Goal: Information Seeking & Learning: Learn about a topic

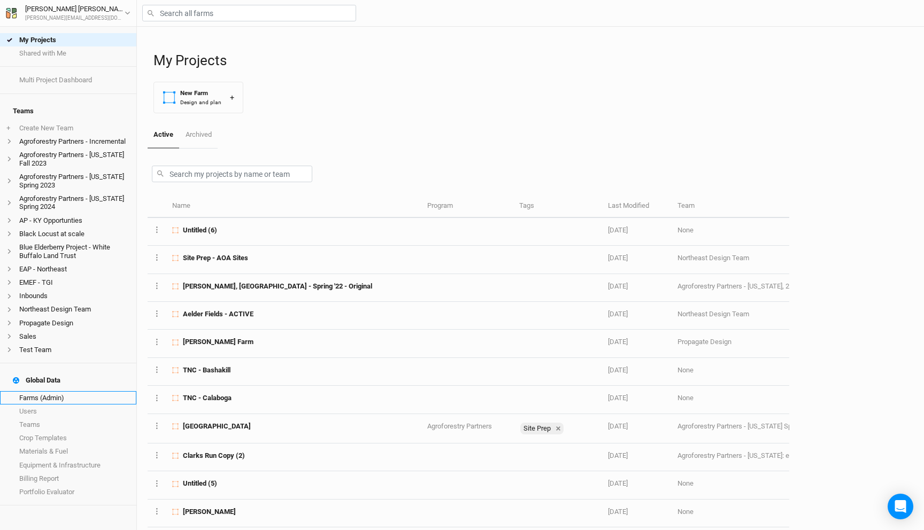
click at [33, 391] on link "Farms (Admin)" at bounding box center [68, 397] width 136 height 13
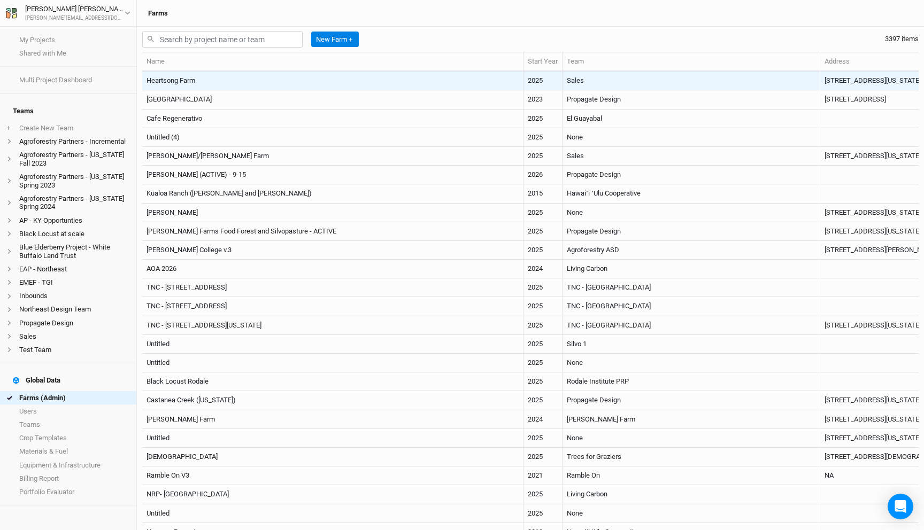
click at [385, 75] on td "Heartsong Farm" at bounding box center [332, 81] width 381 height 19
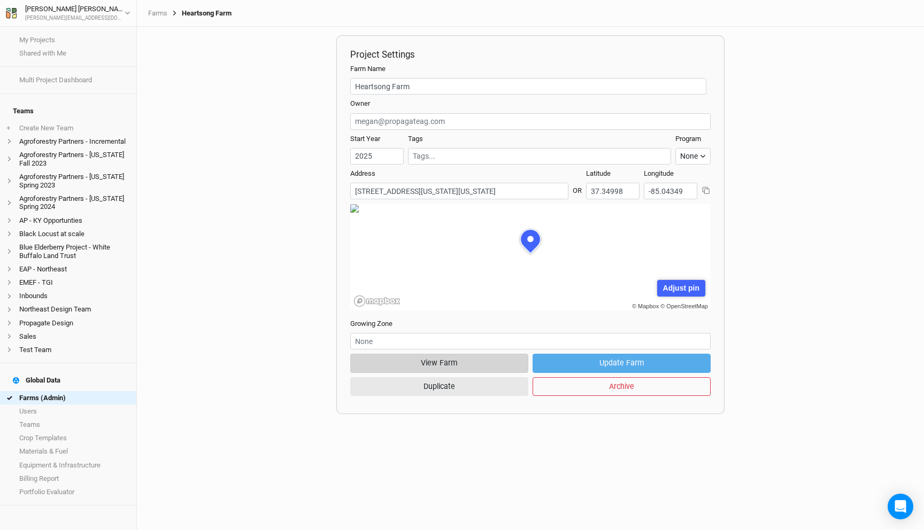
scroll to position [53, 162]
click at [483, 359] on button "View Farm" at bounding box center [439, 363] width 178 height 19
click at [57, 391] on link "Farms (Admin)" at bounding box center [68, 397] width 136 height 13
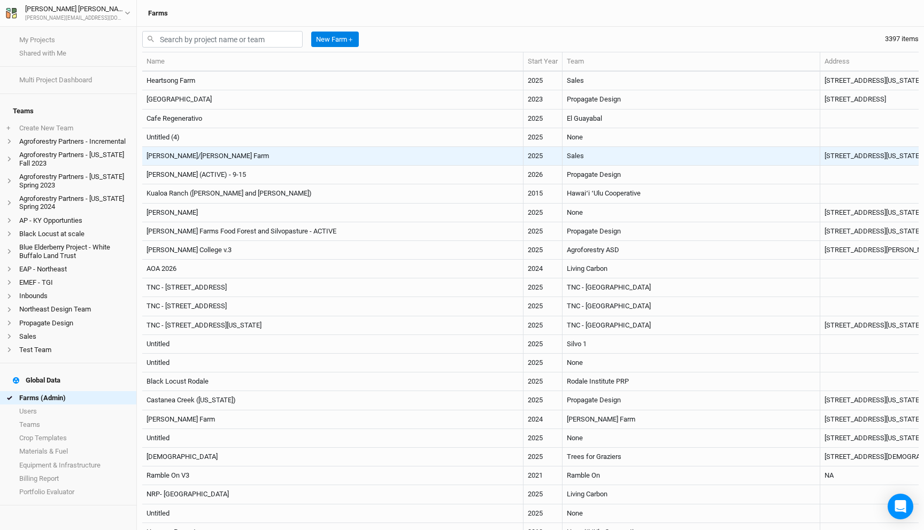
click at [562, 159] on td "Sales" at bounding box center [691, 156] width 258 height 19
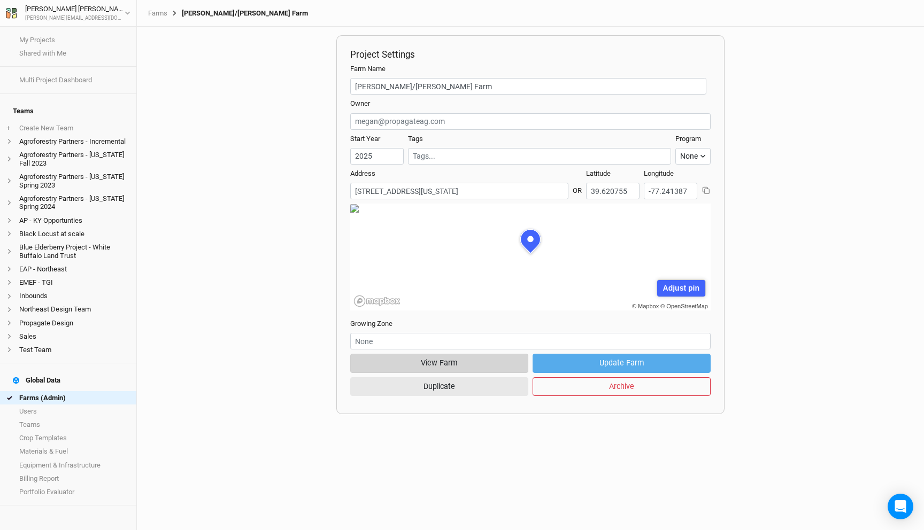
scroll to position [53, 162]
click at [448, 362] on button "View Farm" at bounding box center [439, 363] width 178 height 19
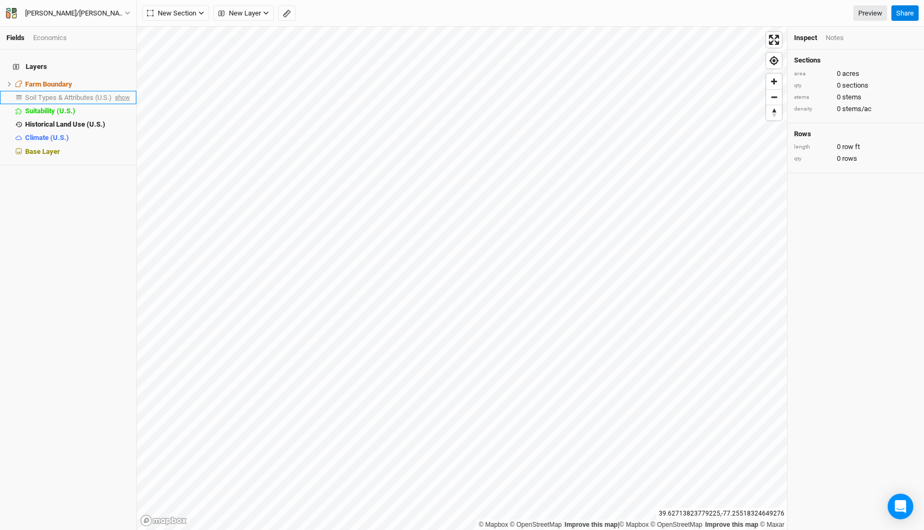
click at [120, 93] on span "show" at bounding box center [121, 97] width 17 height 13
click at [99, 94] on span "Soil Types & Attributes (U.S.)" at bounding box center [70, 98] width 90 height 8
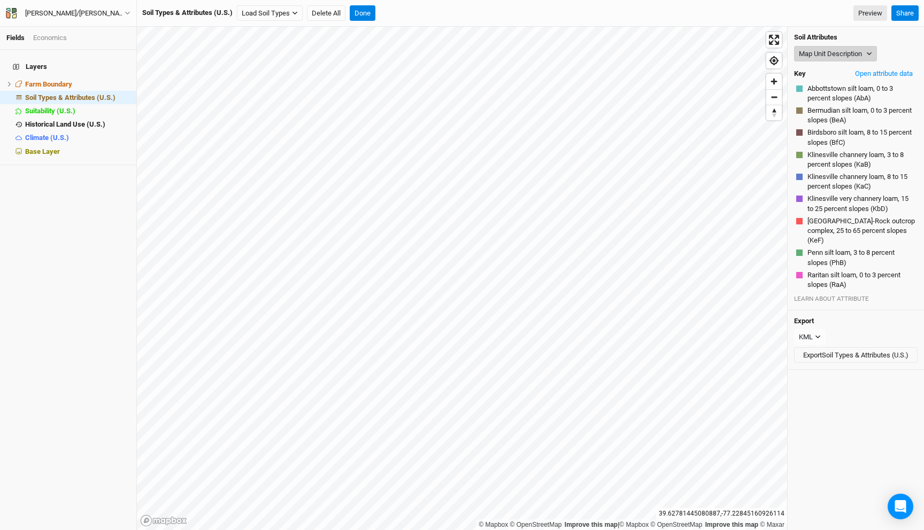
click at [852, 52] on button "Map Unit Description" at bounding box center [835, 54] width 83 height 16
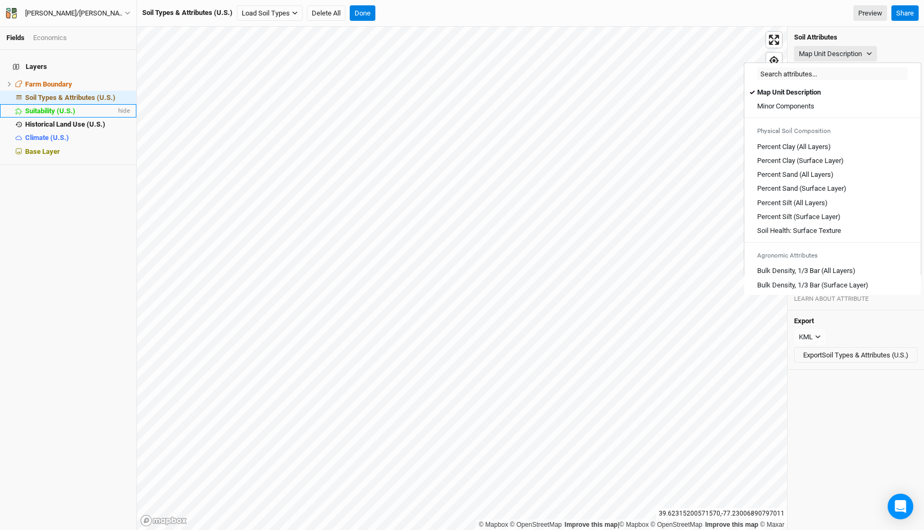
click at [88, 107] on div "Suitability (U.S.)" at bounding box center [70, 111] width 91 height 9
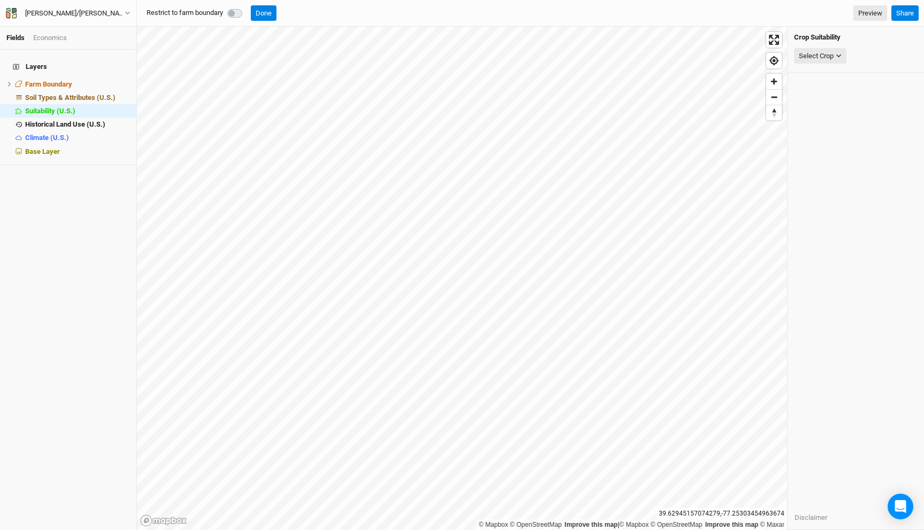
click at [246, 7] on label at bounding box center [246, 7] width 0 height 0
click at [826, 52] on div "Select Crop" at bounding box center [815, 56] width 35 height 11
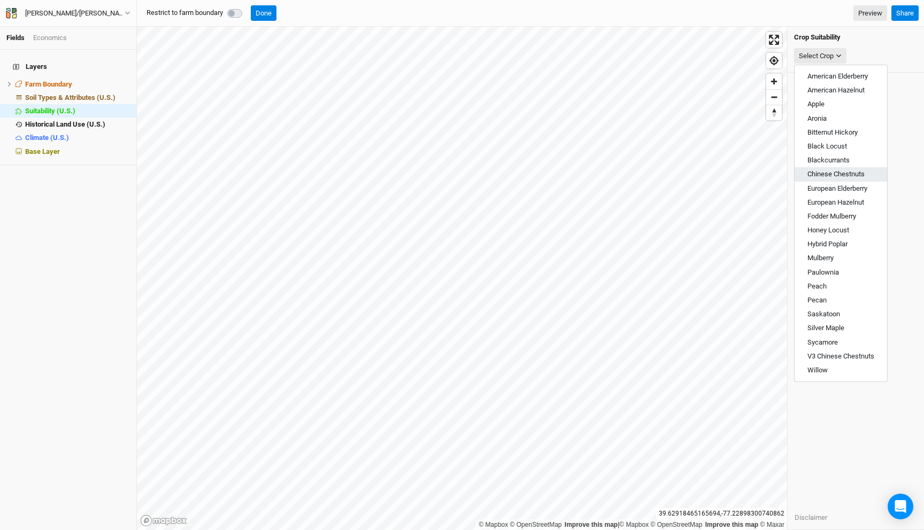
click at [842, 176] on span "Chinese Chestnuts" at bounding box center [835, 174] width 57 height 8
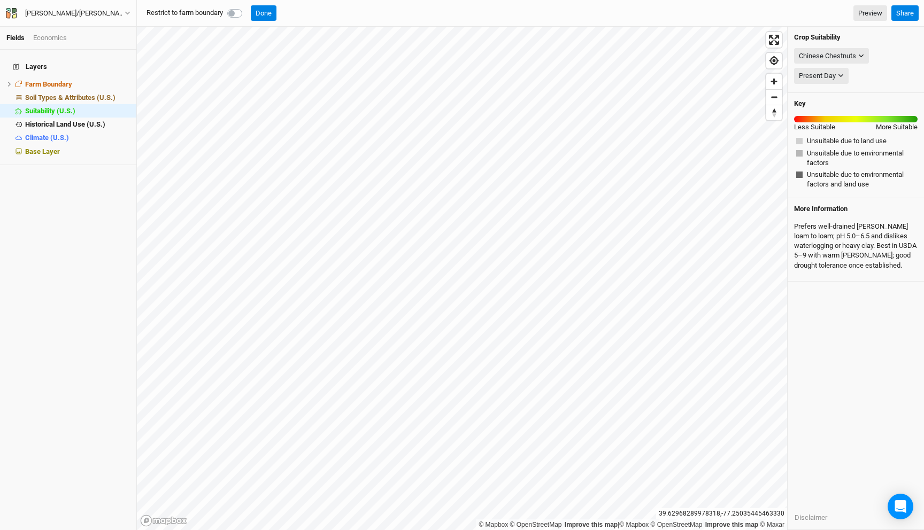
click at [246, 7] on label at bounding box center [246, 7] width 0 height 0
click at [232, 16] on input "checkbox" at bounding box center [231, 12] width 9 height 11
checkbox input "true"
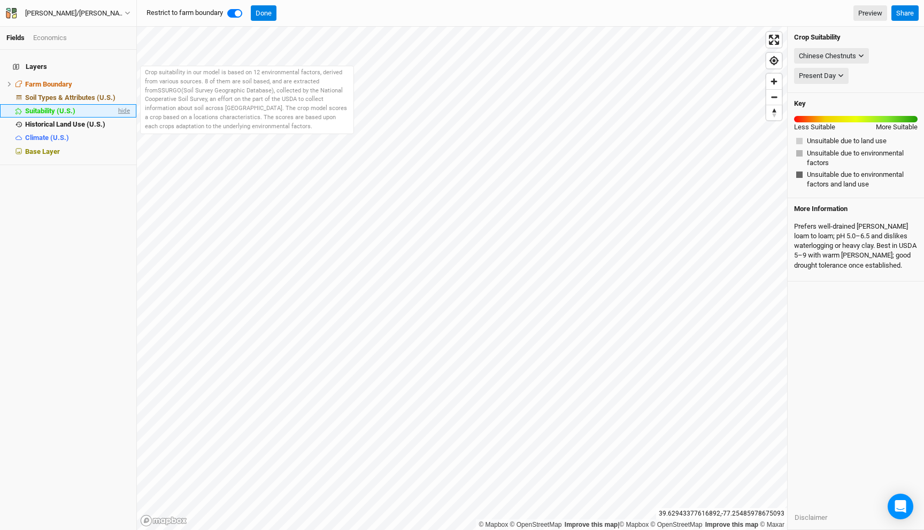
click at [121, 104] on span "hide" at bounding box center [123, 110] width 14 height 13
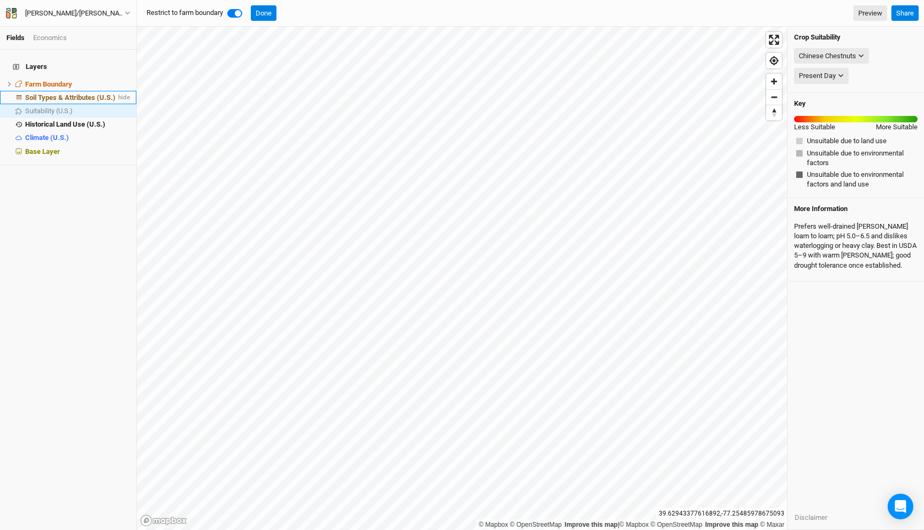
click at [92, 94] on span "Soil Types & Attributes (U.S.)" at bounding box center [70, 98] width 90 height 8
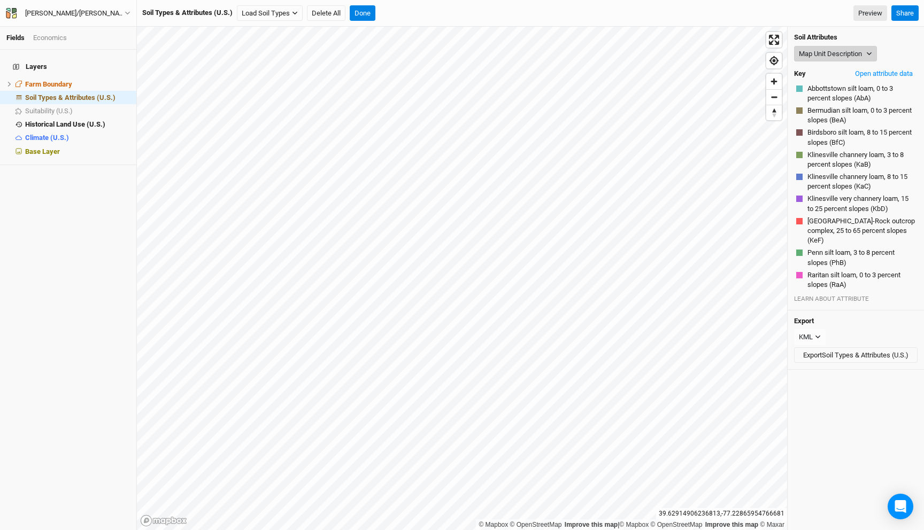
click at [842, 57] on button "Map Unit Description" at bounding box center [835, 54] width 83 height 16
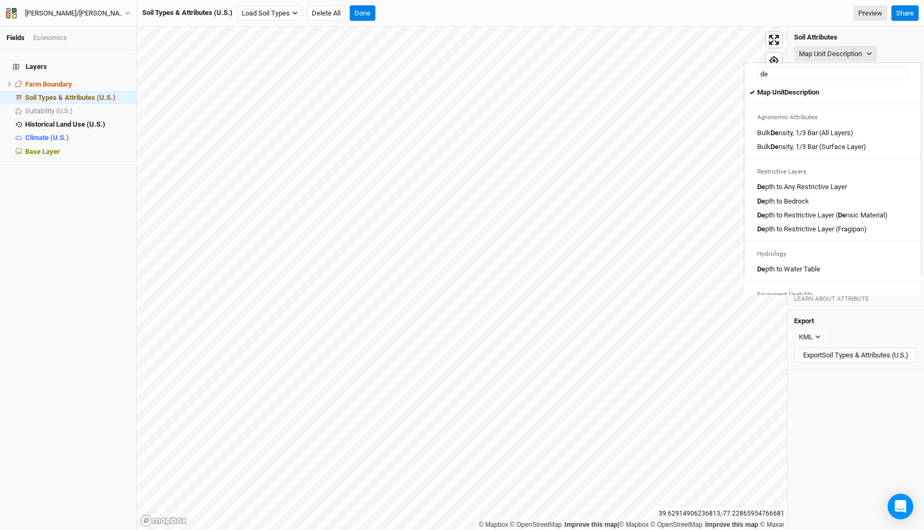
type input "dep"
type input "depth to Any Restrictive Layer"
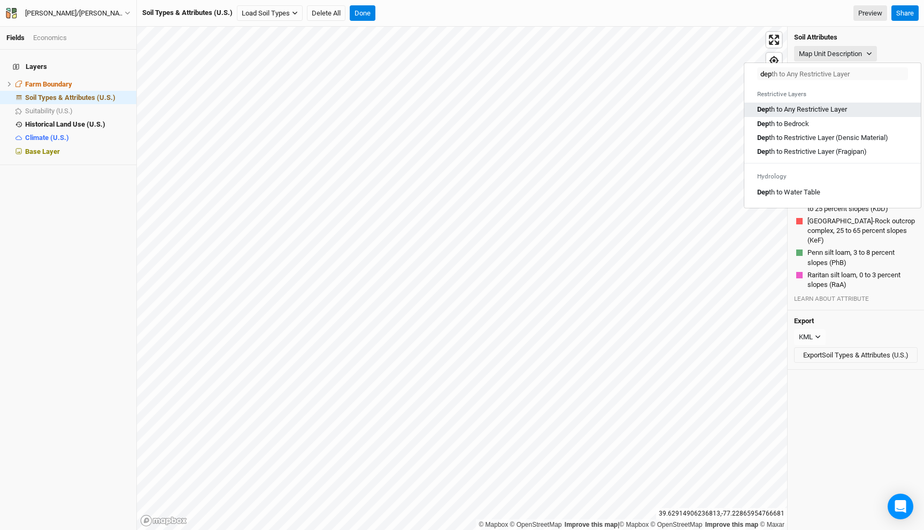
click at [818, 111] on Layer "Dep th to Any Restrictive Layer" at bounding box center [802, 110] width 90 height 10
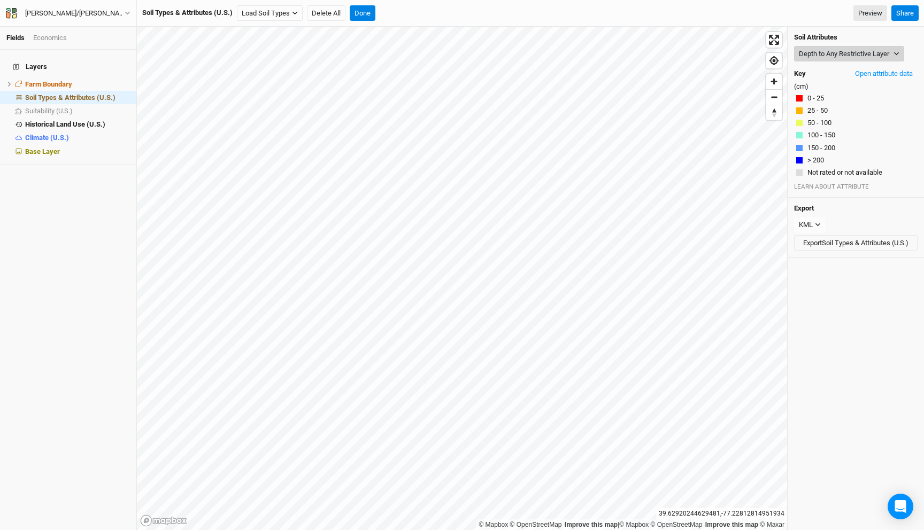
click at [821, 60] on button "Depth to Any Restrictive Layer" at bounding box center [849, 54] width 110 height 16
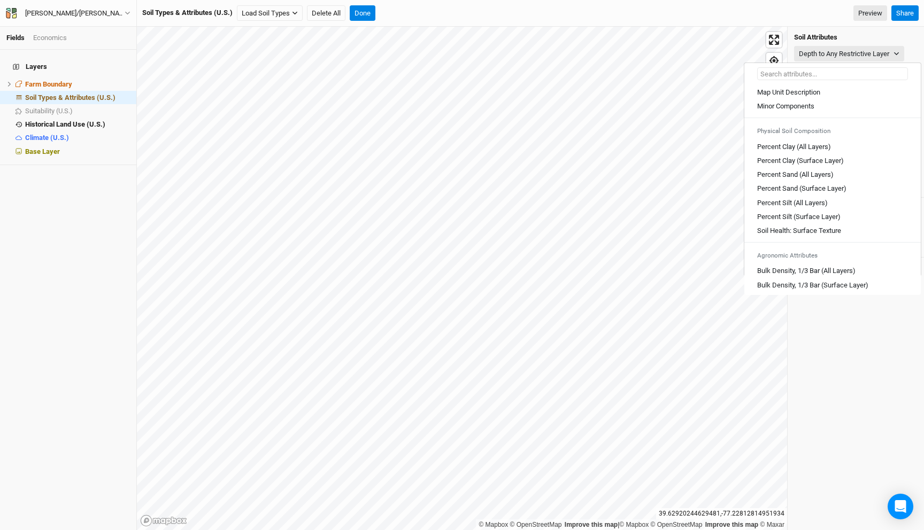
click at [809, 71] on input "text" at bounding box center [832, 73] width 151 height 13
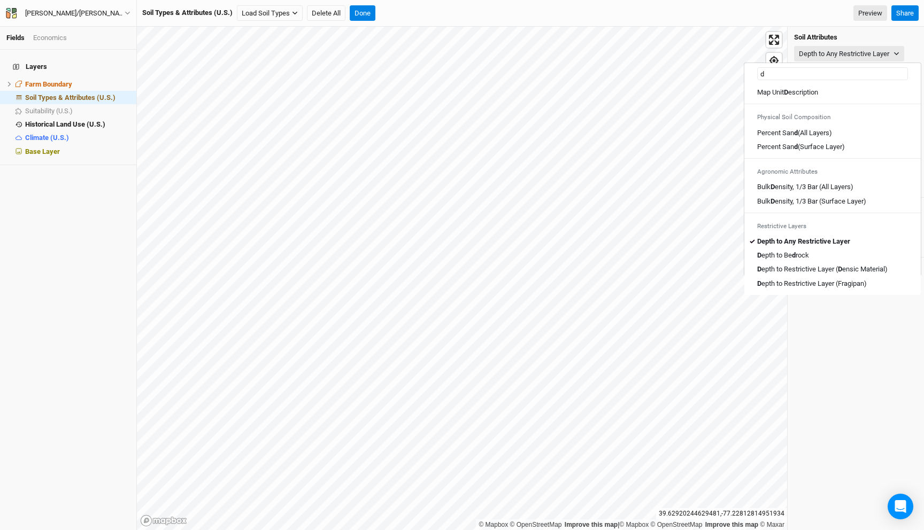
type input "de"
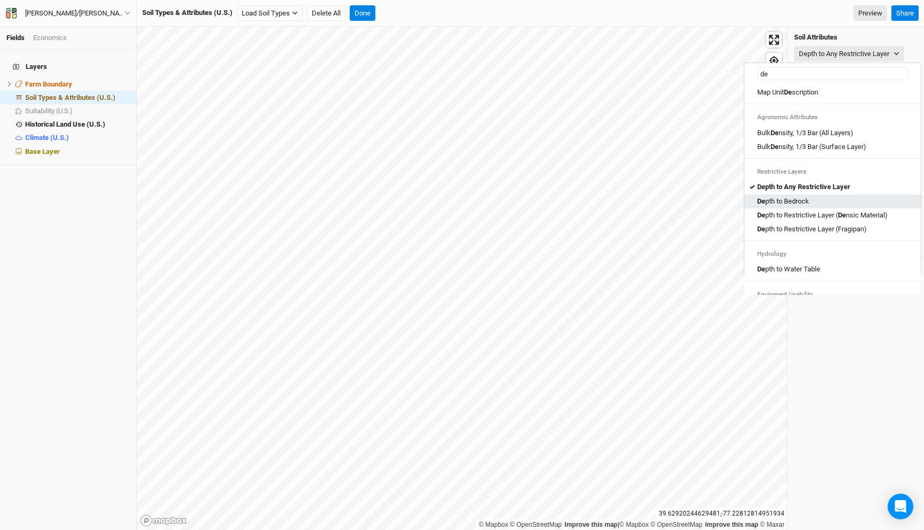
click at [798, 202] on Bedrock "De pth to Bedrock" at bounding box center [783, 202] width 52 height 10
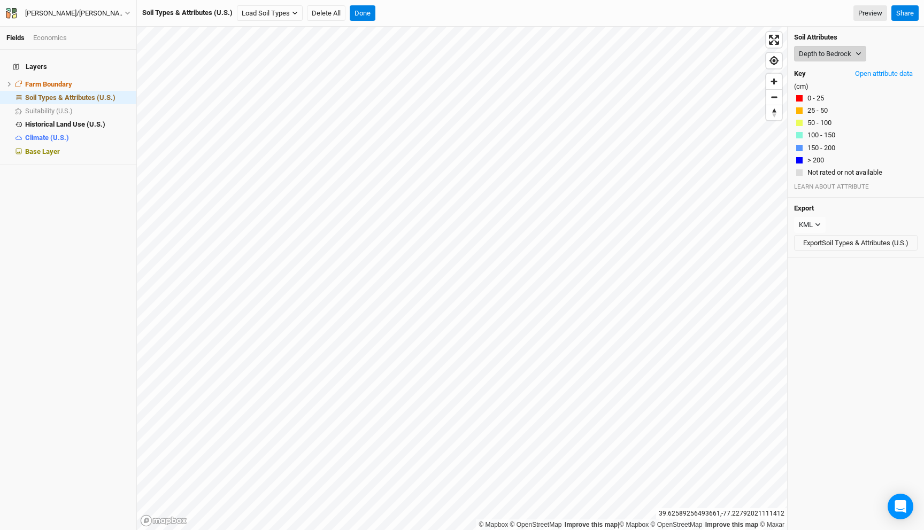
click at [826, 52] on button "Depth to Bedrock" at bounding box center [830, 54] width 72 height 16
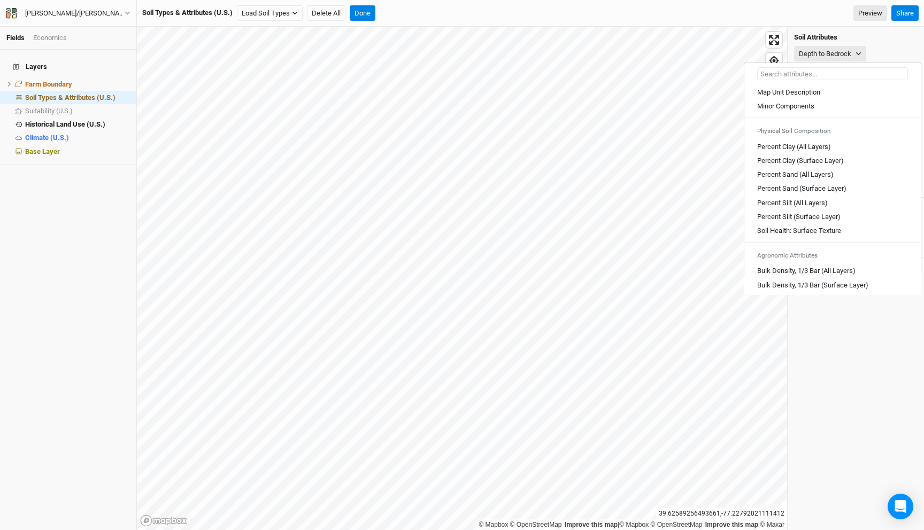
click at [801, 72] on input "text" at bounding box center [832, 73] width 151 height 13
click at [806, 91] on Description "Map Unit Description" at bounding box center [788, 93] width 63 height 10
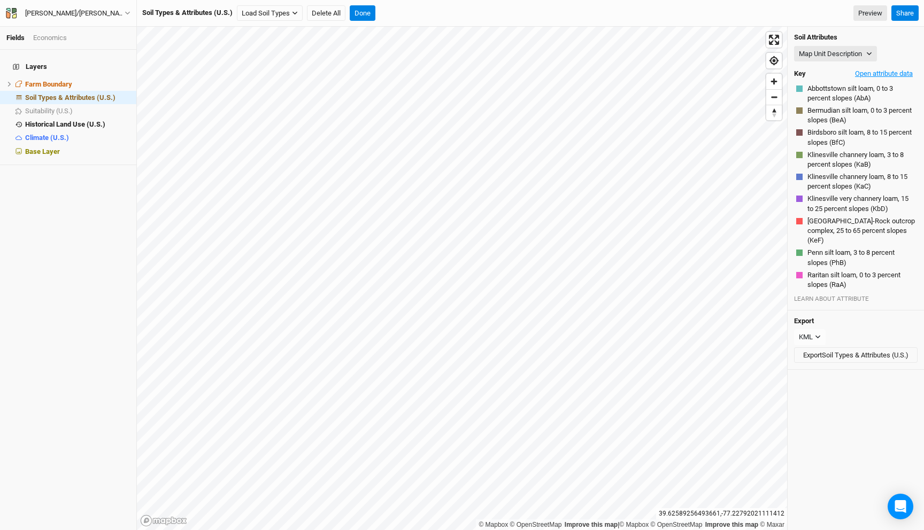
click at [898, 69] on button "Open attribute data" at bounding box center [883, 74] width 67 height 16
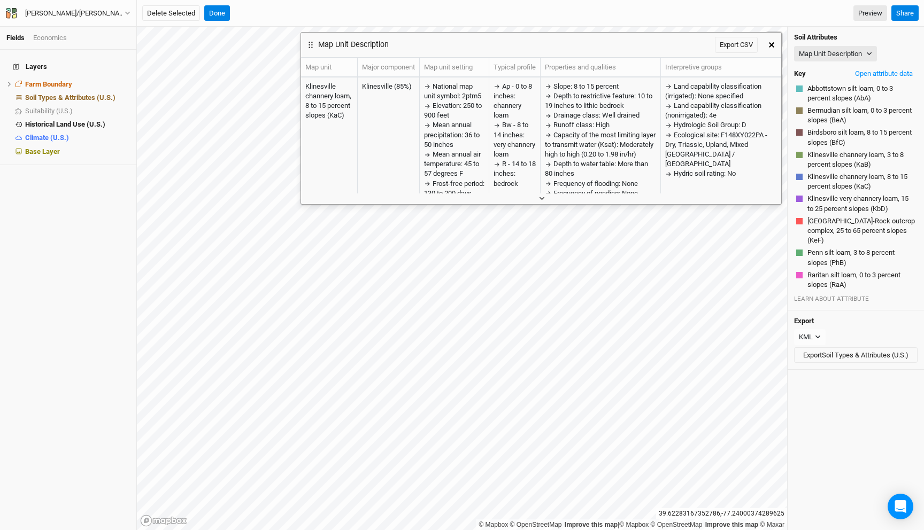
click at [542, 198] on icon "button" at bounding box center [541, 198] width 5 height 3
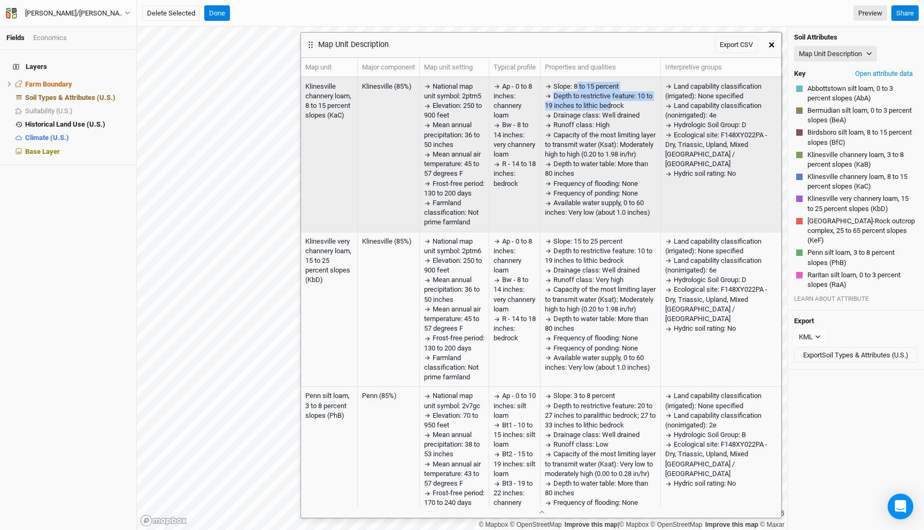
drag, startPoint x: 577, startPoint y: 88, endPoint x: 613, endPoint y: 104, distance: 39.2
click at [613, 104] on div "Slope: 8 to 15 percent Depth to restrictive feature: 10 to 19 inches to lithic …" at bounding box center [600, 150] width 111 height 136
click at [623, 102] on span "Depth to restrictive feature: 10 to 19 inches to lithic bedrock" at bounding box center [598, 101] width 107 height 18
drag, startPoint x: 633, startPoint y: 104, endPoint x: 542, endPoint y: 94, distance: 91.5
click at [542, 94] on td "Slope: 8 to 15 percent Depth to restrictive feature: 10 to 19 inches to lithic …" at bounding box center [600, 154] width 120 height 155
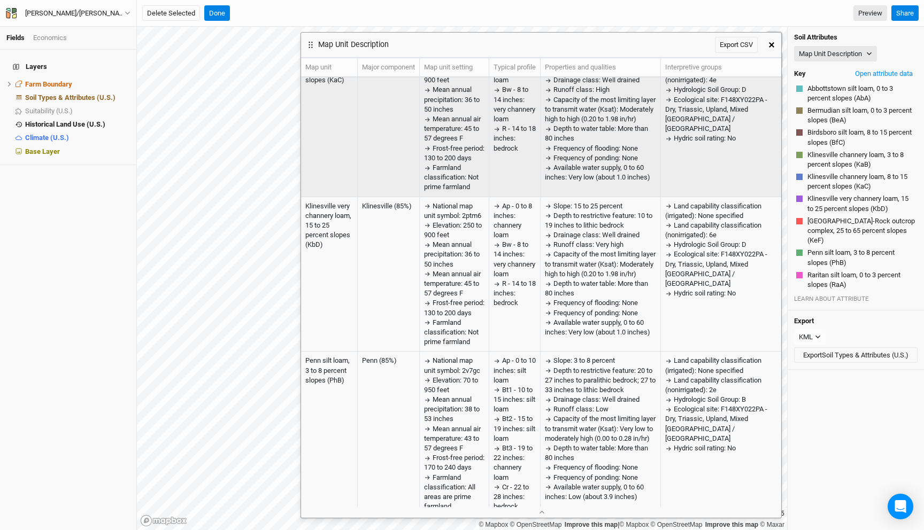
scroll to position [36, 0]
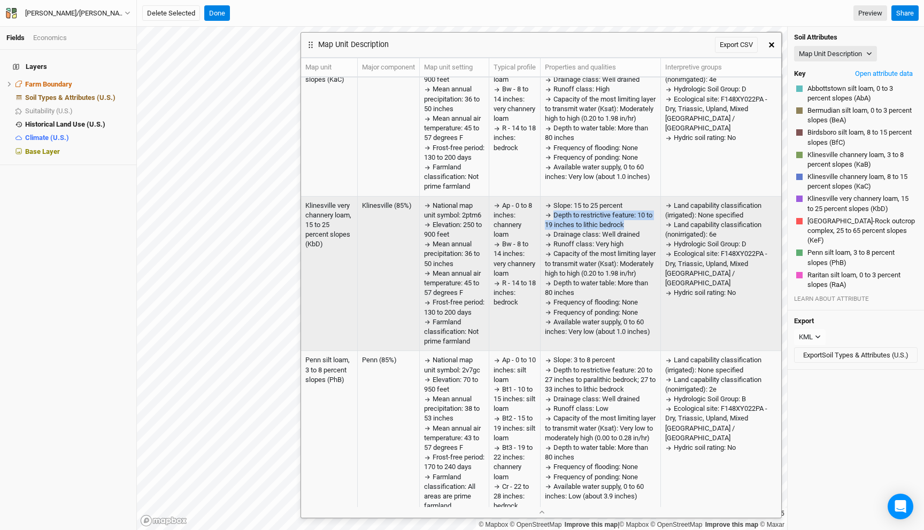
drag, startPoint x: 637, startPoint y: 234, endPoint x: 552, endPoint y: 221, distance: 86.0
click at [552, 221] on div "Depth to restrictive feature: 10 to 19 inches to lithic bedrock" at bounding box center [600, 220] width 111 height 19
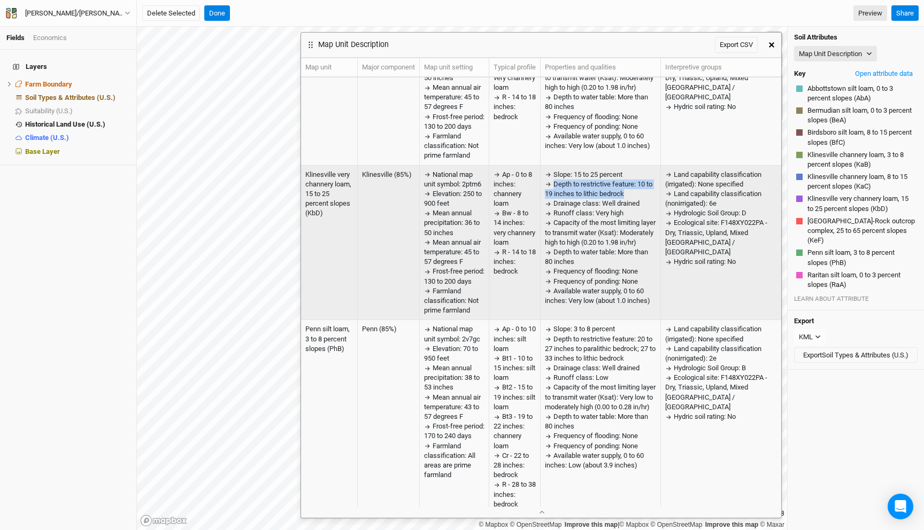
scroll to position [94, 0]
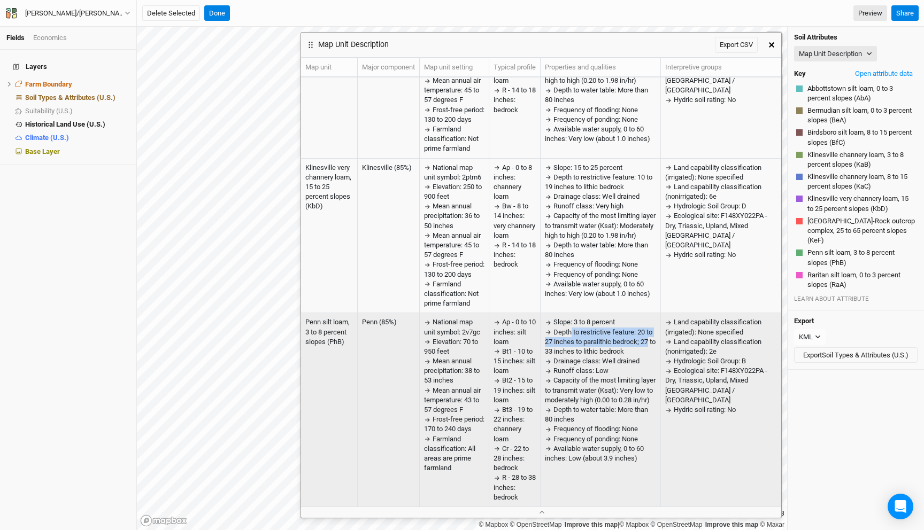
drag, startPoint x: 652, startPoint y: 340, endPoint x: 569, endPoint y: 328, distance: 83.7
click at [569, 328] on div "Depth to restrictive feature: 20 to 27 inches to paralithic bedrock; 27 to 33 i…" at bounding box center [600, 342] width 111 height 29
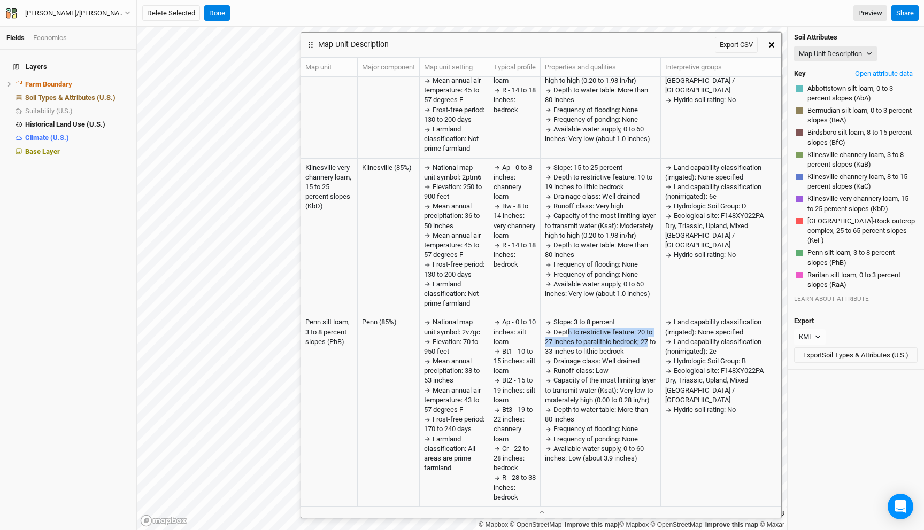
click at [772, 44] on icon "button" at bounding box center [771, 44] width 5 height 5
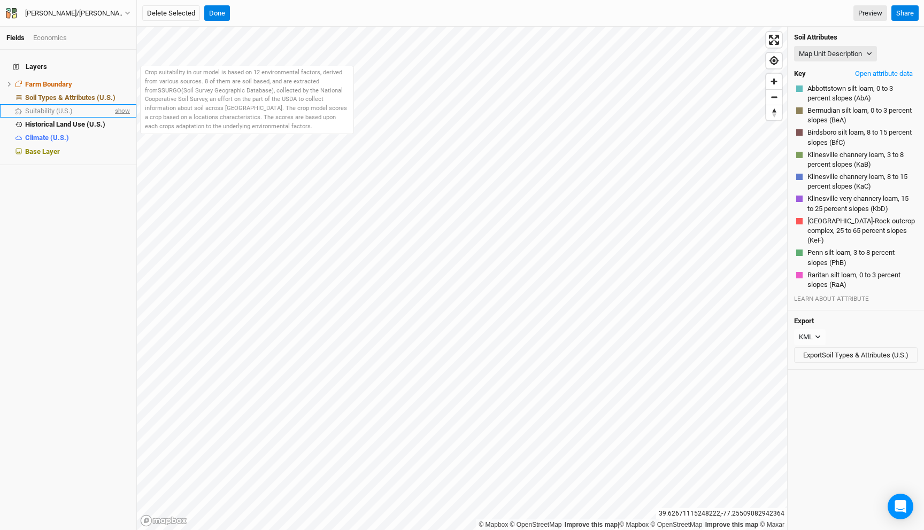
click at [119, 104] on span "show" at bounding box center [121, 110] width 17 height 13
click at [83, 107] on div "Suitability (U.S.)" at bounding box center [70, 111] width 91 height 9
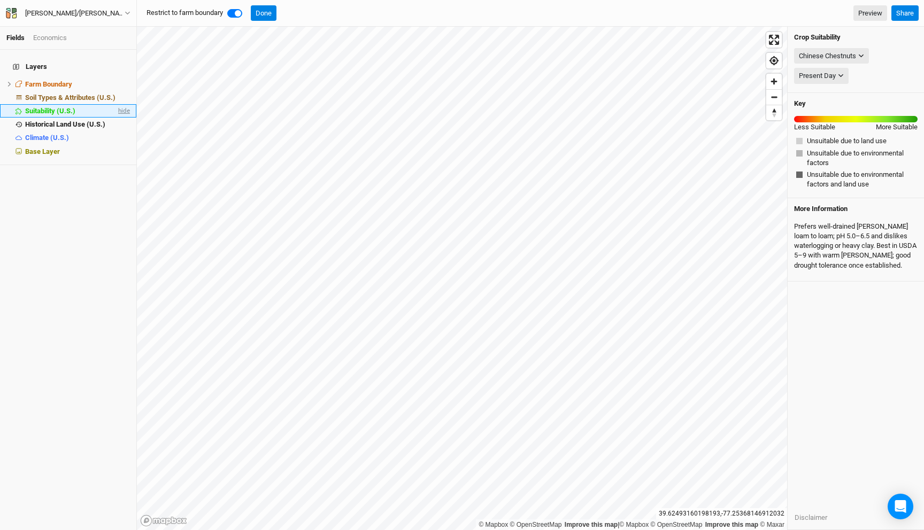
click at [122, 105] on span "hide" at bounding box center [123, 110] width 14 height 13
click at [121, 91] on span "hide" at bounding box center [123, 97] width 14 height 13
click at [121, 91] on span "show" at bounding box center [121, 97] width 17 height 13
click at [127, 91] on span "hide" at bounding box center [123, 97] width 14 height 13
click at [127, 91] on span "show" at bounding box center [121, 97] width 17 height 13
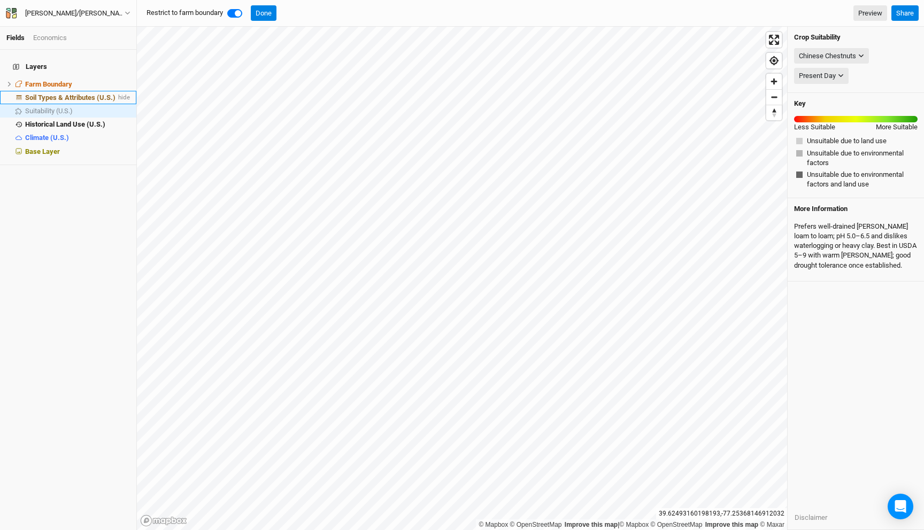
click at [102, 94] on span "Soil Types & Attributes (U.S.)" at bounding box center [70, 98] width 90 height 8
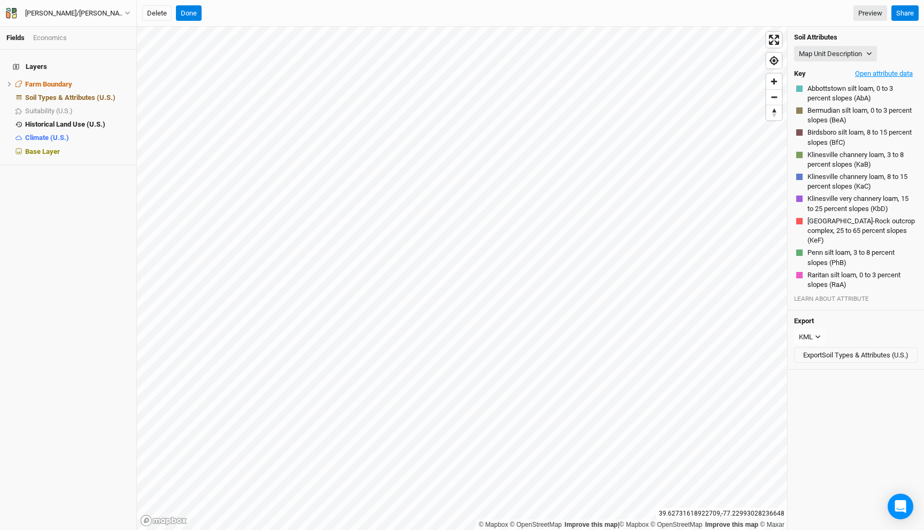
click at [875, 74] on button "Open attribute data" at bounding box center [883, 74] width 67 height 16
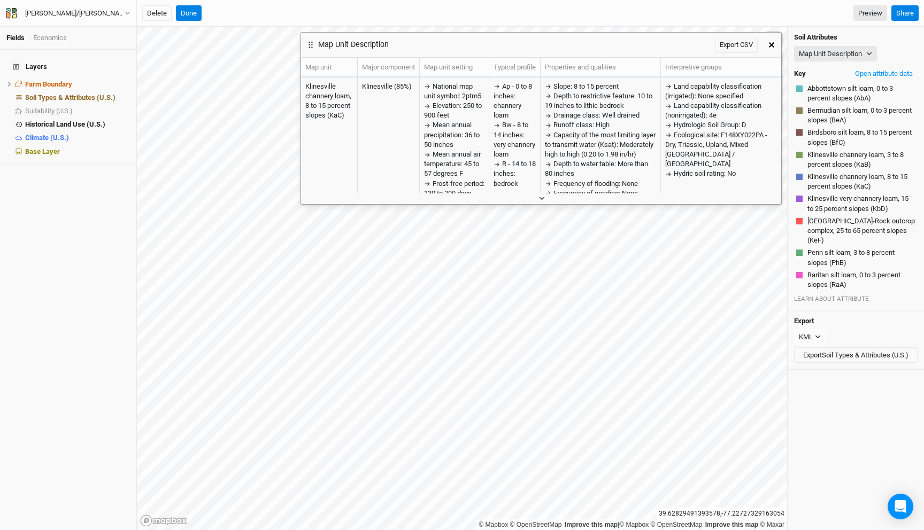
click at [536, 201] on button "button" at bounding box center [541, 198] width 18 height 11
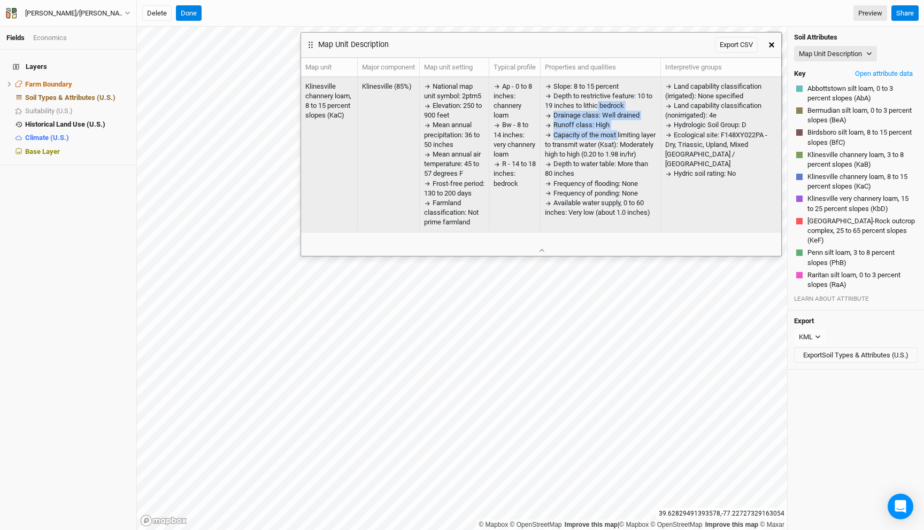
drag, startPoint x: 598, startPoint y: 102, endPoint x: 619, endPoint y: 138, distance: 41.7
click at [619, 138] on div "Slope: 8 to 15 percent Depth to restrictive feature: 10 to 19 inches to lithic …" at bounding box center [600, 150] width 111 height 136
click at [623, 138] on span "Capacity of the most limiting layer to transmit water (Ksat): Moderately high t…" at bounding box center [600, 144] width 111 height 27
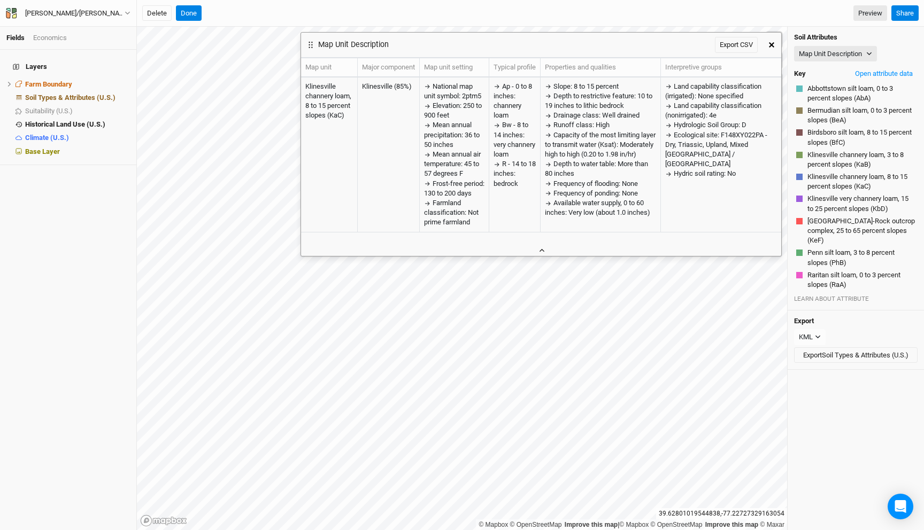
click at [541, 249] on icon "button" at bounding box center [541, 250] width 5 height 3
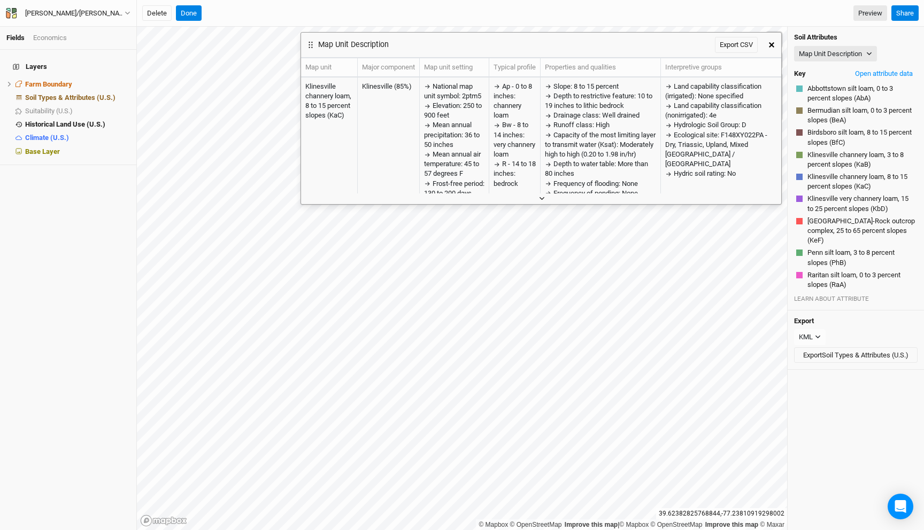
click at [539, 198] on icon "button" at bounding box center [542, 199] width 6 height 6
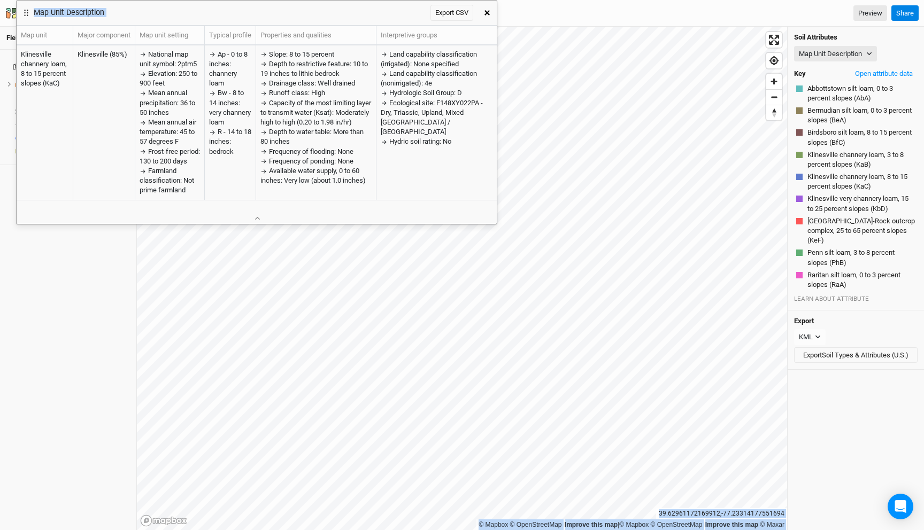
drag, startPoint x: 643, startPoint y: 42, endPoint x: 359, endPoint y: -47, distance: 298.0
click at [359, 0] on html "Fields Economics Layers Farm Boundary hide Soil Types & Attributes (U.S.) hide …" at bounding box center [462, 265] width 924 height 530
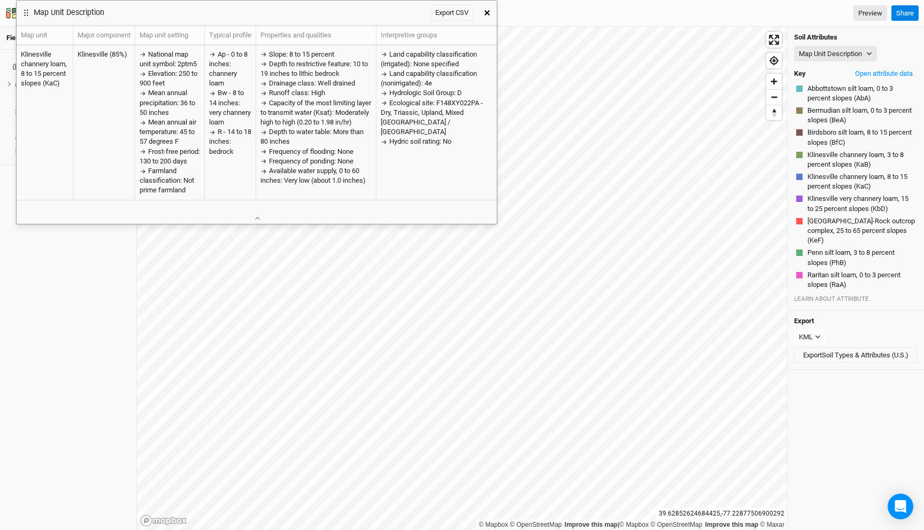
click at [821, 44] on div "Soil Attributes Map Unit Description Map Unit Description Minor Components Phys…" at bounding box center [855, 169] width 136 height 284
click at [819, 50] on button "Map Unit Description" at bounding box center [835, 54] width 83 height 16
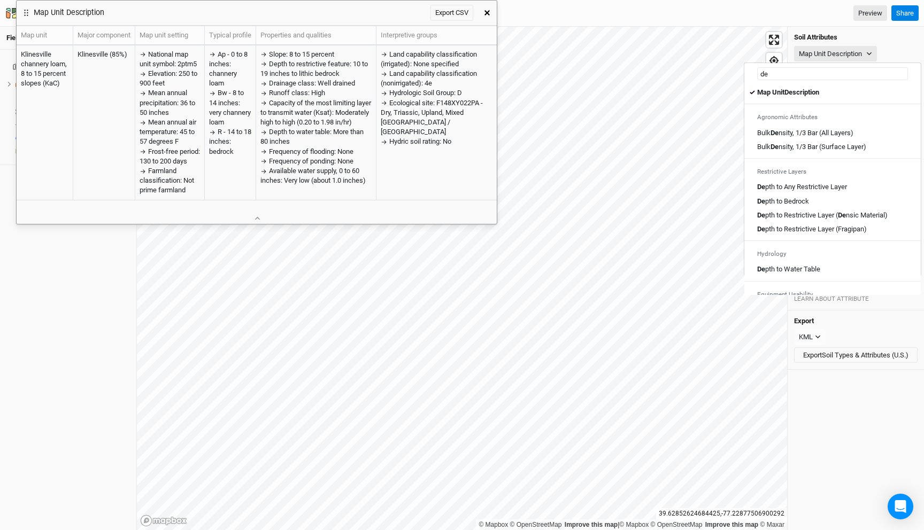
type input "dep"
type input "depth to Any Restrictive Layer"
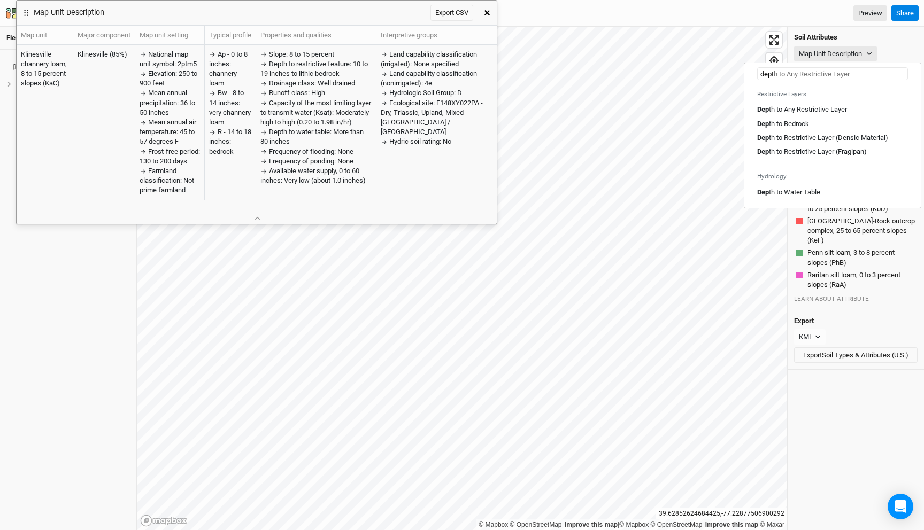
type input "depth"
click at [808, 108] on Layer "Depth to Any Restrictive Layer" at bounding box center [801, 110] width 88 height 10
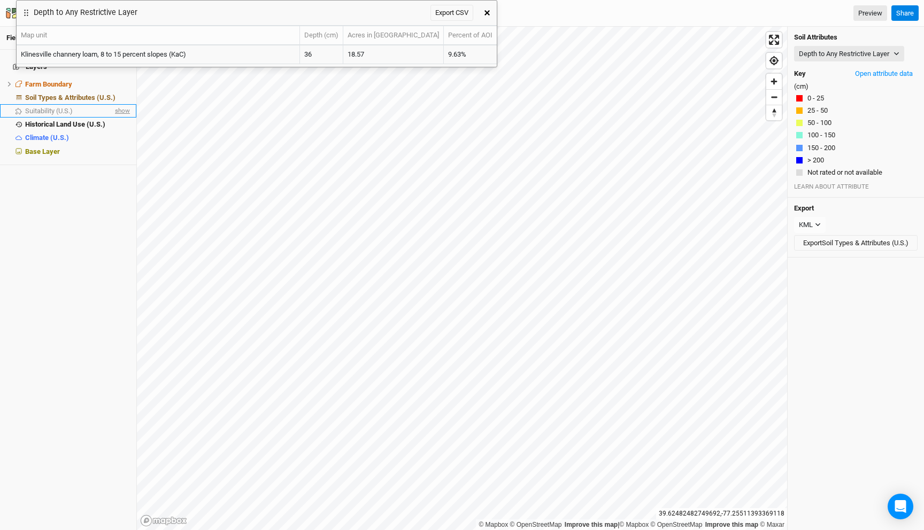
click at [126, 105] on span "show" at bounding box center [121, 110] width 17 height 13
click at [67, 107] on span "Suitability (U.S.)" at bounding box center [50, 111] width 50 height 8
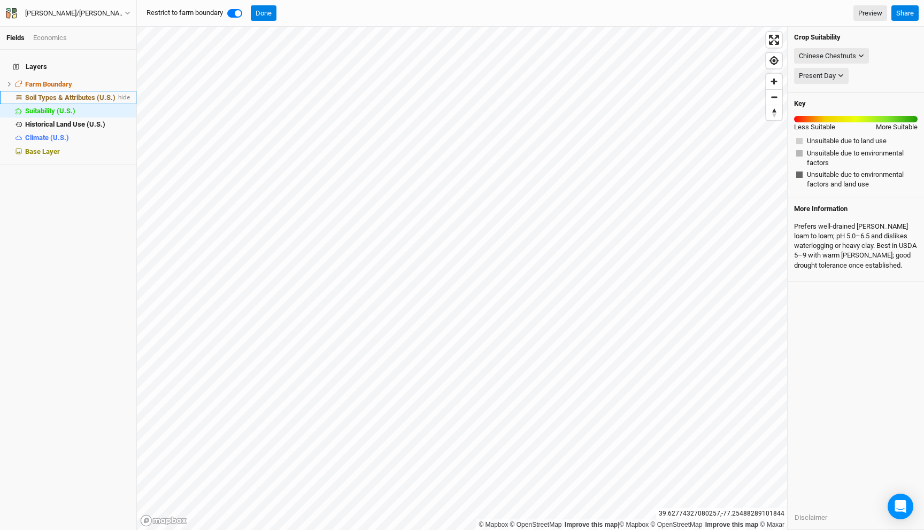
click at [82, 96] on li "Soil Types & Attributes (U.S.) hide" at bounding box center [68, 97] width 136 height 13
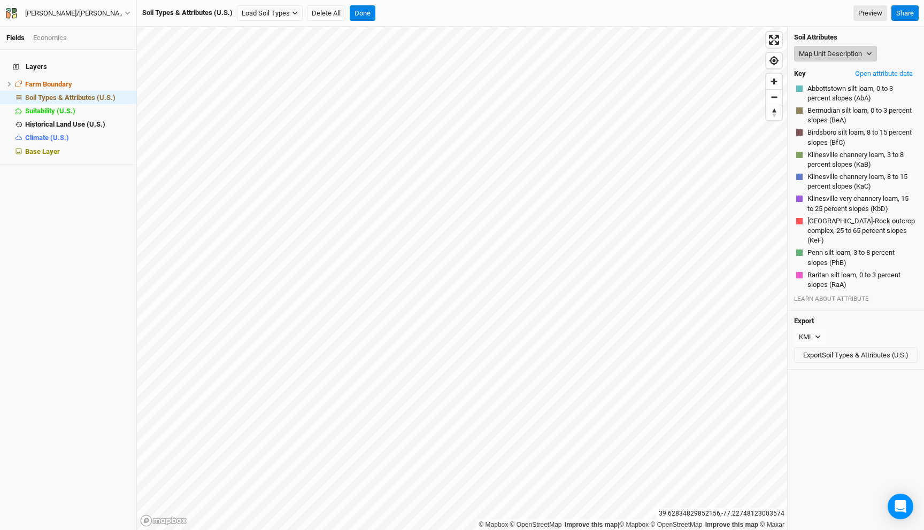
click at [830, 50] on button "Map Unit Description" at bounding box center [835, 54] width 83 height 16
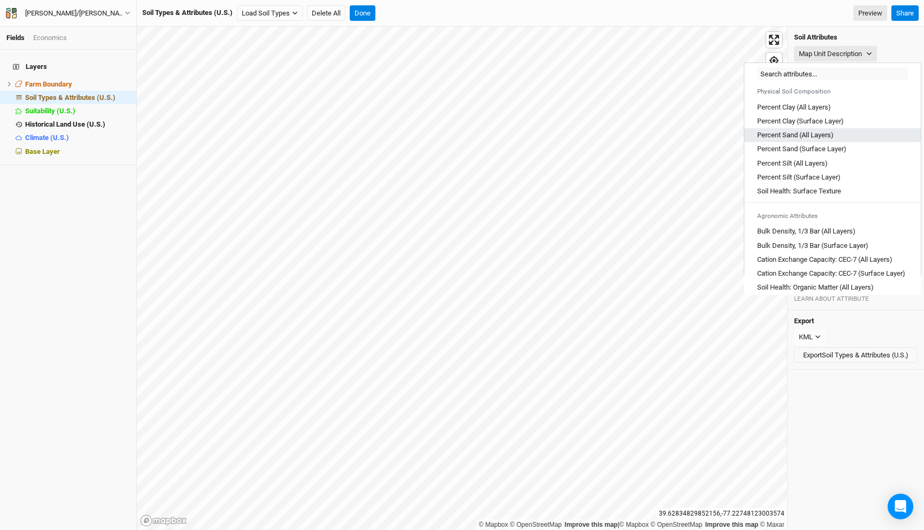
scroll to position [43, 0]
click at [821, 132] on Layers\) "Percent Sand (All Layers)" at bounding box center [795, 132] width 76 height 10
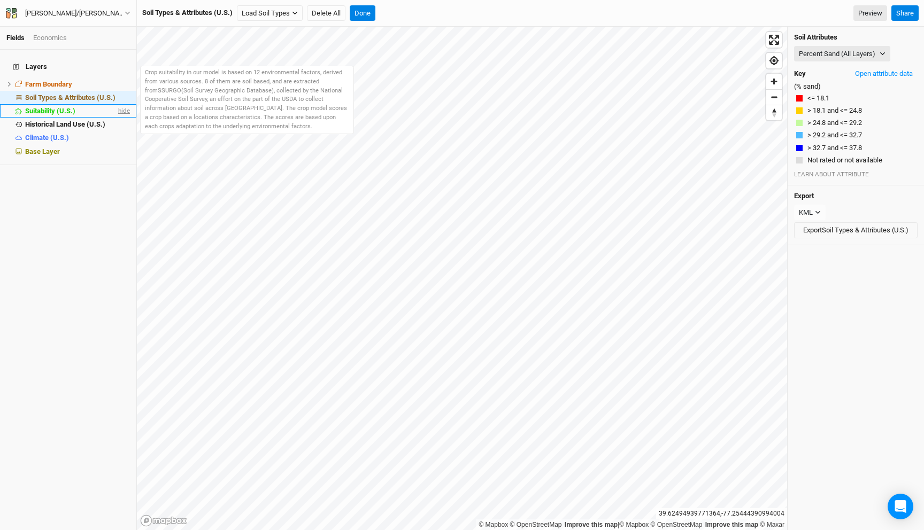
click at [119, 106] on span "hide" at bounding box center [123, 110] width 14 height 13
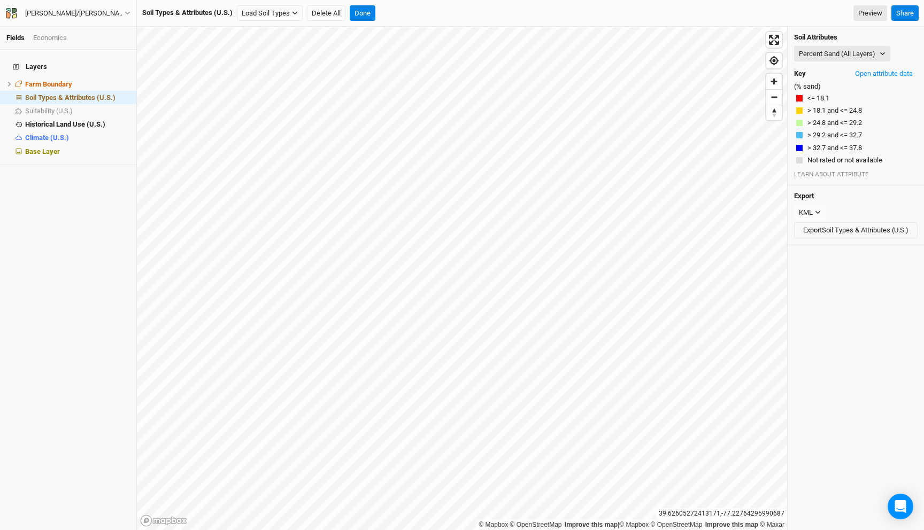
click at [825, 43] on div "Soil Attributes Percent Sand (All Layers) Map Unit Description Minor Components…" at bounding box center [855, 106] width 136 height 159
click at [825, 53] on button "Percent Sand (All Layers)" at bounding box center [842, 54] width 96 height 16
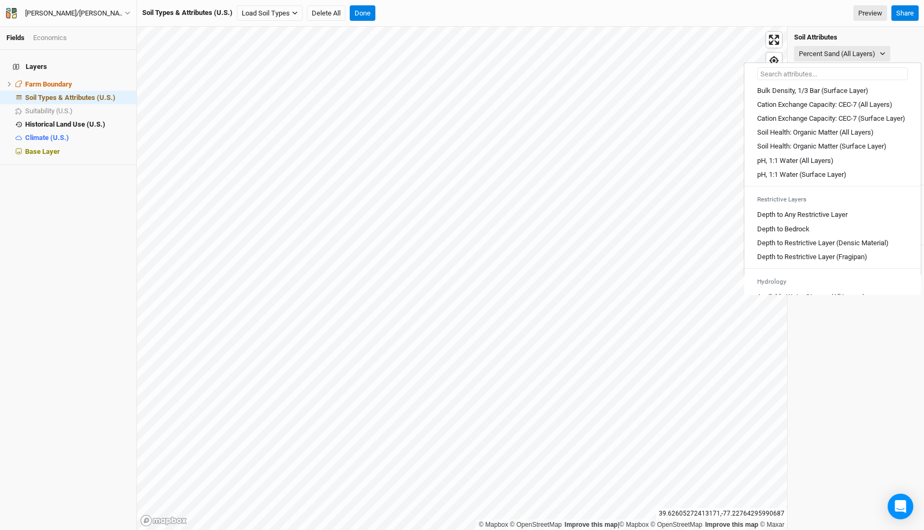
scroll to position [195, 0]
click at [819, 165] on Layers\) "pH, 1:1 Water (All Layers)" at bounding box center [795, 161] width 76 height 10
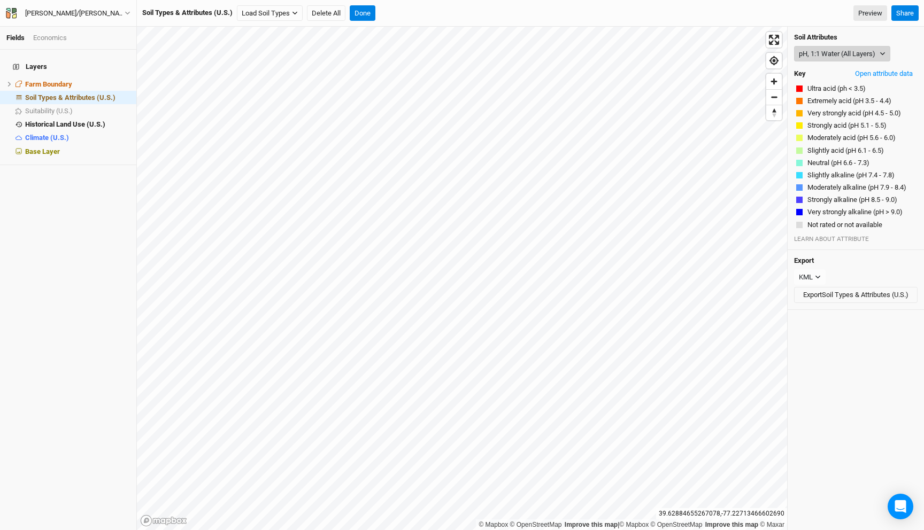
click at [833, 57] on button "pH, 1:1 Water (All Layers)" at bounding box center [842, 54] width 96 height 16
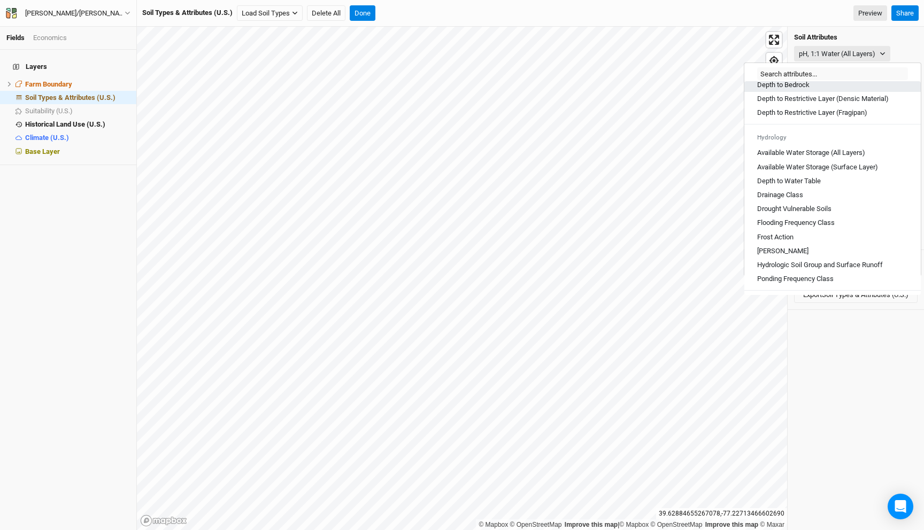
scroll to position [351, 0]
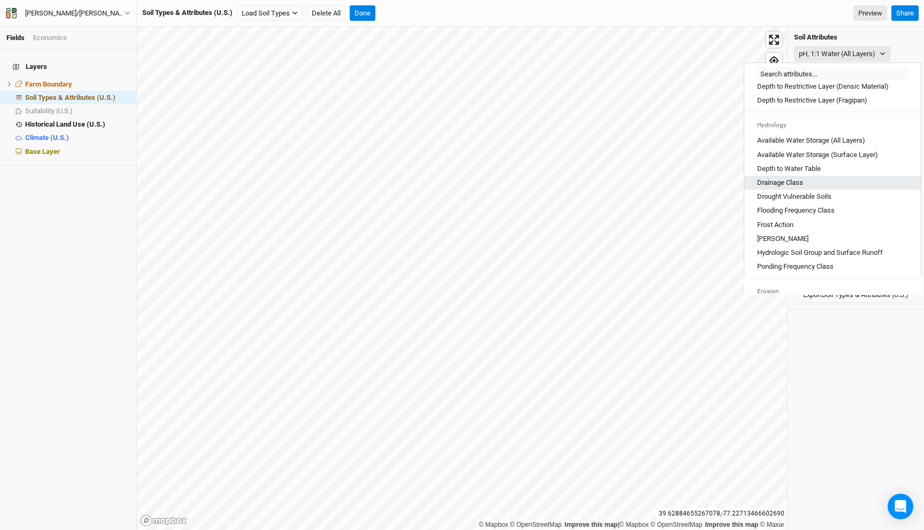
click at [829, 188] on div "Drainage Class" at bounding box center [832, 183] width 151 height 10
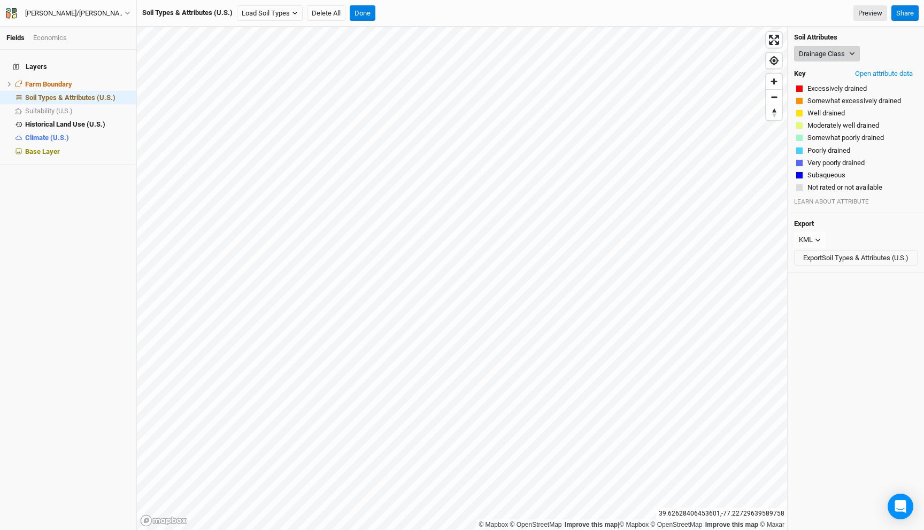
click at [828, 53] on button "Drainage Class" at bounding box center [827, 54] width 66 height 16
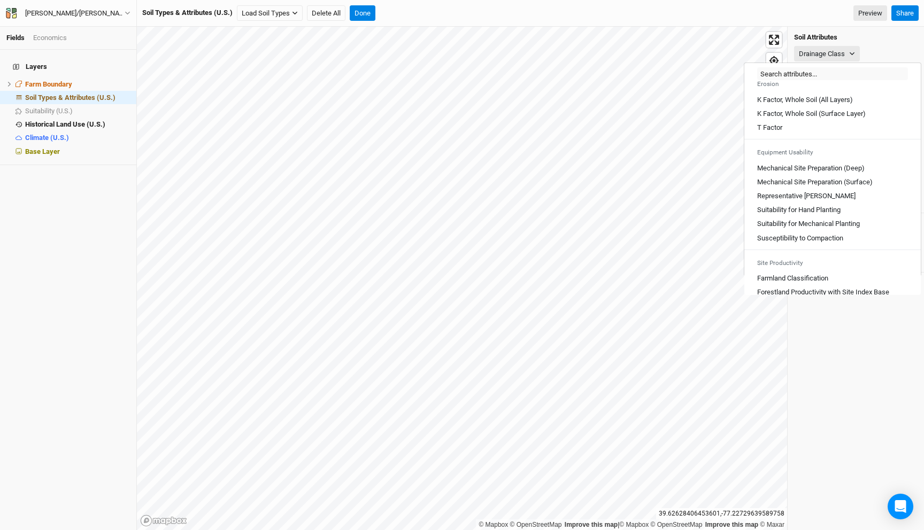
scroll to position [591, 0]
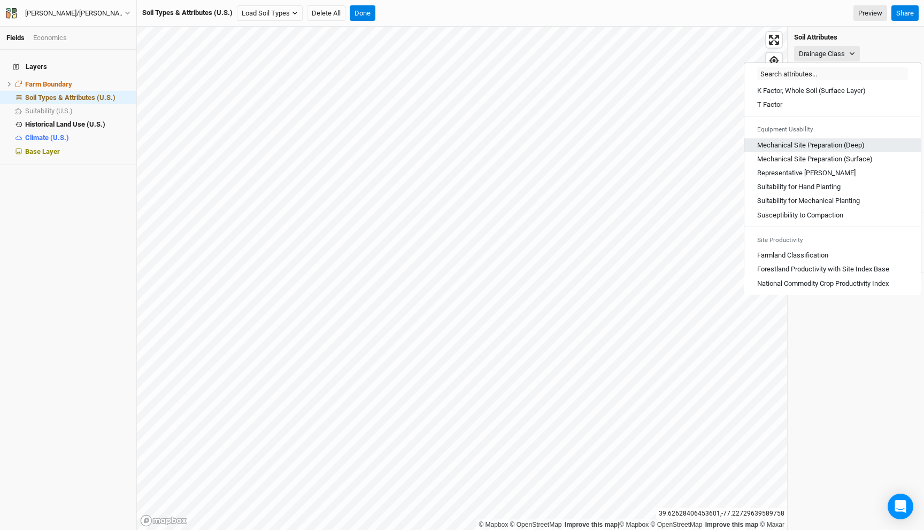
click at [831, 147] on \(Deep\) "Mechanical Site Preparation (Deep)" at bounding box center [810, 146] width 107 height 10
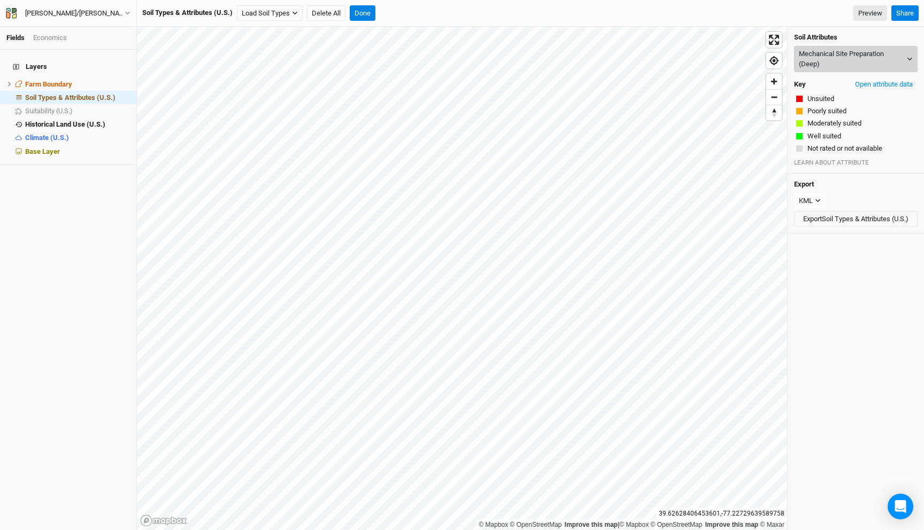
click at [835, 60] on button "Mechanical Site Preparation (Deep)" at bounding box center [855, 59] width 123 height 26
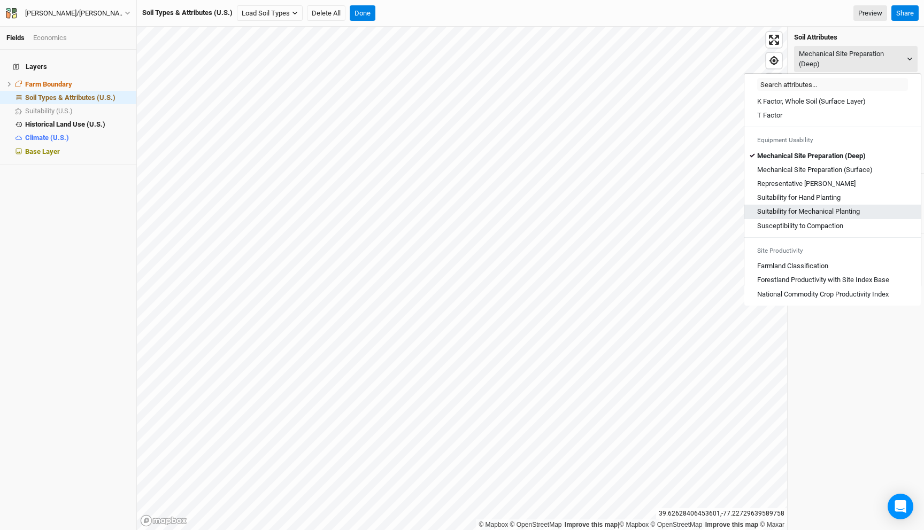
click at [842, 210] on Planting "Suitability for Mechanical Planting" at bounding box center [808, 212] width 103 height 10
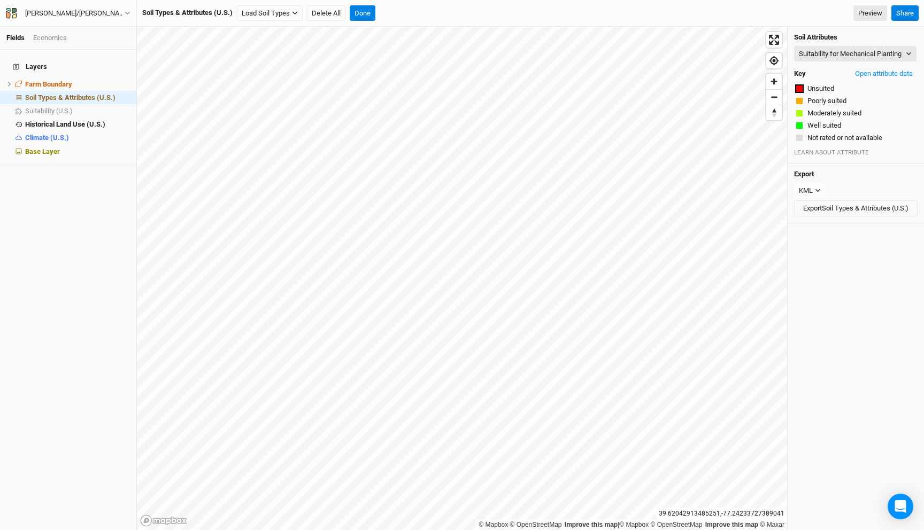
click at [889, 179] on div "© Mapbox © OpenStreetMap Improve this map | © Mapbox © OpenStreetMap Improve th…" at bounding box center [530, 278] width 787 height 503
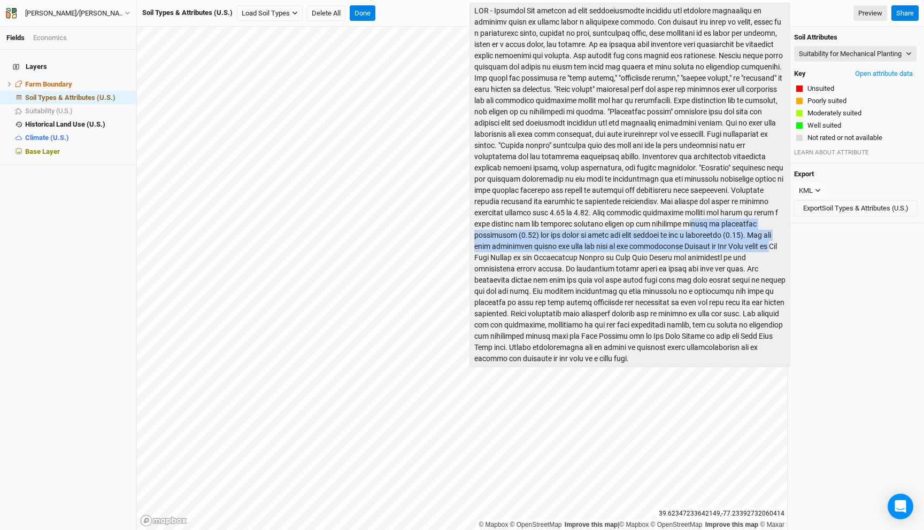
drag, startPoint x: 695, startPoint y: 234, endPoint x: 495, endPoint y: 268, distance: 202.7
click at [495, 268] on div at bounding box center [629, 185] width 321 height 365
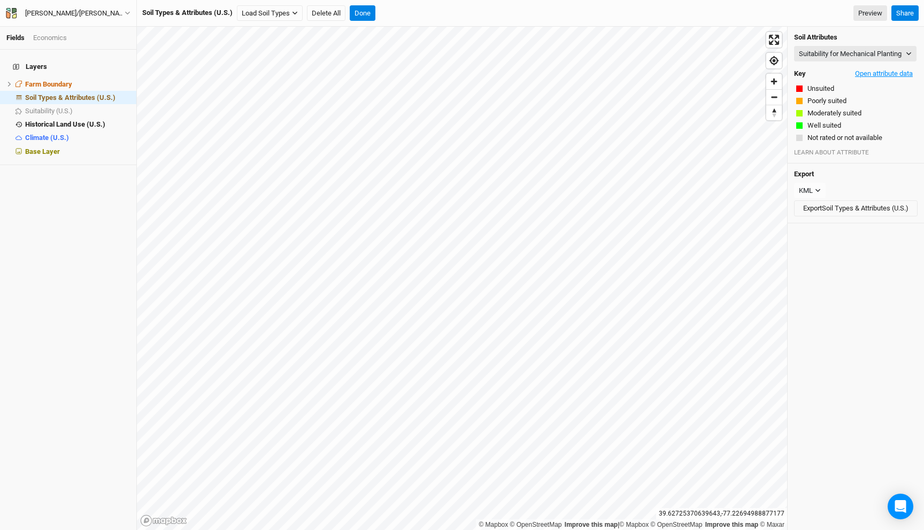
click at [872, 82] on button "Open attribute data" at bounding box center [883, 74] width 67 height 16
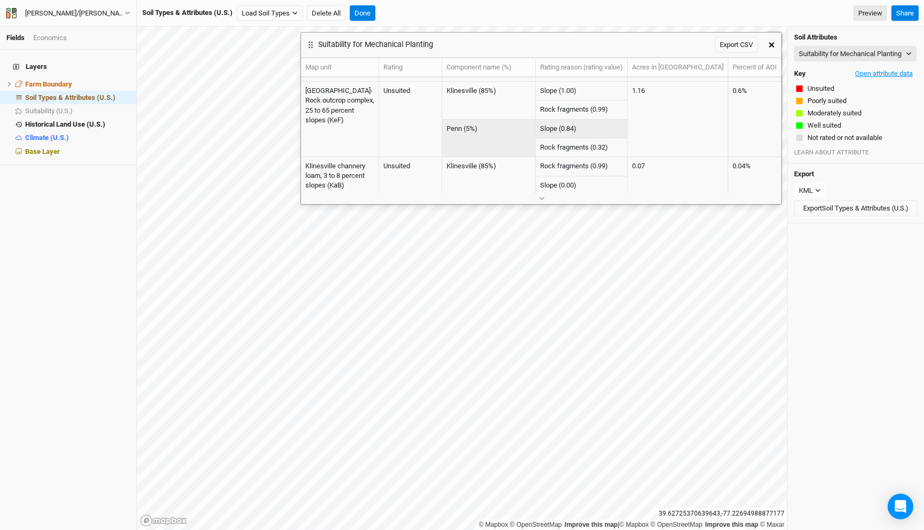
scroll to position [0, 0]
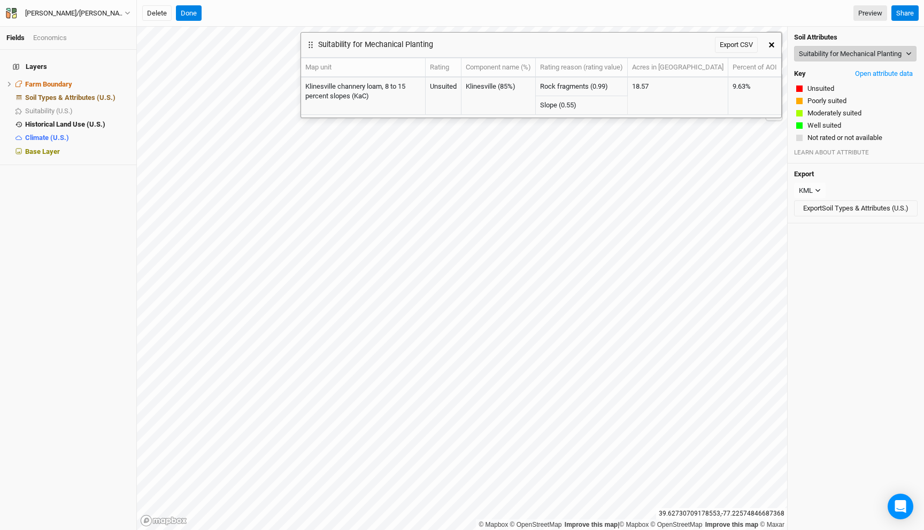
click at [843, 58] on button "Suitability for Mechanical Planting" at bounding box center [855, 54] width 122 height 16
type input "slop"
click at [785, 121] on Slope "Representative [PERSON_NAME] e" at bounding box center [788, 120] width 63 height 10
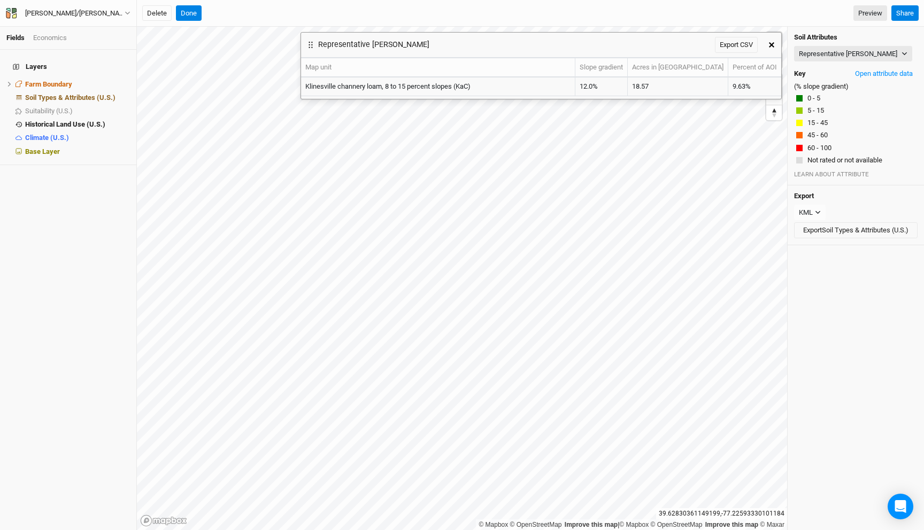
click at [770, 44] on icon "button" at bounding box center [771, 44] width 5 height 5
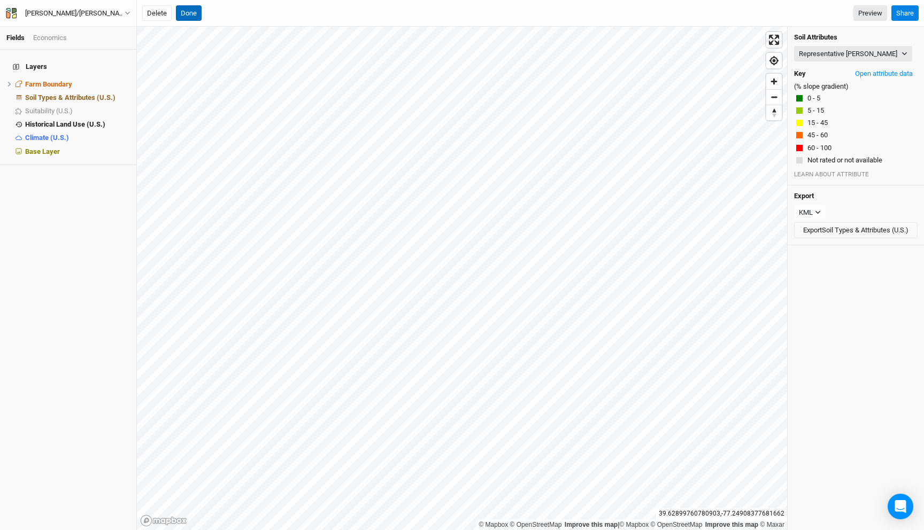
click at [197, 13] on button "Done" at bounding box center [189, 13] width 26 height 16
click at [370, 13] on button "Done" at bounding box center [363, 13] width 26 height 16
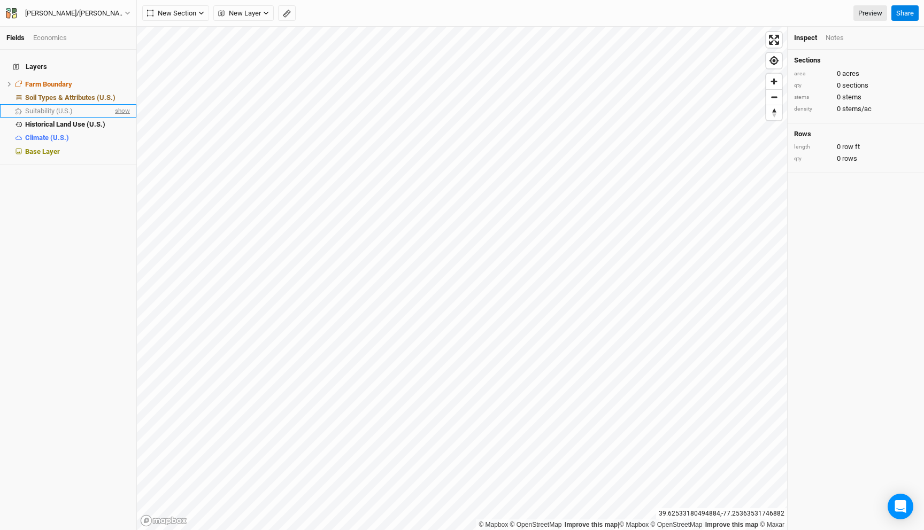
click at [122, 106] on span "show" at bounding box center [121, 110] width 17 height 13
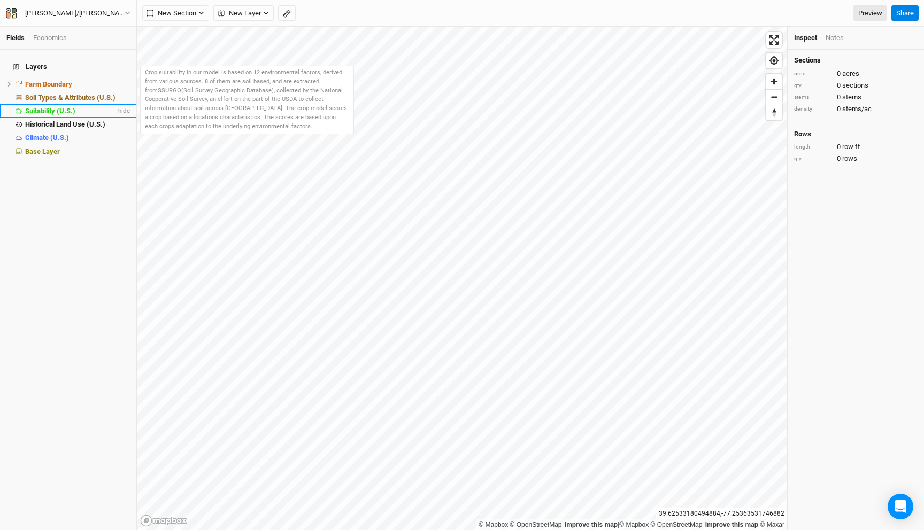
click at [97, 107] on div "Suitability (U.S.)" at bounding box center [70, 111] width 91 height 9
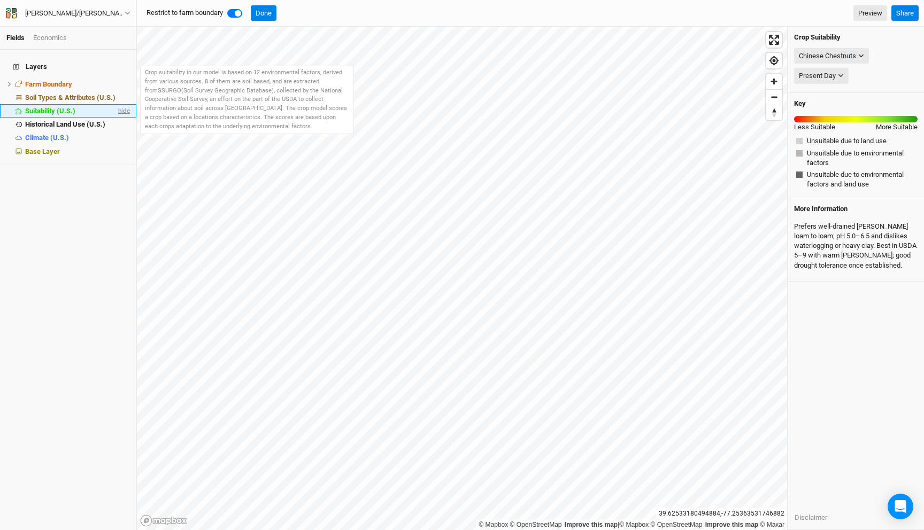
click at [123, 104] on span "hide" at bounding box center [123, 110] width 14 height 13
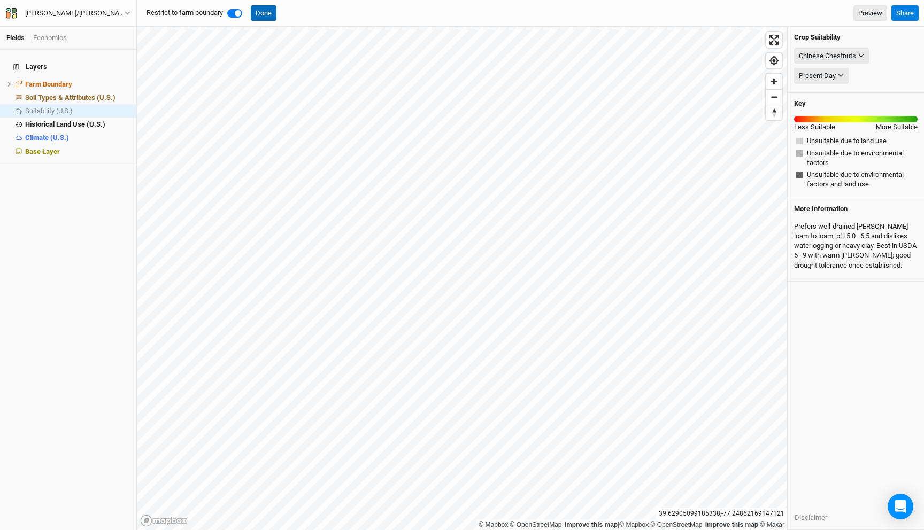
click at [260, 18] on button "Done" at bounding box center [264, 13] width 26 height 16
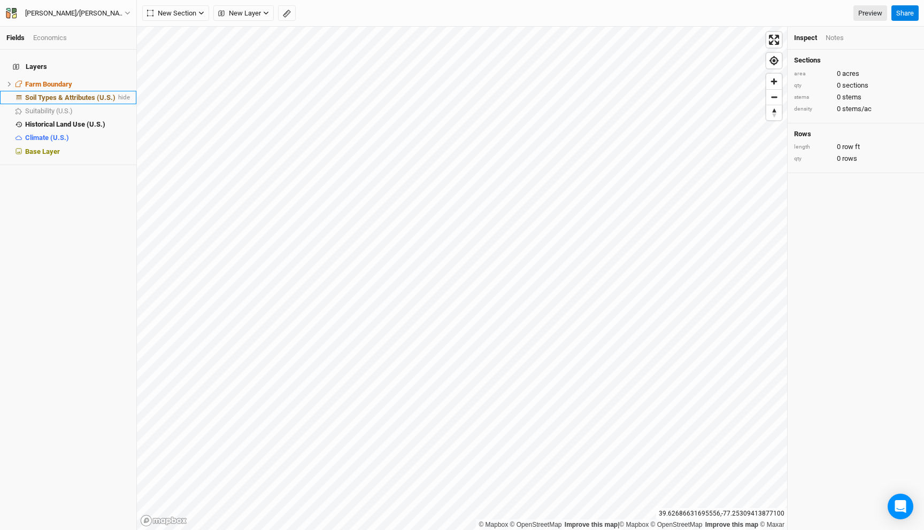
click at [99, 94] on span "Soil Types & Attributes (U.S.)" at bounding box center [70, 98] width 90 height 8
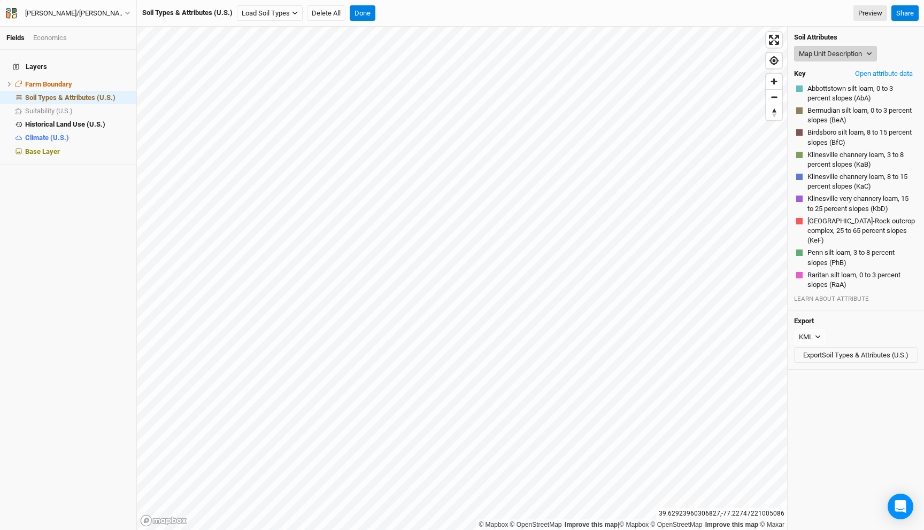
click at [823, 50] on button "Map Unit Description" at bounding box center [835, 54] width 83 height 16
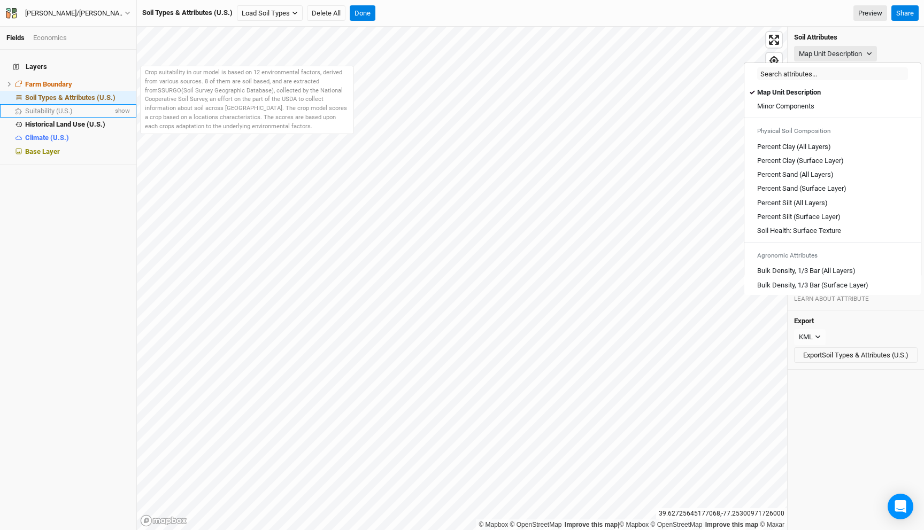
click at [99, 107] on div "Suitability (U.S.)" at bounding box center [69, 111] width 88 height 9
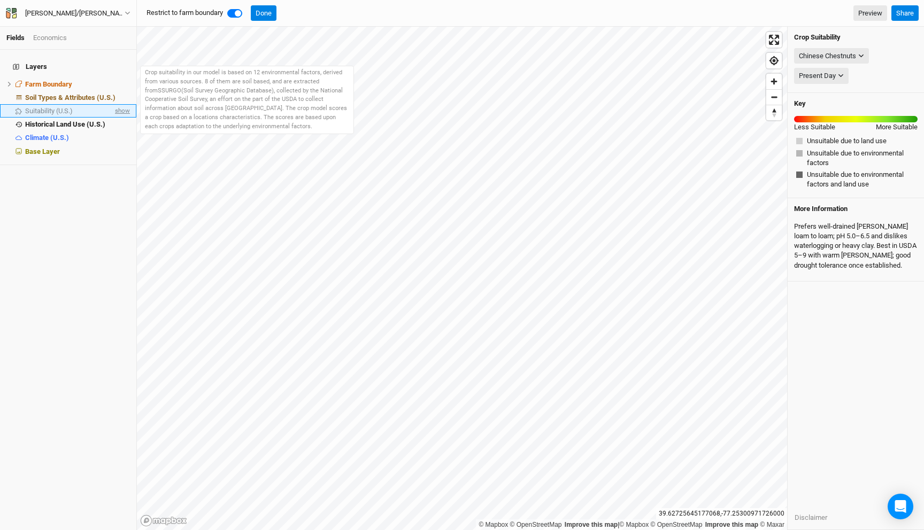
click at [114, 104] on span "show" at bounding box center [121, 110] width 17 height 13
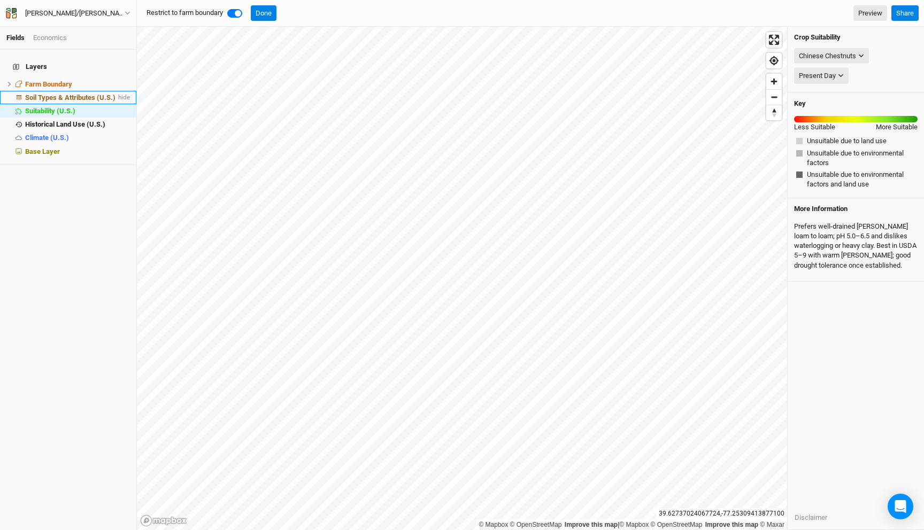
click at [92, 94] on span "Soil Types & Attributes (U.S.)" at bounding box center [70, 98] width 90 height 8
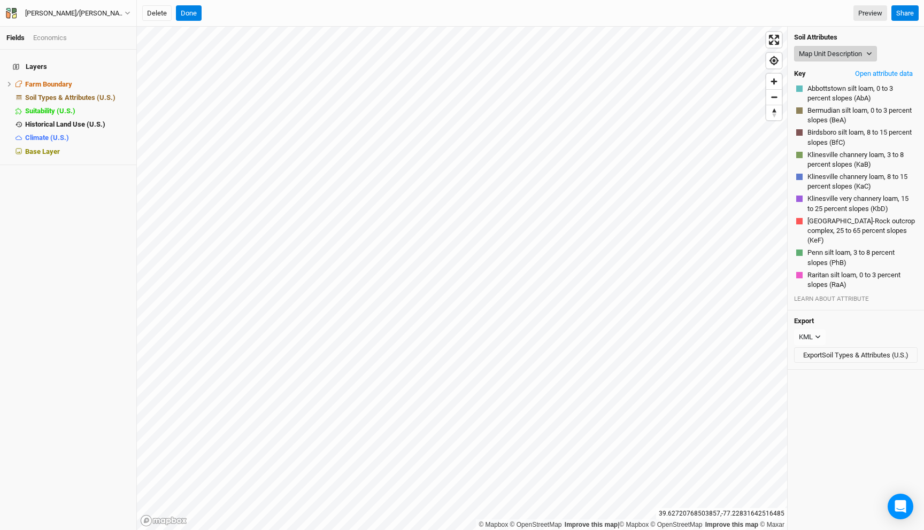
click at [833, 51] on button "Map Unit Description" at bounding box center [835, 54] width 83 height 16
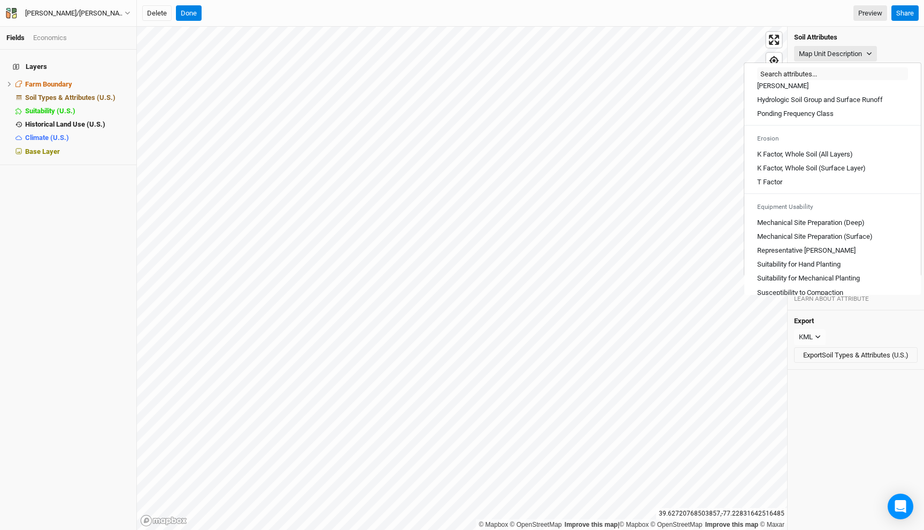
scroll to position [591, 0]
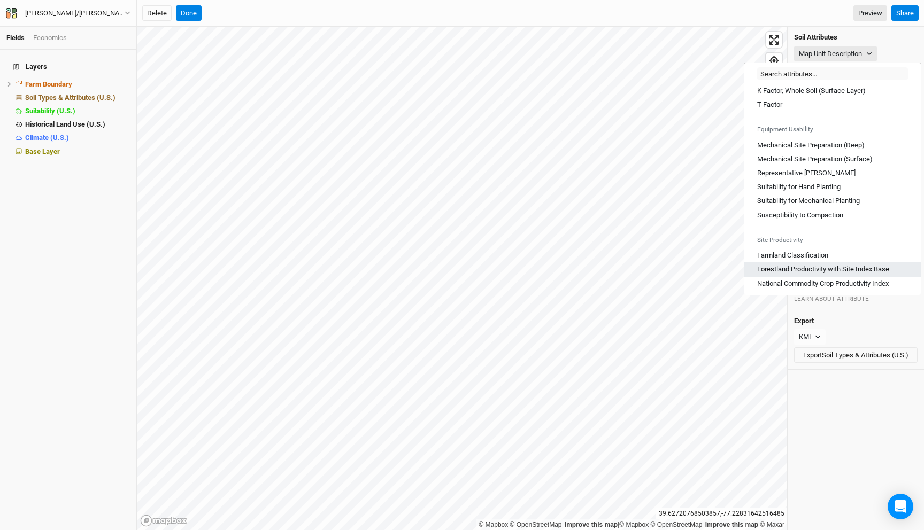
click at [821, 266] on Base "Forestland Productivity with Site Index Base" at bounding box center [823, 270] width 132 height 10
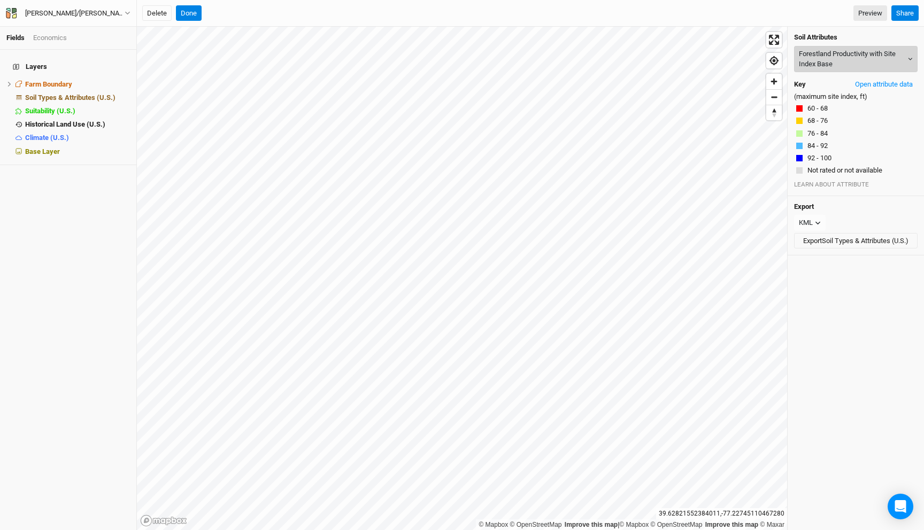
click at [815, 54] on button "Forestland Productivity with Site Index Base" at bounding box center [855, 59] width 123 height 26
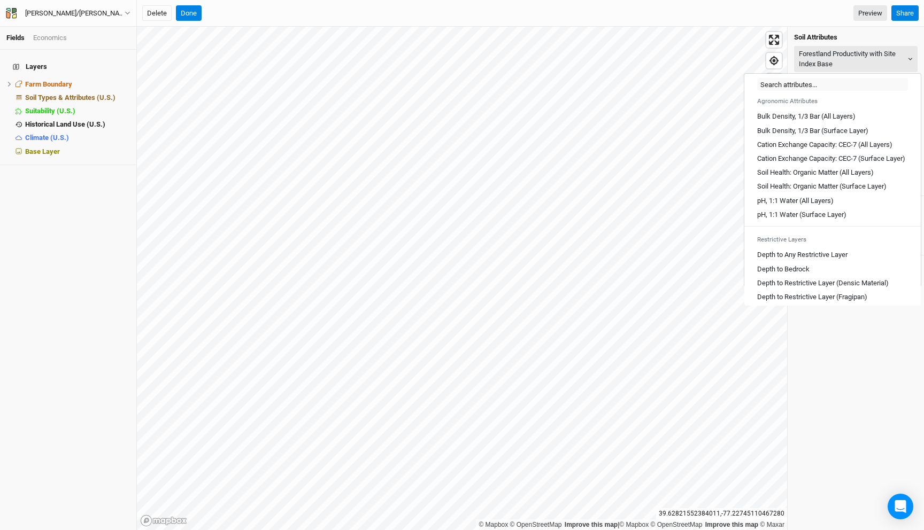
scroll to position [234, 0]
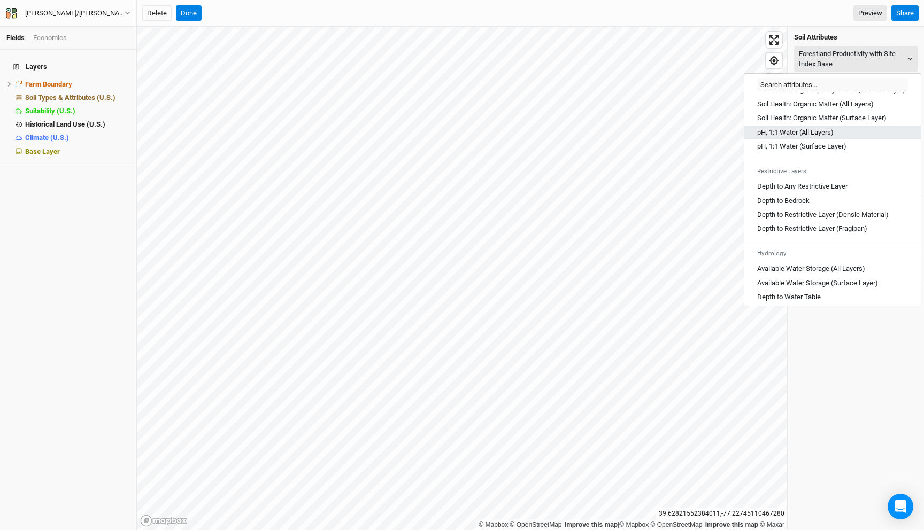
click at [804, 137] on Layers\) "pH, 1:1 Water (All Layers)" at bounding box center [795, 133] width 76 height 10
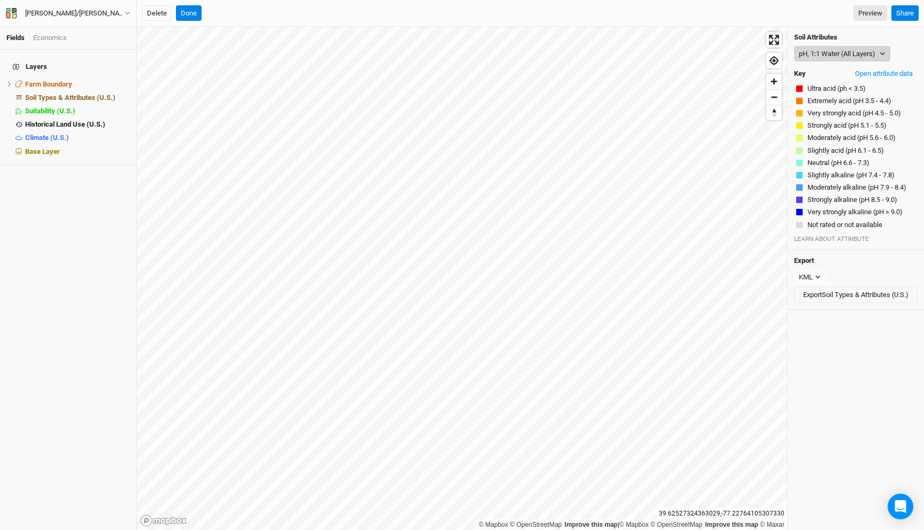
click at [819, 53] on button "pH, 1:1 Water (All Layers)" at bounding box center [842, 54] width 96 height 16
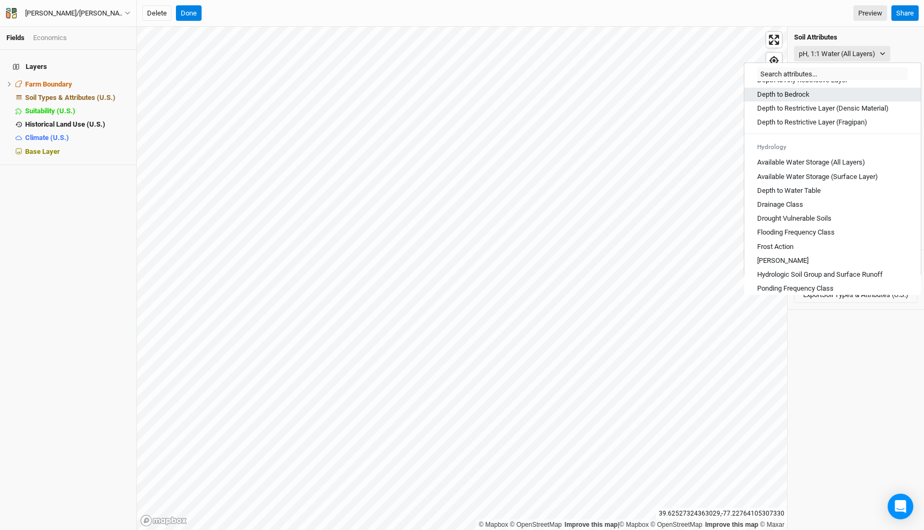
scroll to position [345, 0]
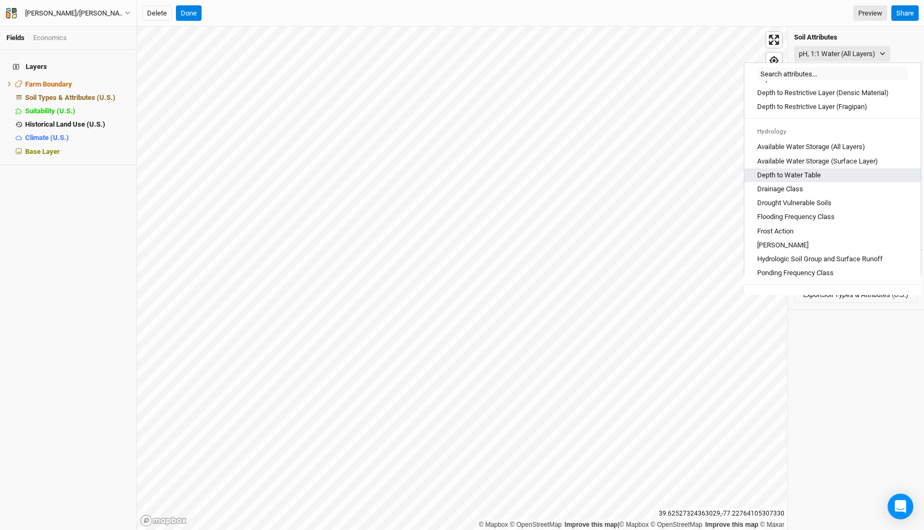
click at [809, 180] on Table "Depth to Water Table" at bounding box center [789, 175] width 64 height 10
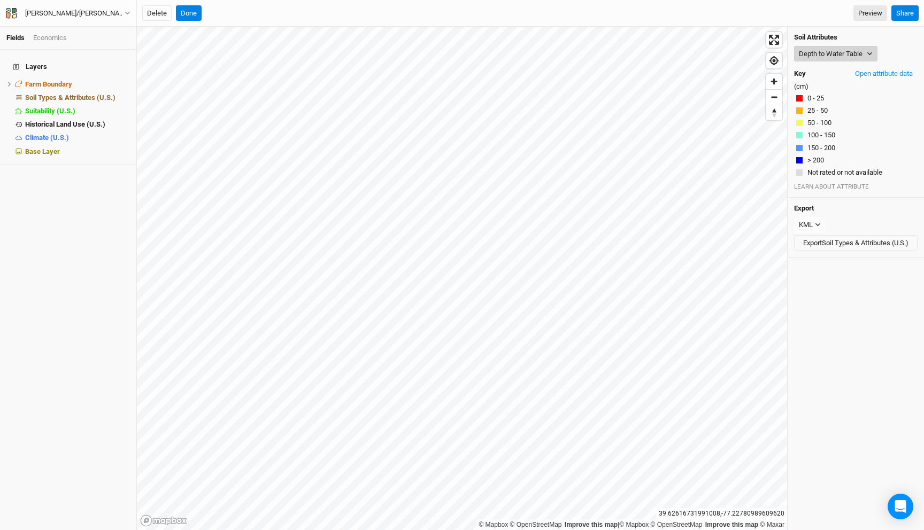
click at [815, 53] on button "Depth to Water Table" at bounding box center [835, 54] width 83 height 16
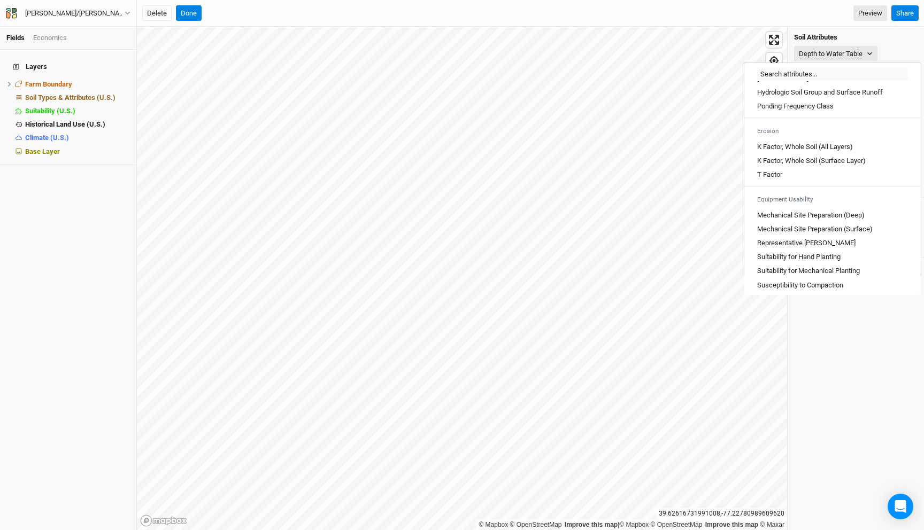
scroll to position [510, 0]
click at [805, 249] on Slope "Representative [PERSON_NAME]" at bounding box center [806, 244] width 98 height 10
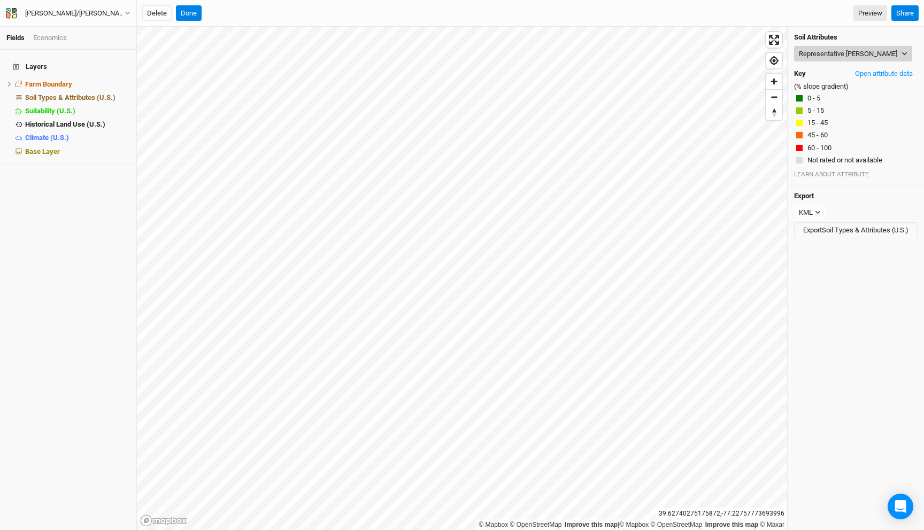
click at [830, 53] on button "Representative [PERSON_NAME]" at bounding box center [853, 54] width 118 height 16
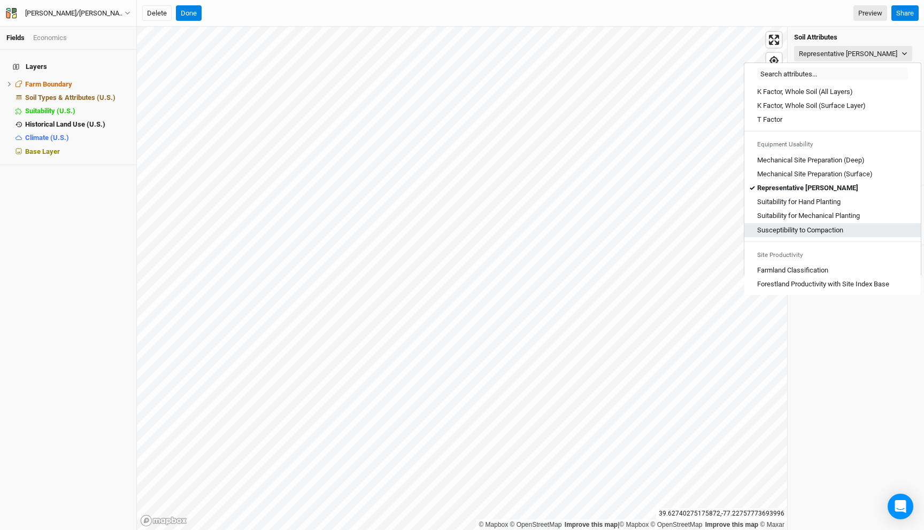
scroll to position [565, 0]
click at [812, 237] on Compaction "Susceptibility to Compaction" at bounding box center [800, 232] width 86 height 10
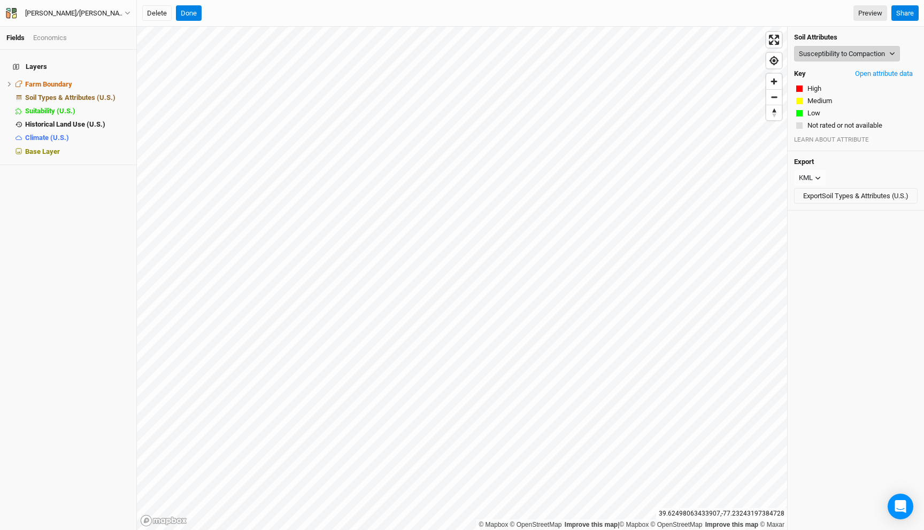
click at [834, 50] on button "Susceptibility to Compaction" at bounding box center [847, 54] width 106 height 16
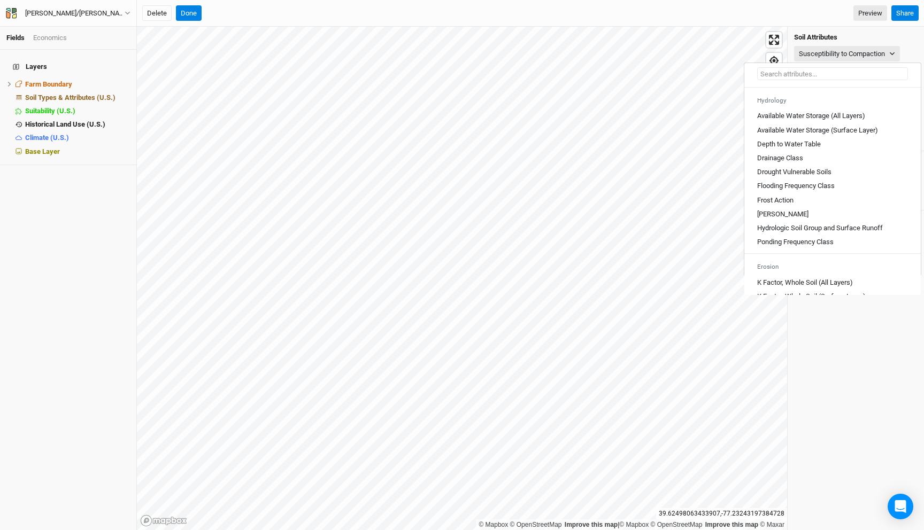
scroll to position [376, 0]
click at [798, 162] on Class "Drainage Class" at bounding box center [780, 158] width 46 height 10
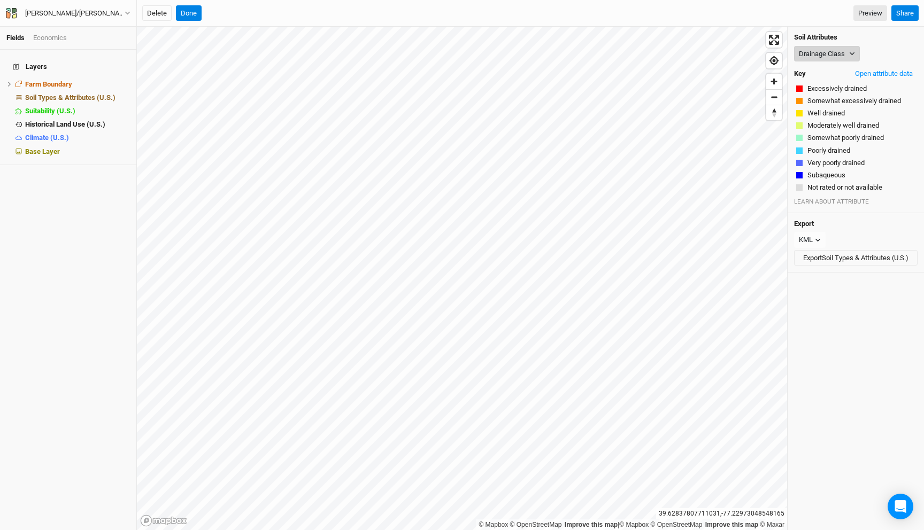
click at [817, 49] on button "Drainage Class" at bounding box center [827, 54] width 66 height 16
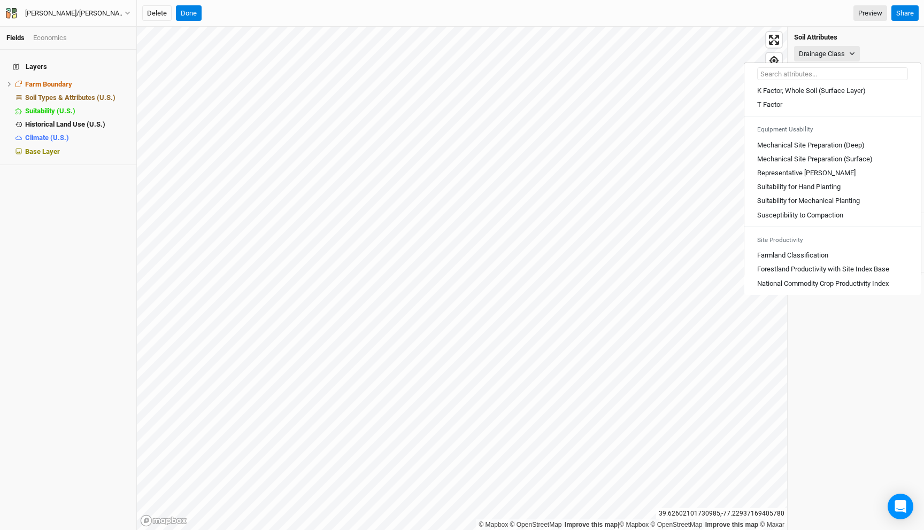
scroll to position [0, 0]
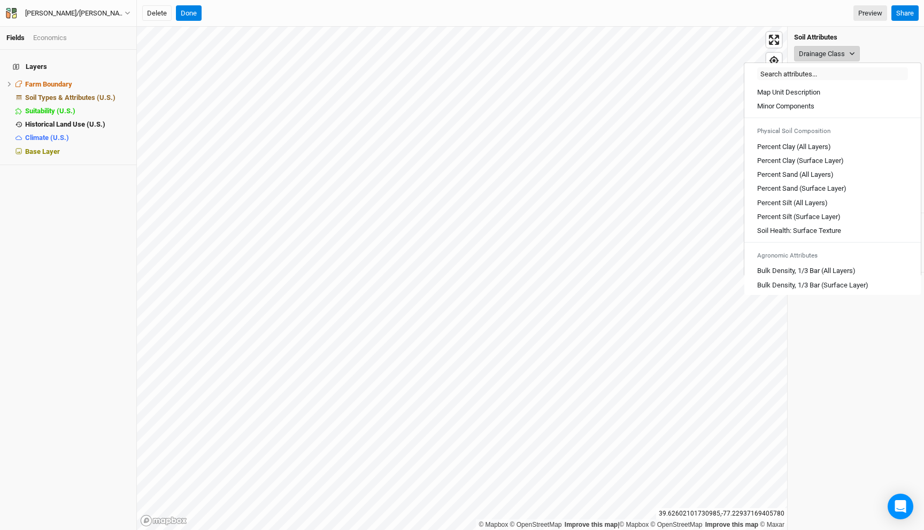
click at [838, 48] on button "Drainage Class" at bounding box center [827, 54] width 66 height 16
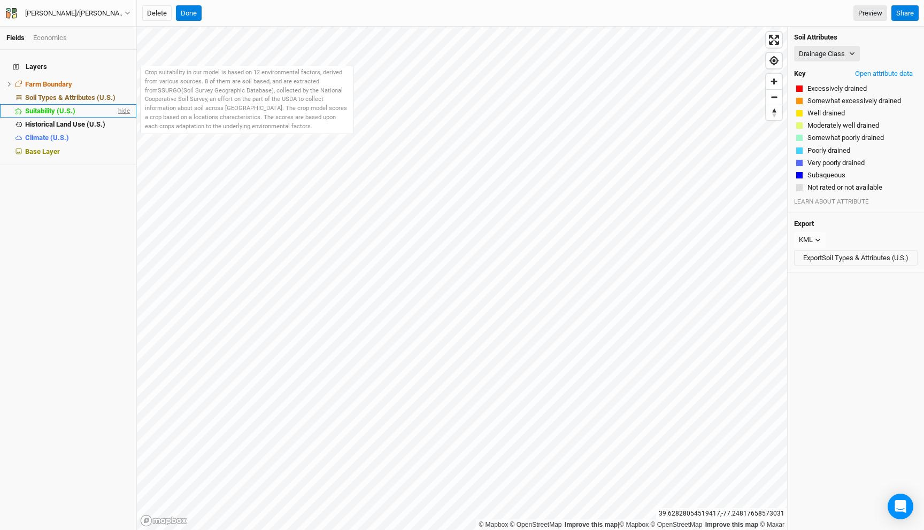
click at [121, 104] on span "hide" at bounding box center [123, 110] width 14 height 13
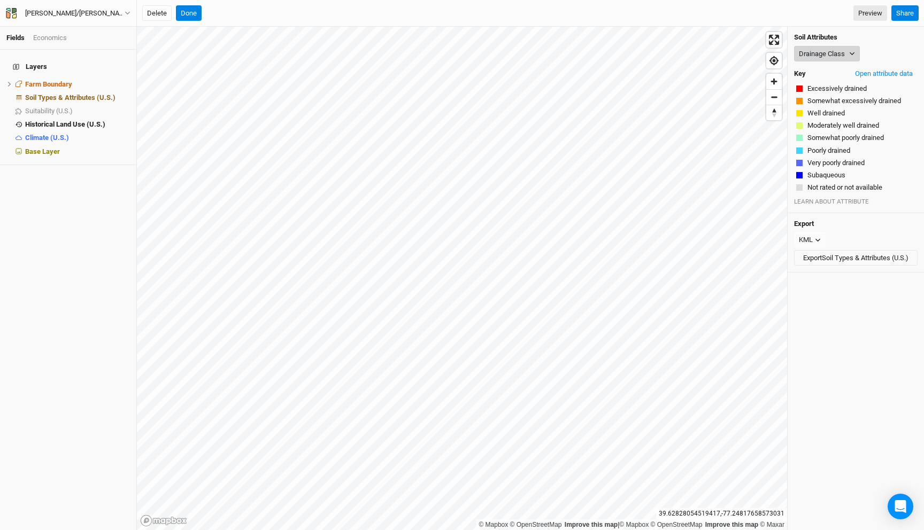
click at [822, 57] on button "Drainage Class" at bounding box center [827, 54] width 66 height 16
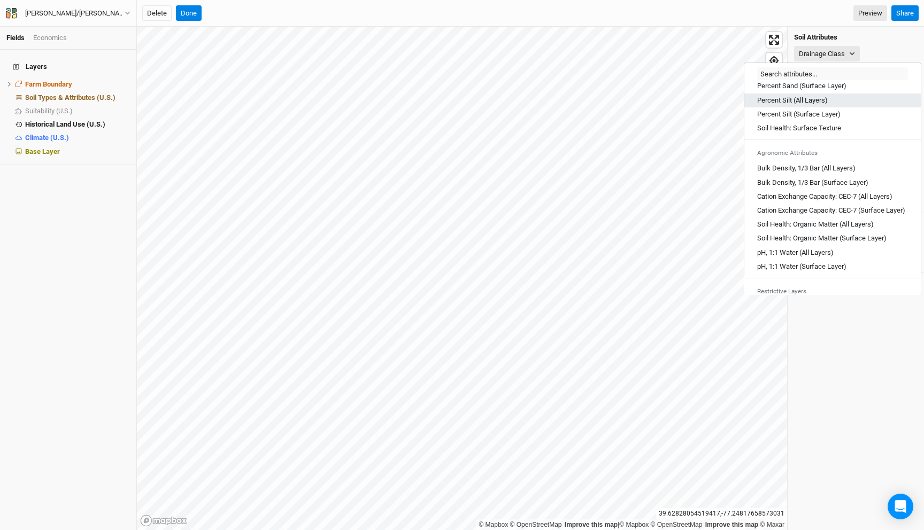
scroll to position [103, 0]
click at [788, 257] on Layers\) "pH, 1:1 Water (All Layers)" at bounding box center [795, 252] width 76 height 10
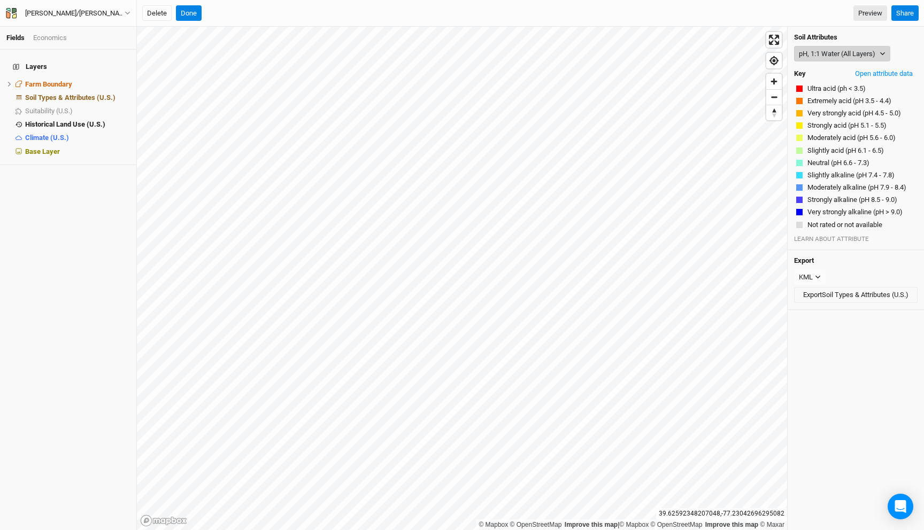
click at [848, 50] on button "pH, 1:1 Water (All Layers)" at bounding box center [842, 54] width 96 height 16
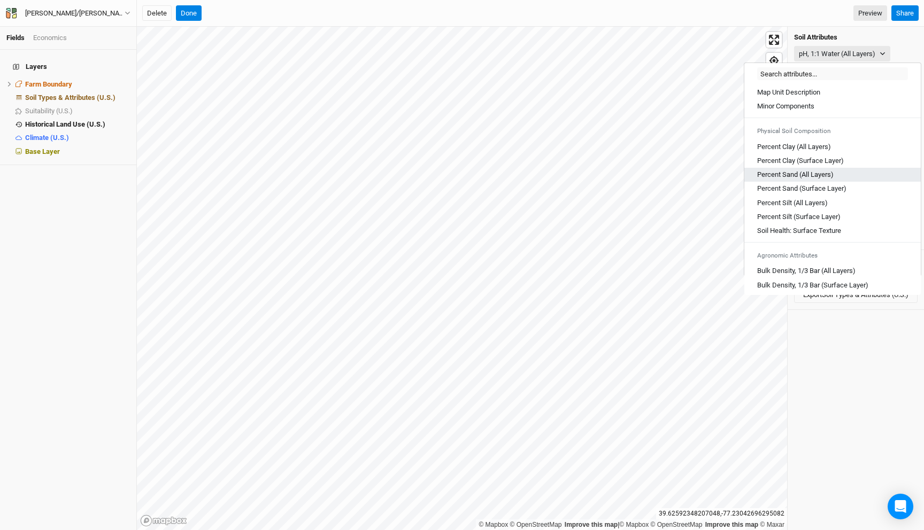
click at [812, 174] on Layers\) "Percent Sand (All Layers)" at bounding box center [795, 175] width 76 height 10
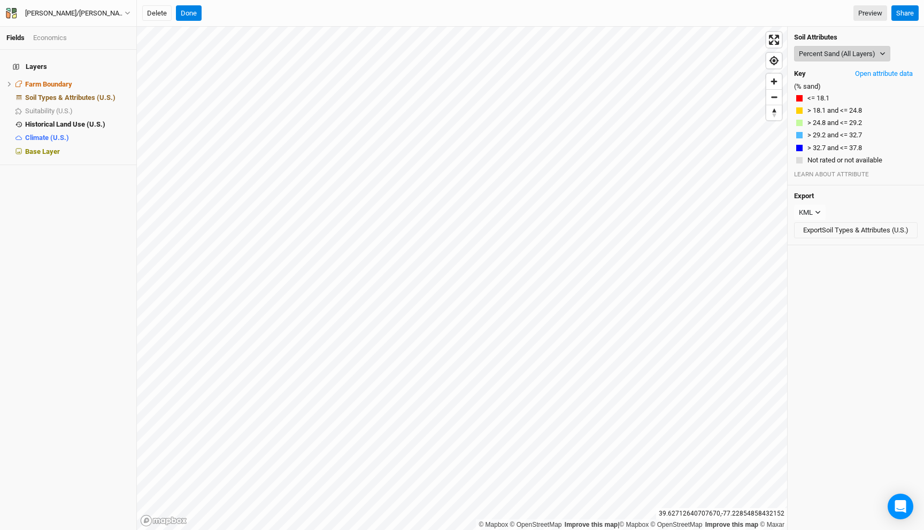
click at [818, 61] on button "Percent Sand (All Layers)" at bounding box center [842, 54] width 96 height 16
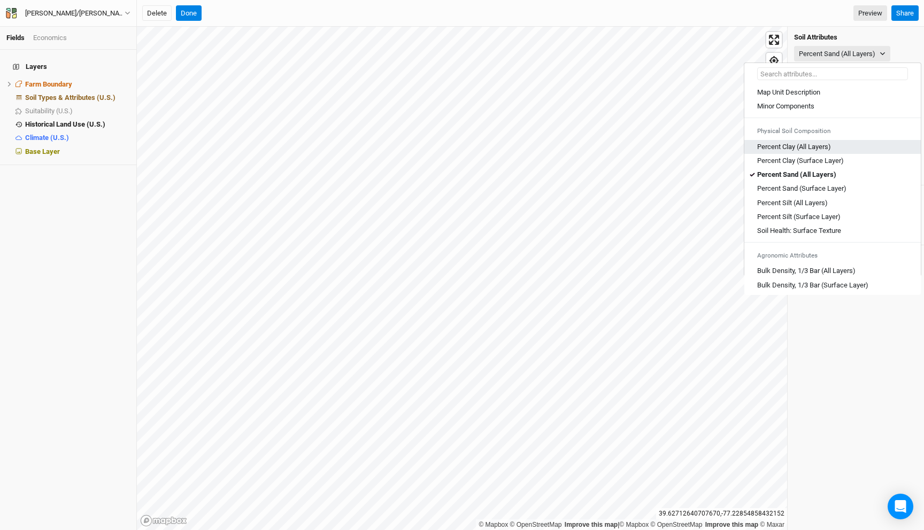
click at [811, 144] on Layers\) "Percent Clay (All Layers)" at bounding box center [794, 147] width 74 height 10
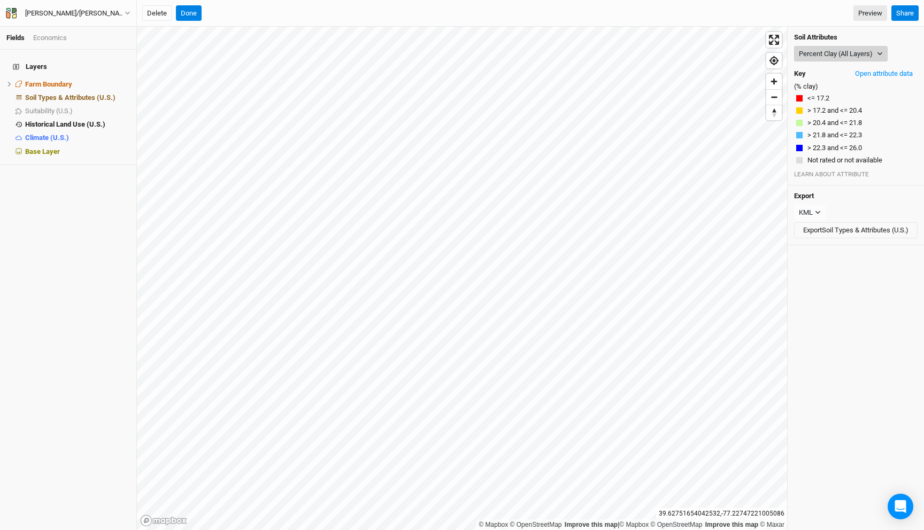
click at [818, 56] on button "Percent Clay (All Layers)" at bounding box center [841, 54] width 94 height 16
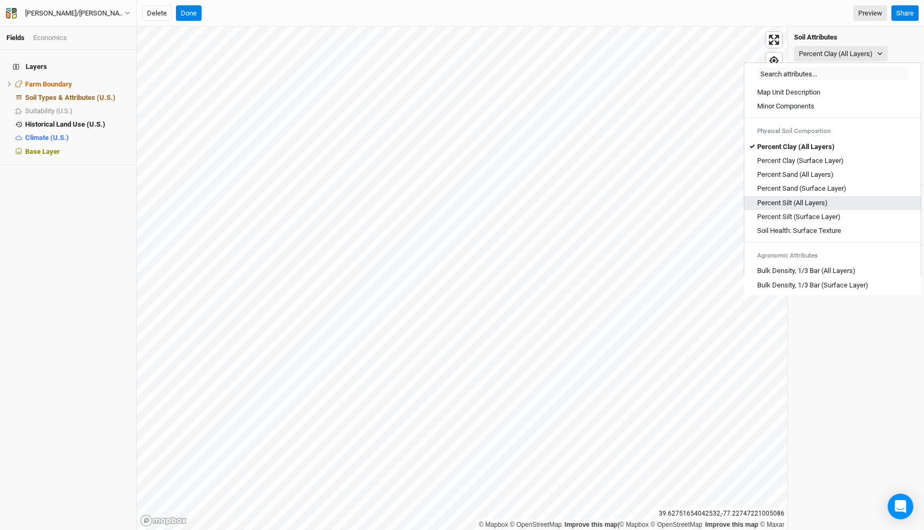
click at [798, 201] on Layers\) "Percent Silt (All Layers)" at bounding box center [792, 203] width 71 height 10
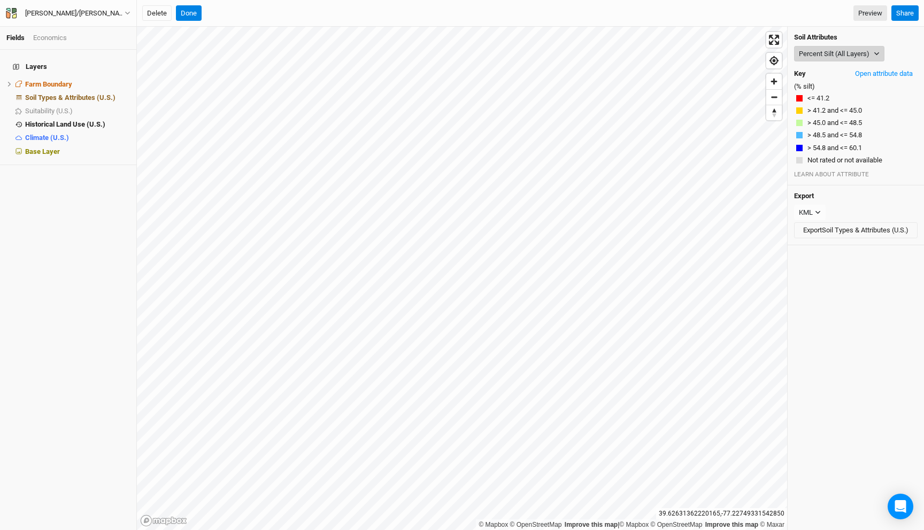
click at [817, 50] on button "Percent Silt (All Layers)" at bounding box center [839, 54] width 90 height 16
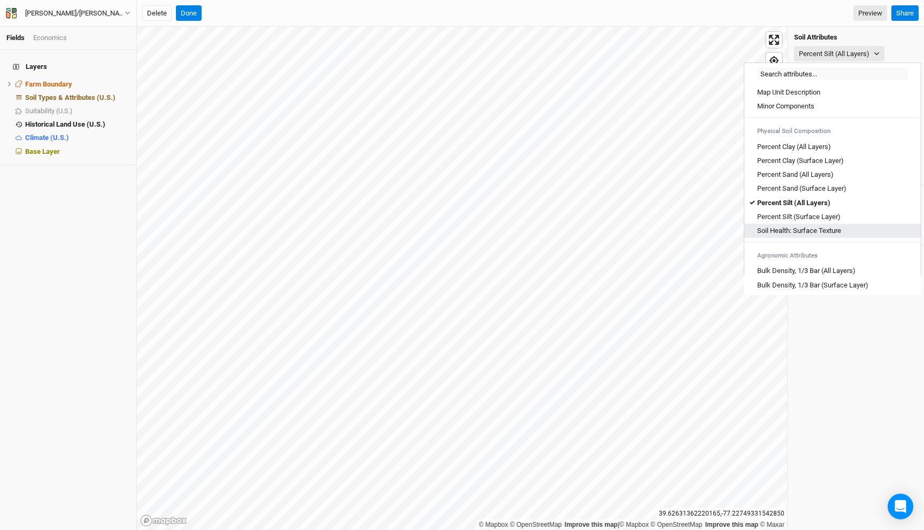
click at [792, 229] on Texture "Soil Health: Surface Texture" at bounding box center [799, 231] width 84 height 10
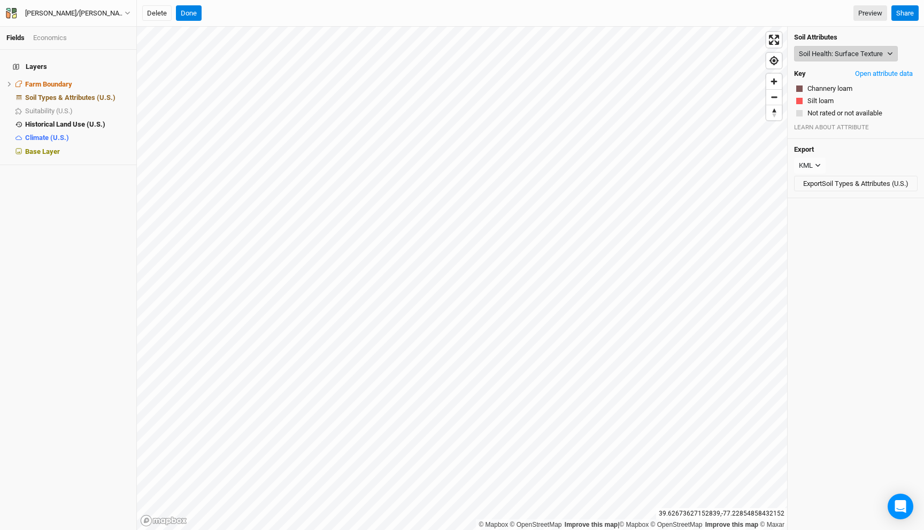
click at [826, 55] on button "Soil Health: Surface Texture" at bounding box center [846, 54] width 104 height 16
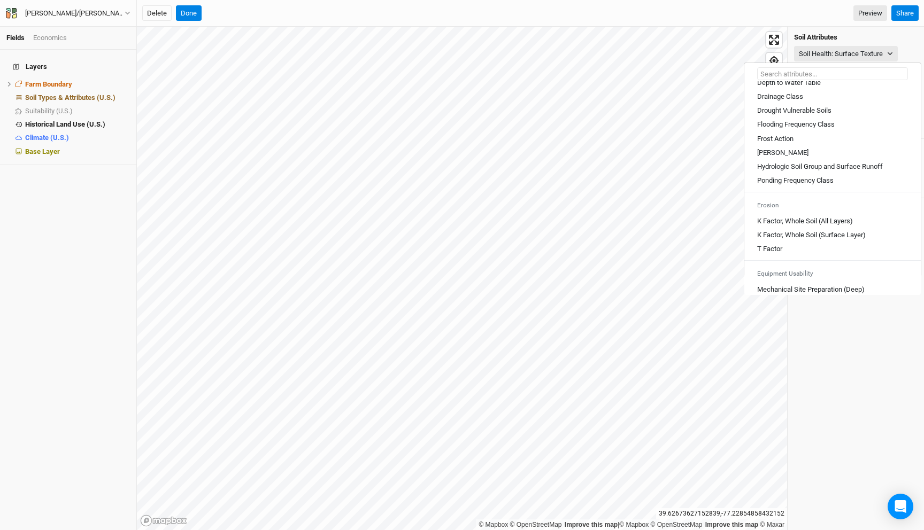
scroll to position [401, 0]
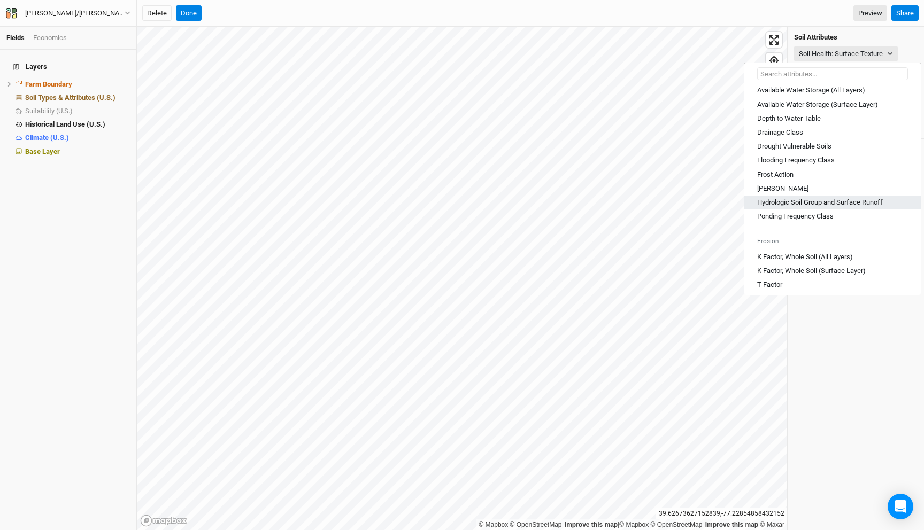
click at [821, 207] on Runoff "Hydrologic Soil Group and Surface Runoff" at bounding box center [820, 203] width 126 height 10
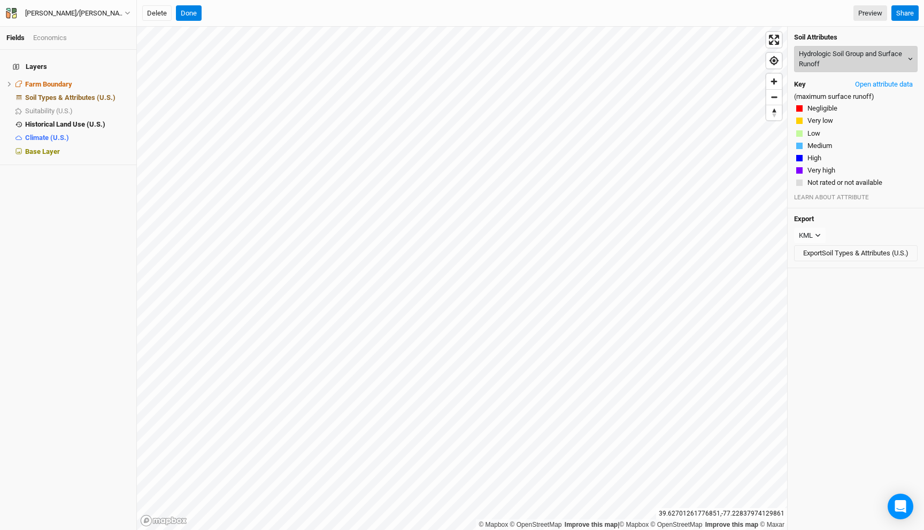
click at [839, 56] on button "Hydrologic Soil Group and Surface Runoff" at bounding box center [855, 59] width 123 height 26
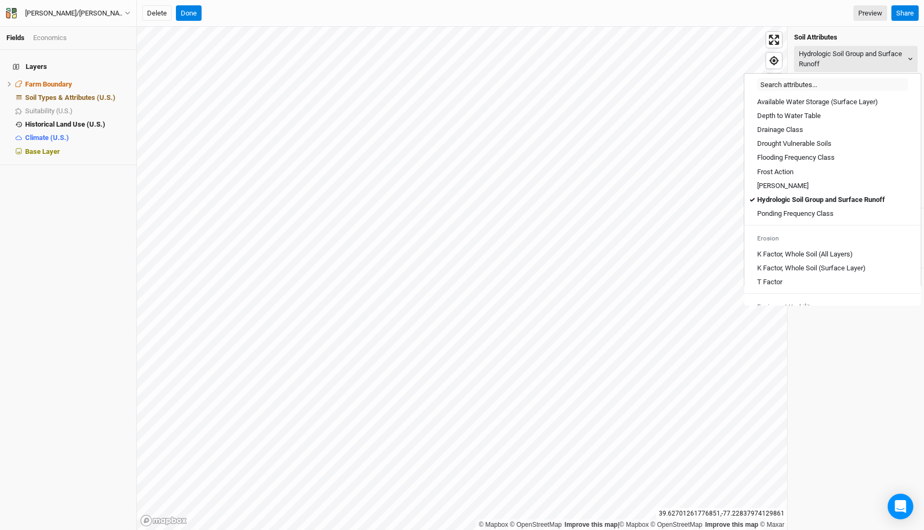
scroll to position [405, 0]
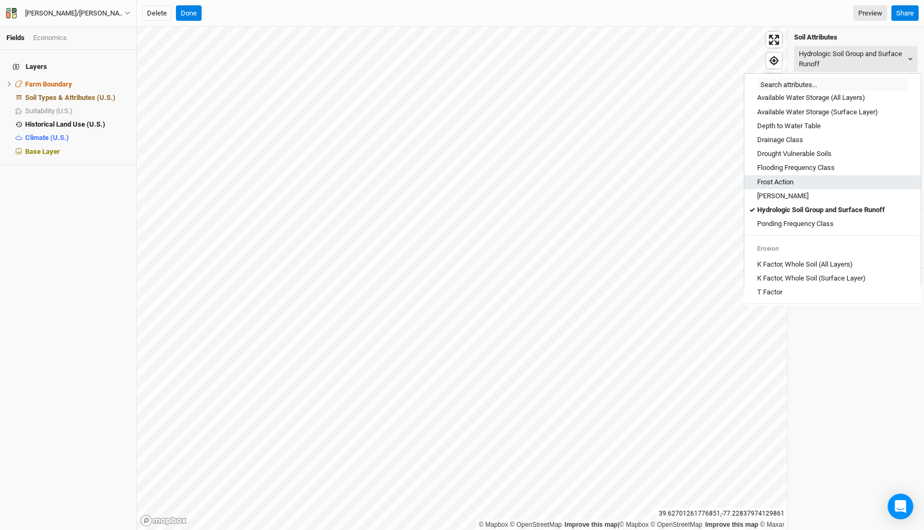
click at [790, 187] on Action "Frost Action" at bounding box center [775, 182] width 36 height 10
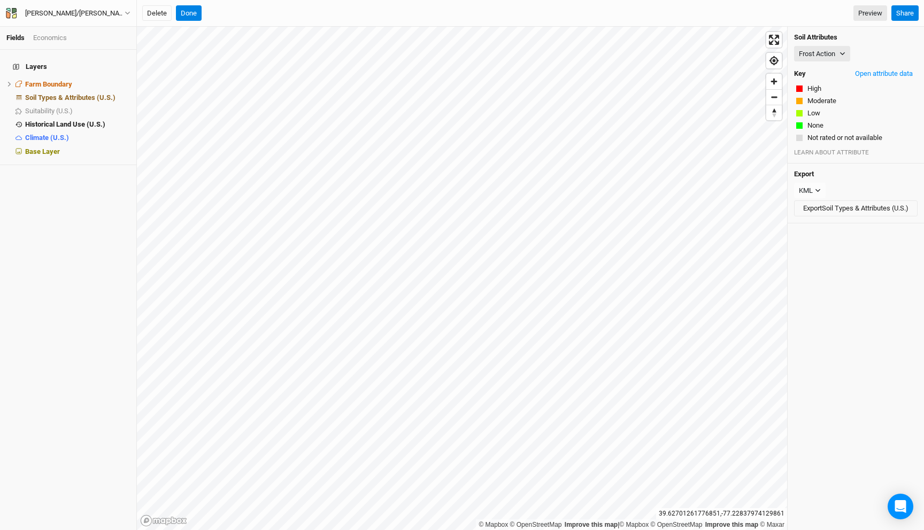
click at [833, 44] on div "Soil Attributes Frost Action Map Unit Description Minor Components Physical Soi…" at bounding box center [855, 95] width 136 height 137
click at [832, 52] on button "Frost Action" at bounding box center [822, 54] width 56 height 16
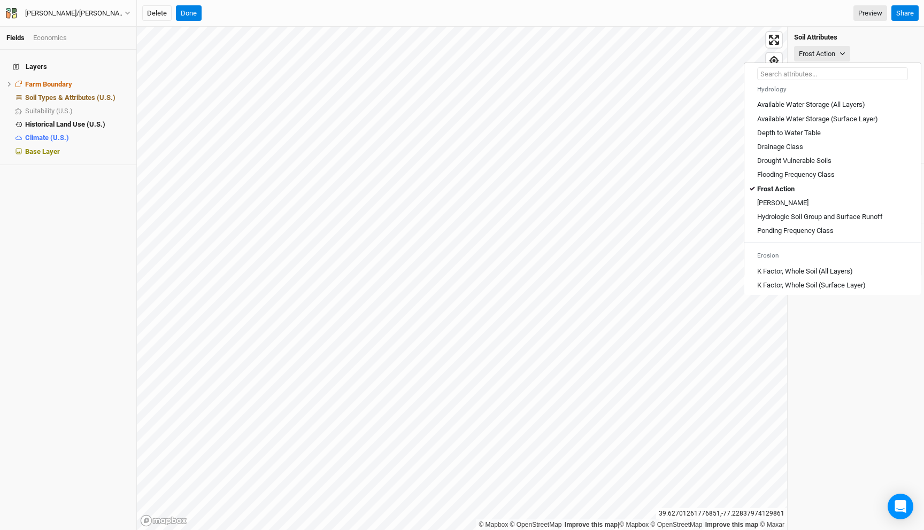
scroll to position [385, 0]
click at [124, 91] on span "hide" at bounding box center [123, 97] width 14 height 13
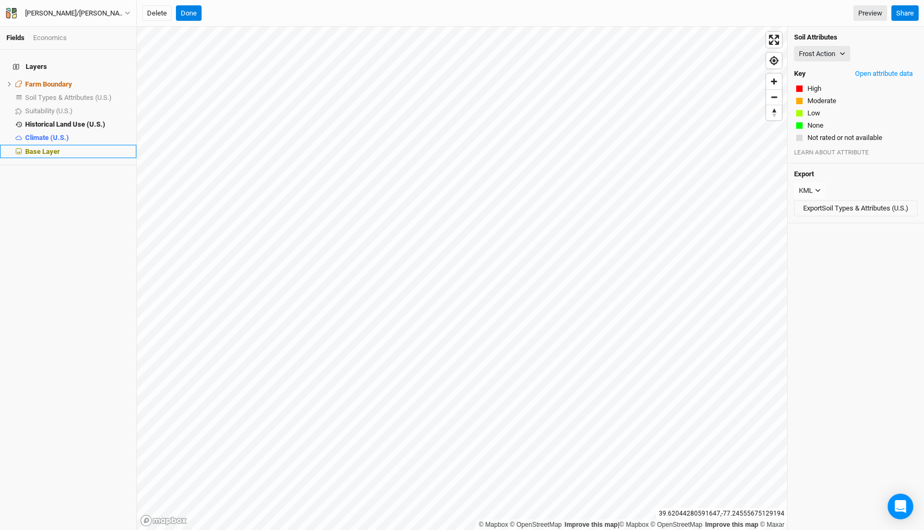
click at [90, 148] on div "Base Layer" at bounding box center [77, 152] width 105 height 9
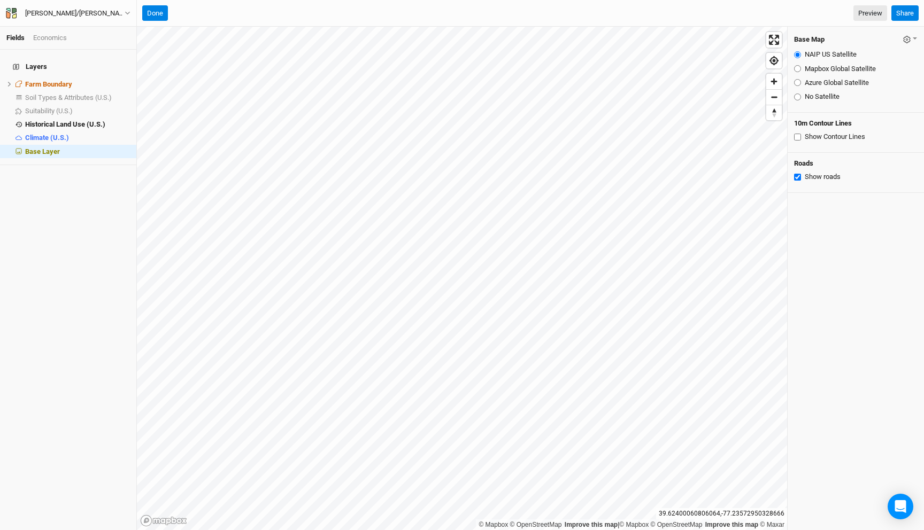
click at [797, 84] on input "Azure Global Satellite" at bounding box center [797, 82] width 7 height 7
radio input "true"
click at [80, 120] on span "Historical Land Use (U.S.)" at bounding box center [65, 124] width 80 height 8
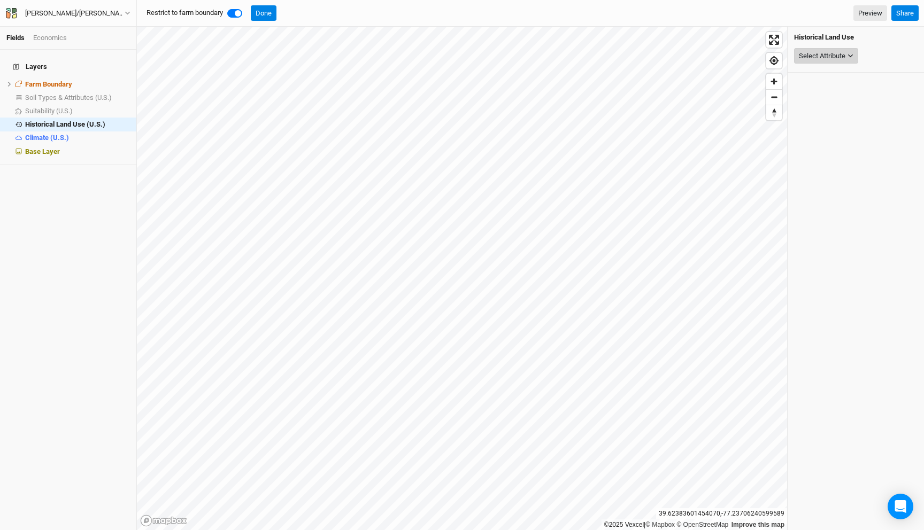
click at [821, 56] on div "Select Attribute" at bounding box center [821, 56] width 46 height 11
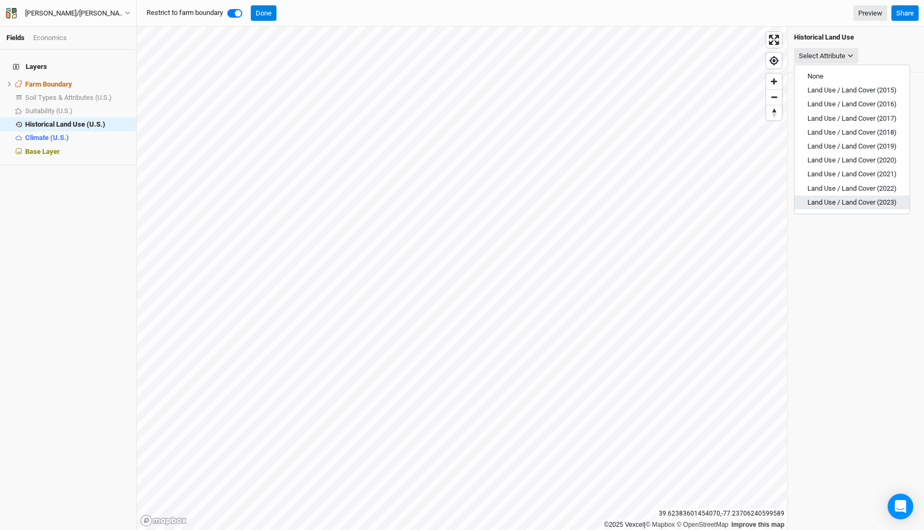
click at [861, 204] on span "Land Use / Land Cover (2023)" at bounding box center [851, 202] width 89 height 8
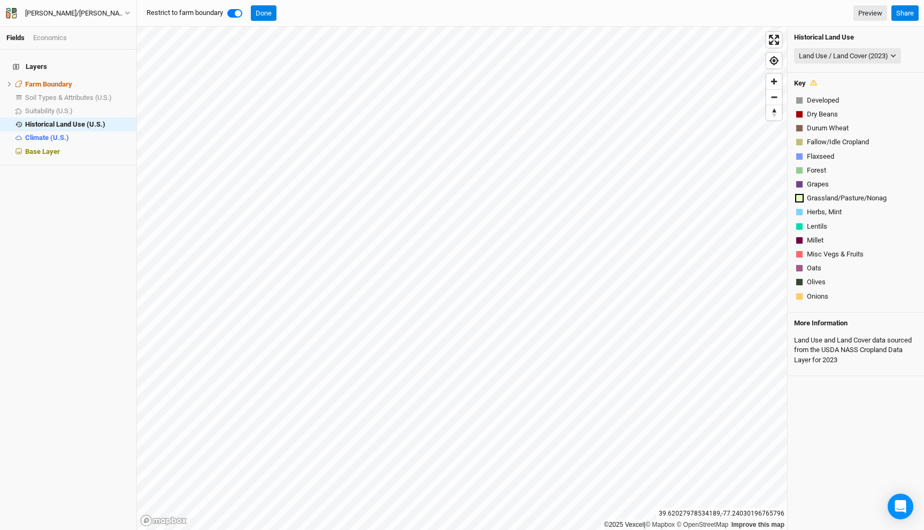
scroll to position [376, 0]
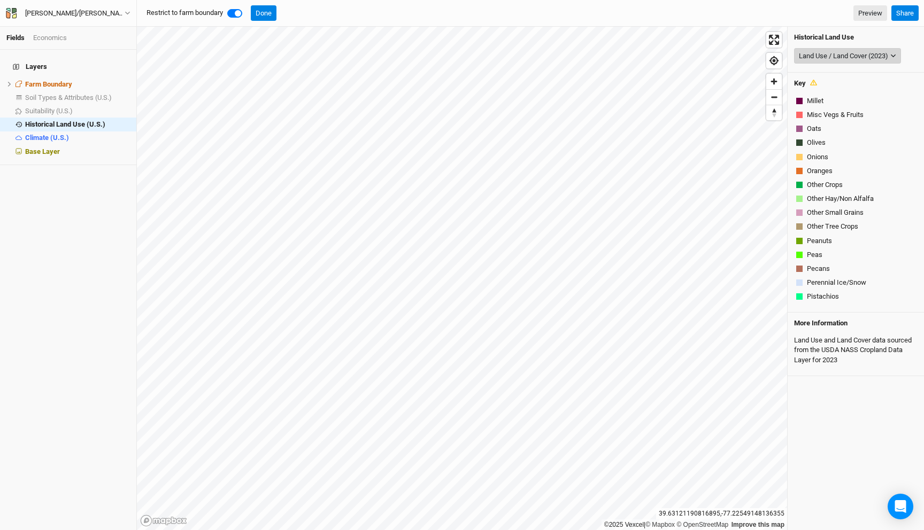
click at [838, 59] on div "Land Use / Land Cover (2023)" at bounding box center [842, 56] width 89 height 11
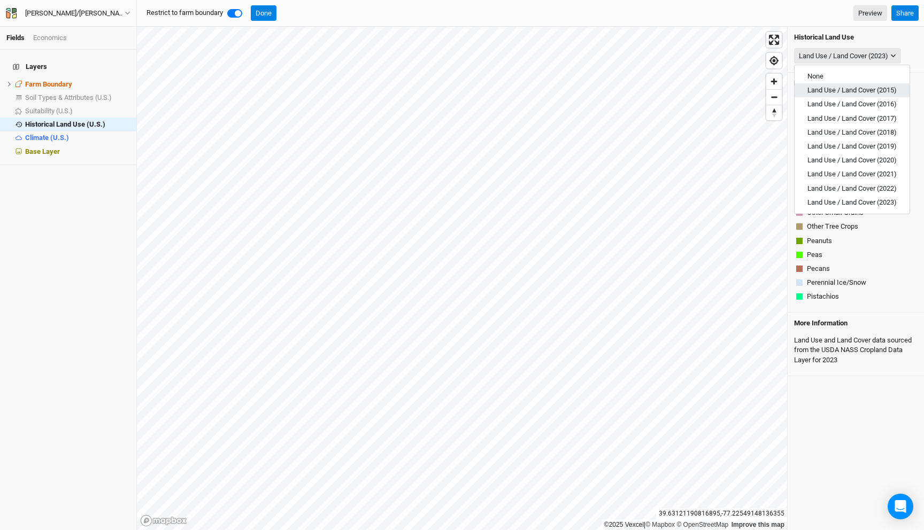
click at [839, 94] on span "Land Use / Land Cover (2015)" at bounding box center [851, 90] width 89 height 8
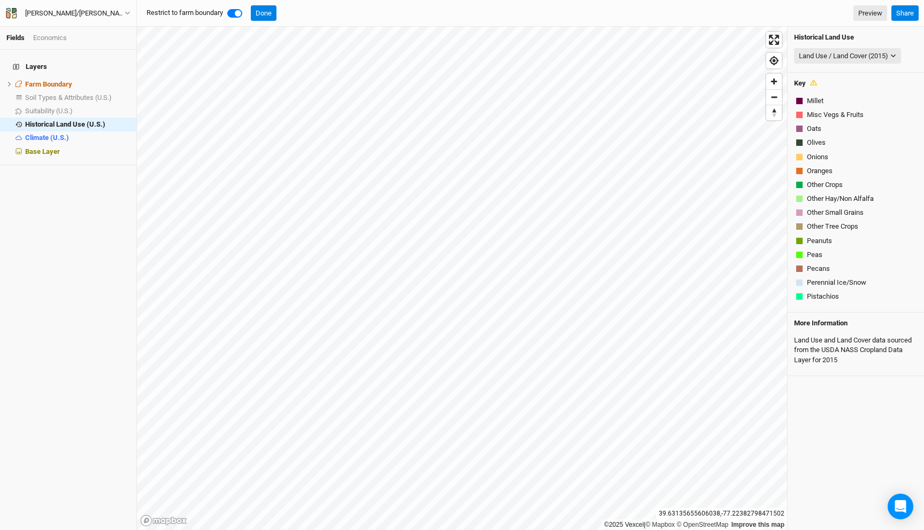
click at [827, 41] on h4 "Historical Land Use" at bounding box center [855, 37] width 123 height 9
click at [823, 53] on div "Land Use / Land Cover (2015)" at bounding box center [842, 56] width 89 height 11
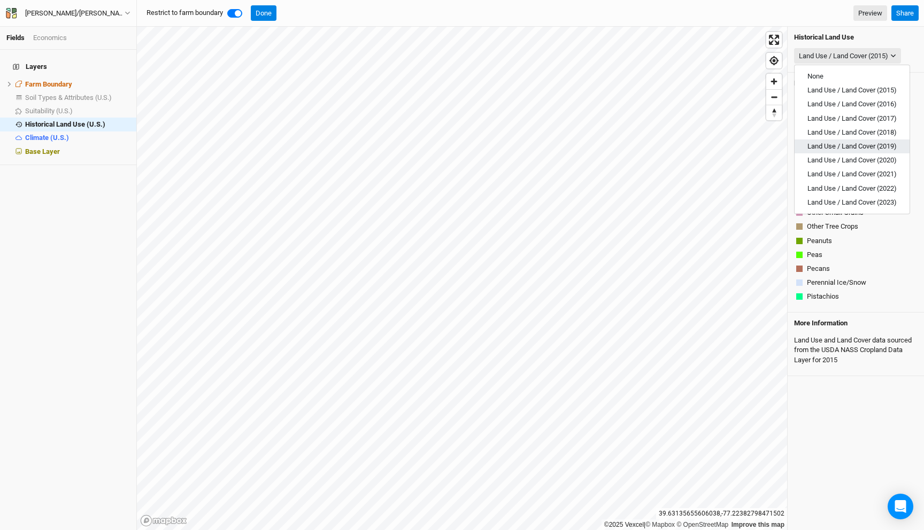
click at [849, 144] on span "Land Use / Land Cover (2019)" at bounding box center [851, 146] width 89 height 8
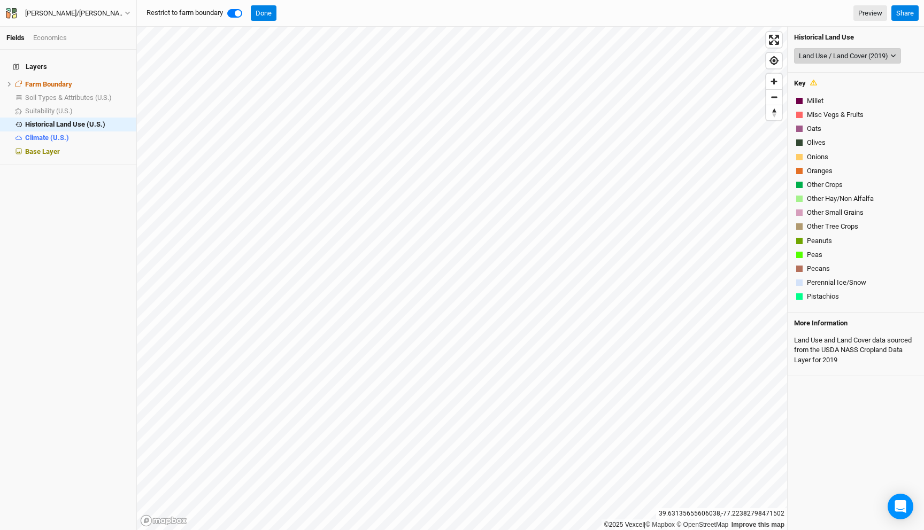
click at [854, 49] on button "Land Use / Land Cover (2019)" at bounding box center [847, 56] width 107 height 16
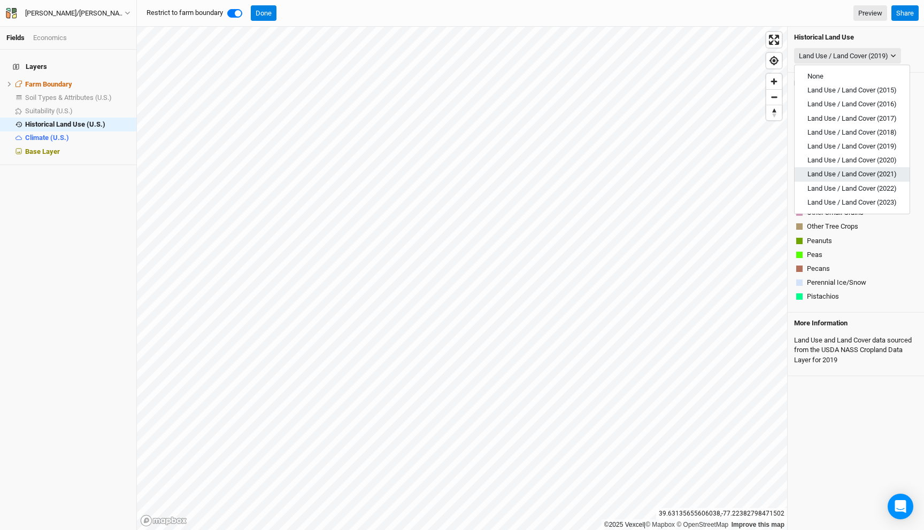
click at [844, 175] on span "Land Use / Land Cover (2021)" at bounding box center [851, 174] width 89 height 8
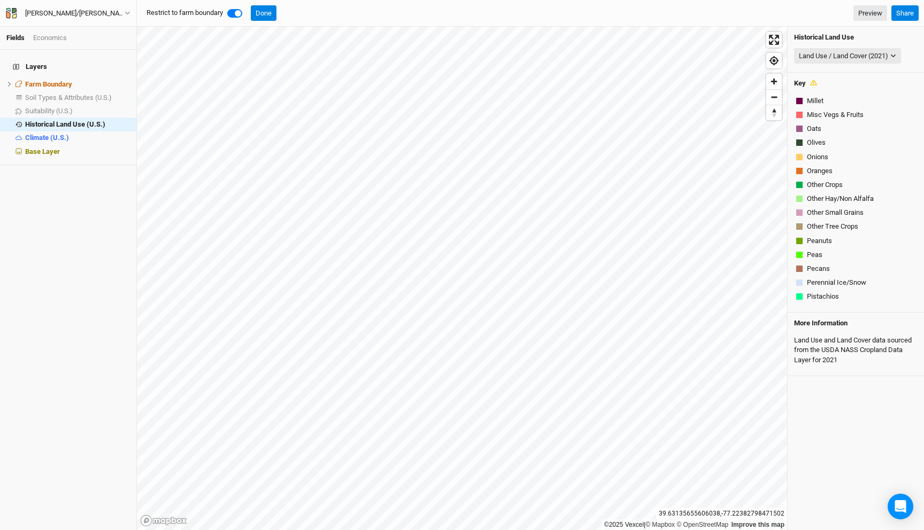
click at [852, 44] on div "Historical Land Use Land Use / Land Cover (2021) None Land Use / Land Cover (20…" at bounding box center [855, 50] width 136 height 46
click at [851, 53] on div "Land Use / Land Cover (2021)" at bounding box center [842, 56] width 89 height 11
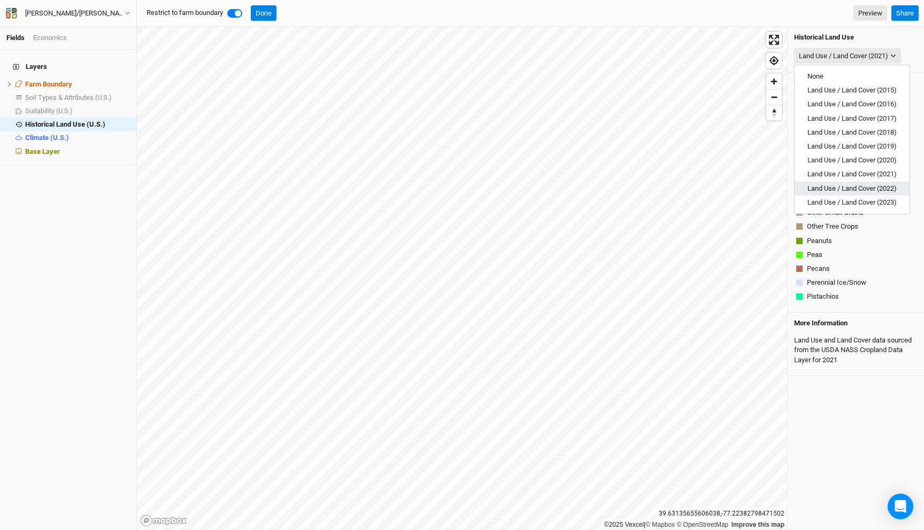
click at [864, 189] on span "Land Use / Land Cover (2022)" at bounding box center [851, 188] width 89 height 8
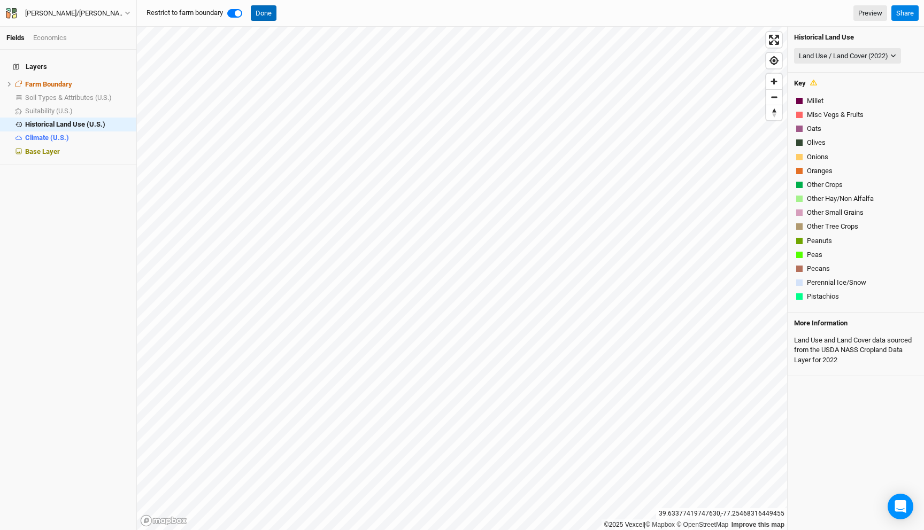
click at [270, 7] on button "Done" at bounding box center [264, 13] width 26 height 16
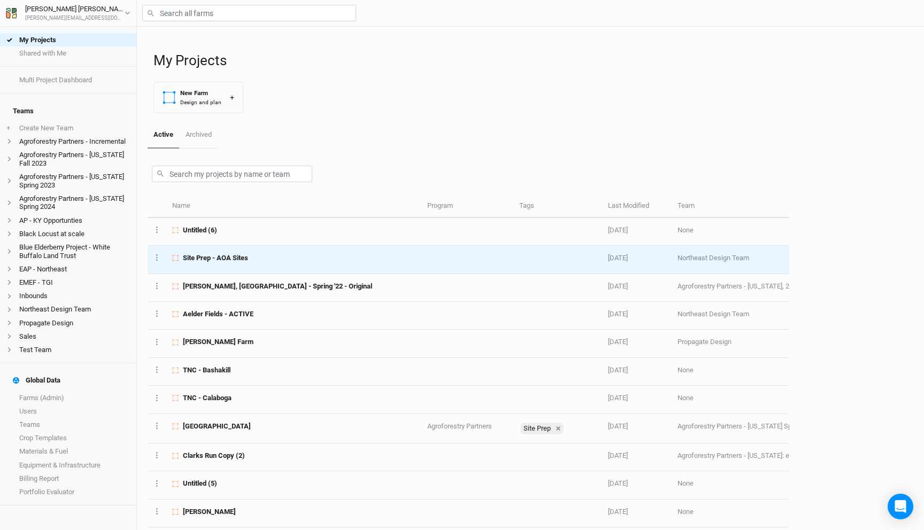
click at [251, 261] on div "Site Prep - AOA Sites" at bounding box center [293, 258] width 243 height 10
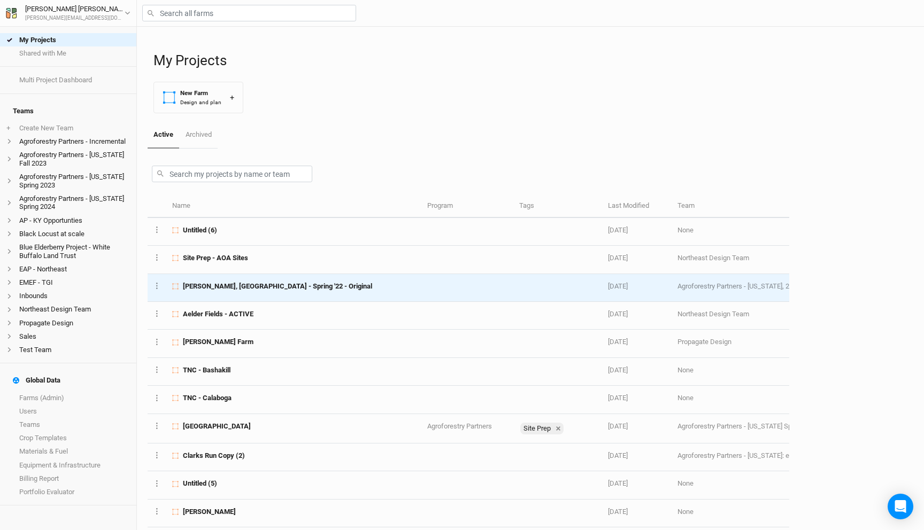
click at [253, 282] on span "[PERSON_NAME], [GEOGRAPHIC_DATA] - Spring '22 - Original" at bounding box center [277, 287] width 189 height 10
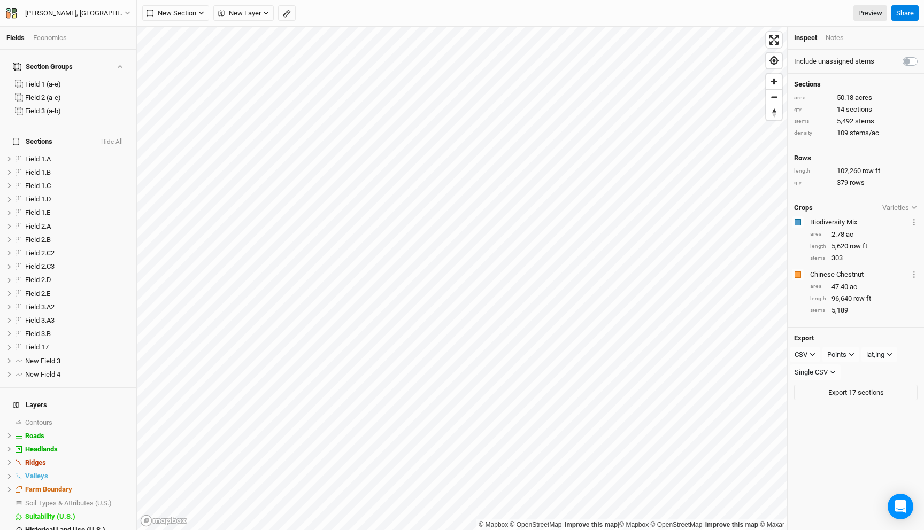
click at [46, 37] on div "Economics" at bounding box center [50, 38] width 34 height 10
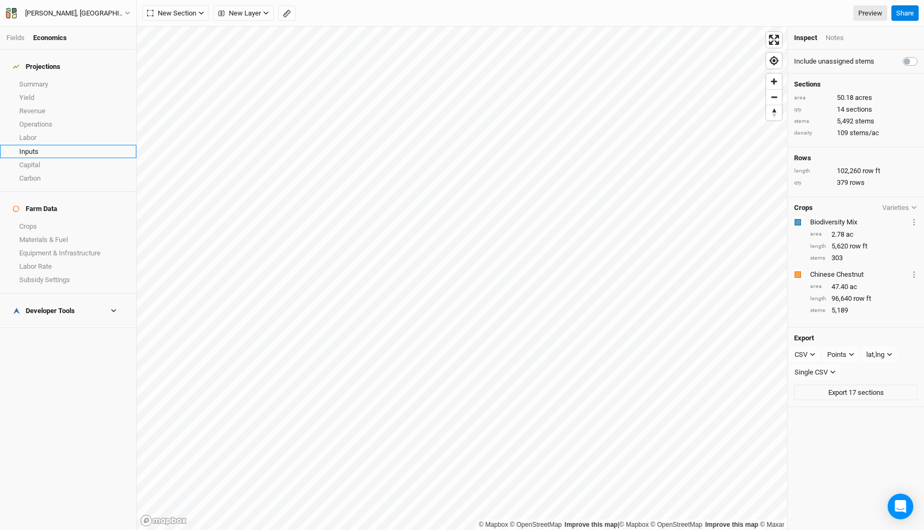
click at [36, 147] on link "Inputs" at bounding box center [68, 151] width 136 height 13
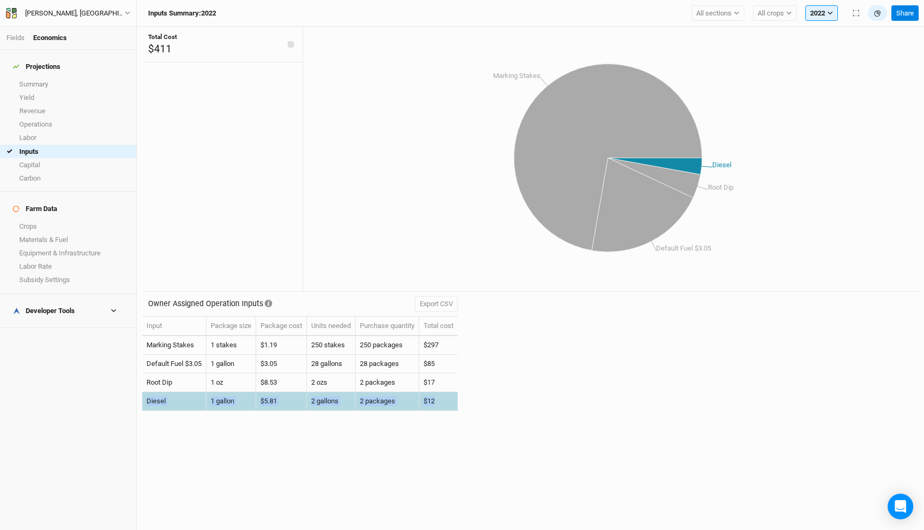
drag, startPoint x: 444, startPoint y: 400, endPoint x: 143, endPoint y: 403, distance: 300.9
click at [143, 403] on tr "Diesel 1 gallon $5.81 2 gallons 2 packages $12" at bounding box center [299, 401] width 315 height 19
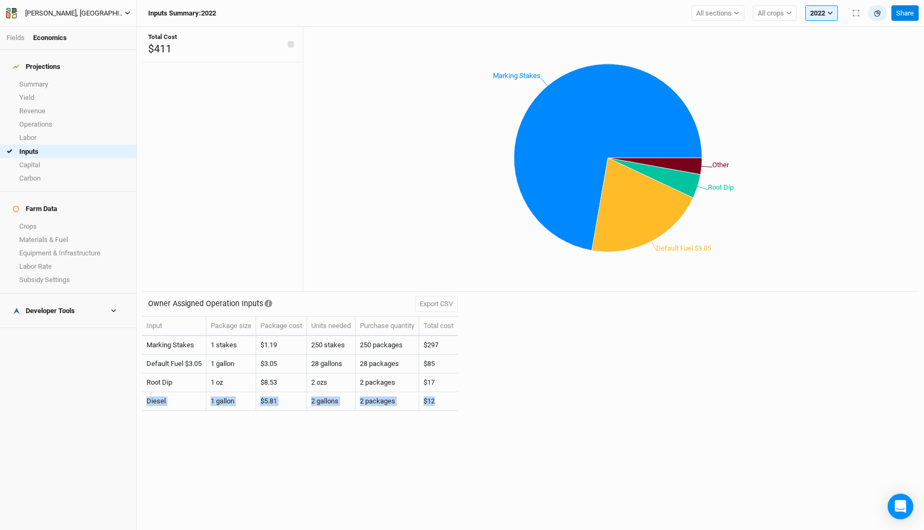
click at [58, 12] on div "[PERSON_NAME], [GEOGRAPHIC_DATA] - Spring '22 - Original" at bounding box center [74, 13] width 99 height 11
click at [64, 27] on button "Back" at bounding box center [88, 30] width 84 height 14
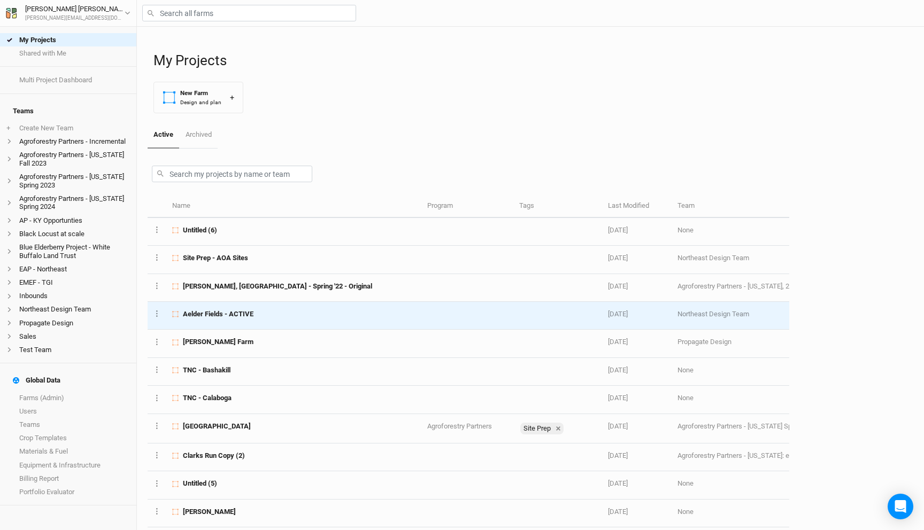
click at [241, 315] on span "Aelder Fields - ACTIVE" at bounding box center [218, 314] width 71 height 10
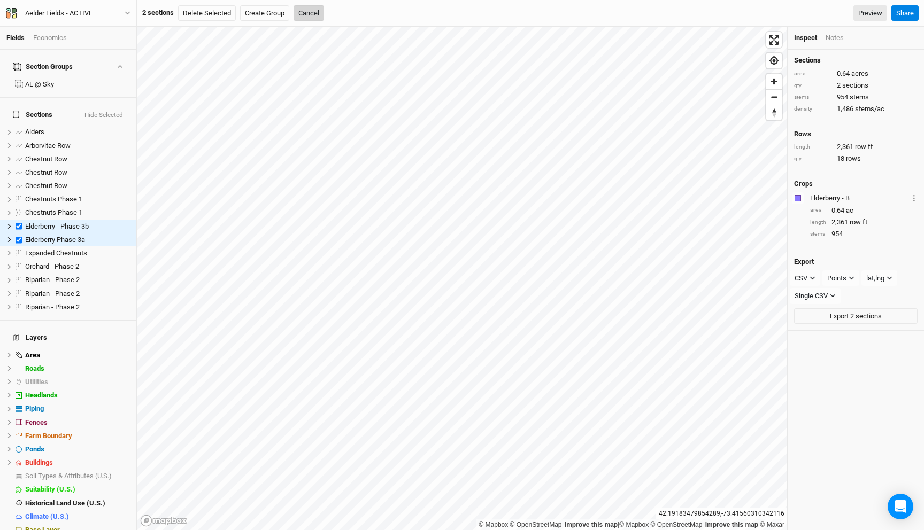
click at [311, 14] on button "Cancel" at bounding box center [308, 13] width 30 height 16
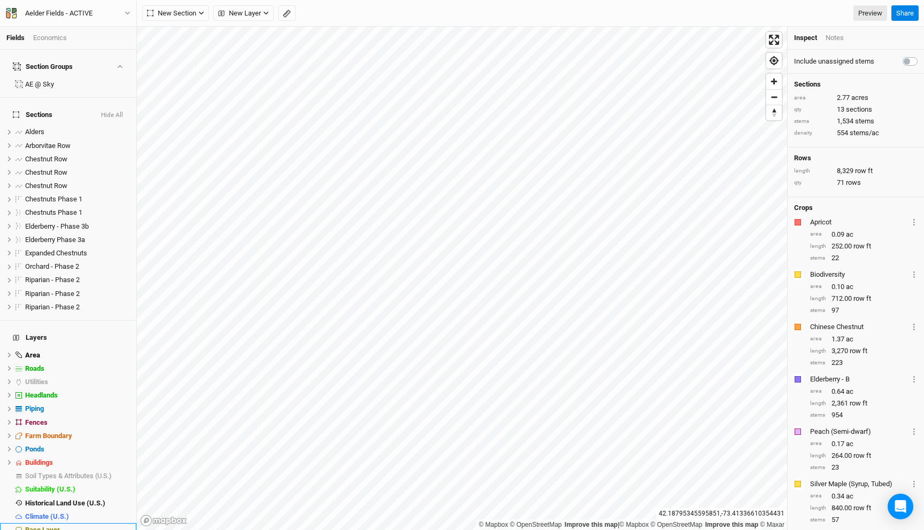
click at [117, 526] on div "Base Layer" at bounding box center [77, 530] width 105 height 9
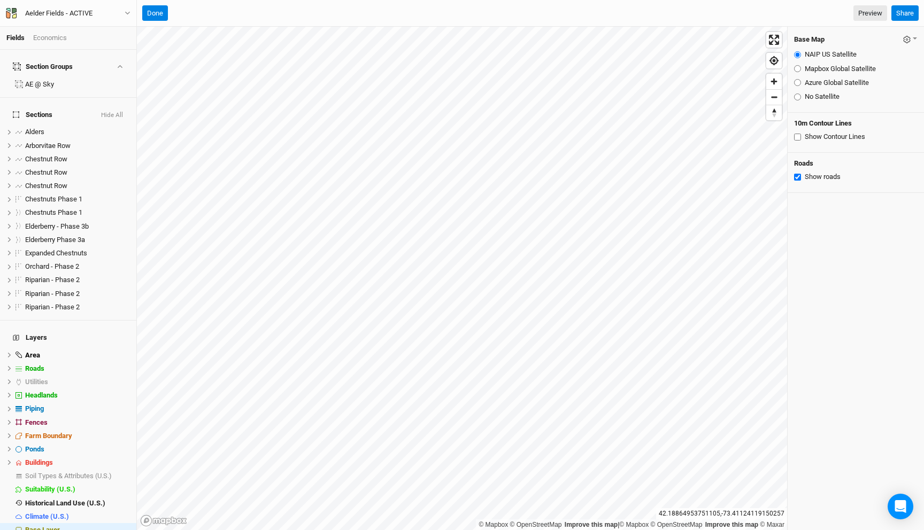
click at [794, 85] on input "Azure Global Satellite" at bounding box center [797, 82] width 7 height 7
radio input "true"
click at [153, 18] on button "Done" at bounding box center [155, 13] width 26 height 16
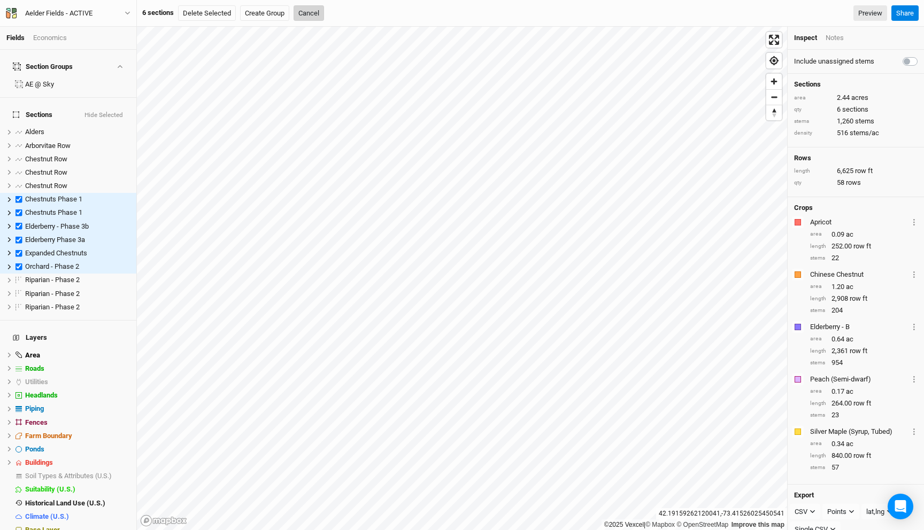
click at [310, 15] on button "Cancel" at bounding box center [308, 13] width 30 height 16
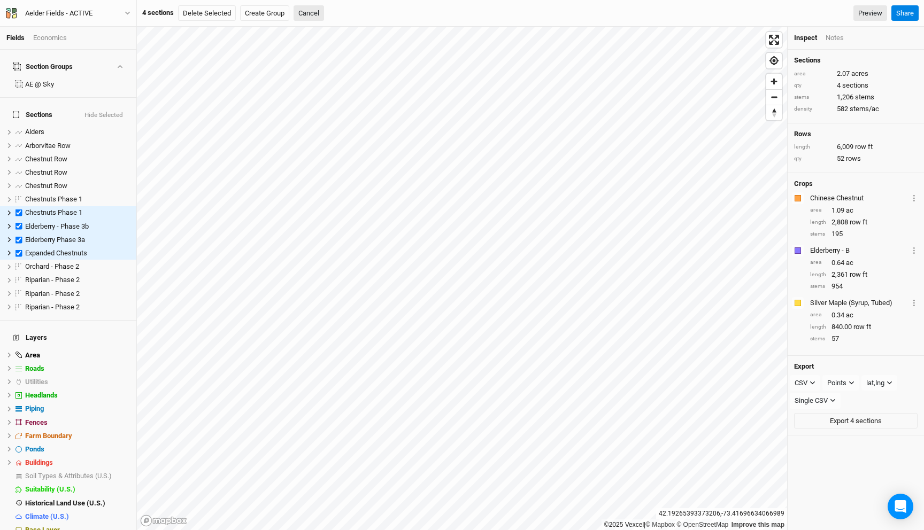
click at [306, 4] on div "4 sections Delete Selected Create Group Cancel Preview Share" at bounding box center [530, 13] width 787 height 27
click at [310, 11] on button "Cancel" at bounding box center [308, 13] width 30 height 16
click at [322, 12] on button "Cancel" at bounding box center [308, 13] width 30 height 16
